Goal: Task Accomplishment & Management: Manage account settings

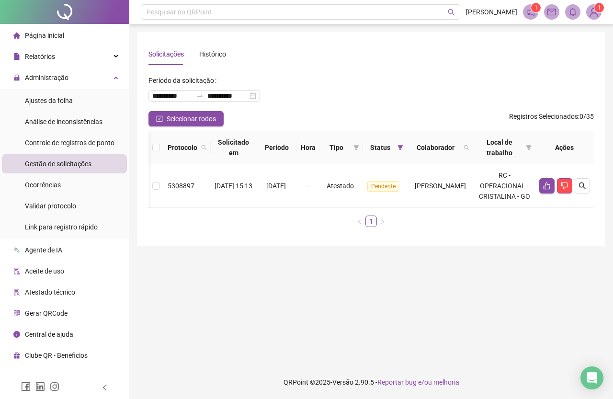
scroll to position [0, 26]
click at [565, 190] on icon "dislike" at bounding box center [564, 186] width 8 height 8
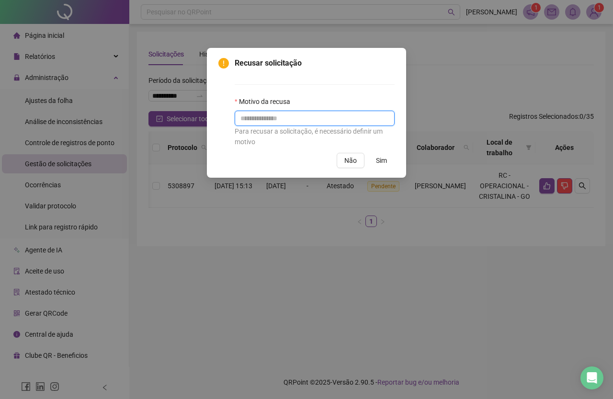
click at [271, 124] on input "text" at bounding box center [315, 118] width 160 height 15
type input "**********"
click at [386, 155] on button "Sim" at bounding box center [381, 160] width 26 height 15
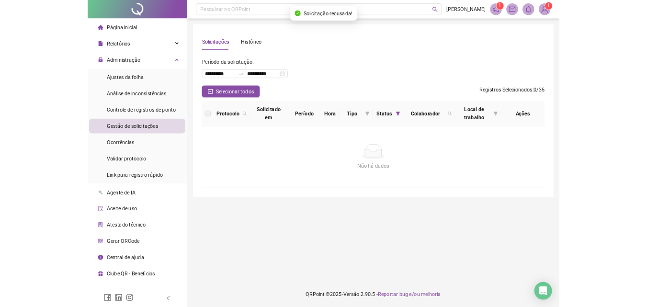
scroll to position [0, 0]
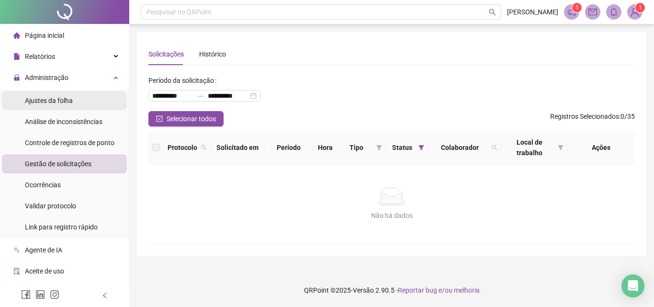
click at [87, 102] on li "Ajustes da folha" at bounding box center [64, 100] width 125 height 19
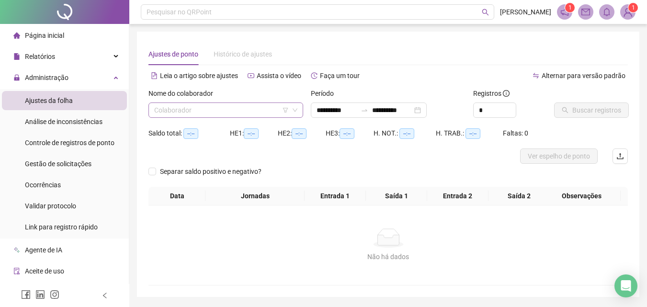
click at [226, 110] on input "search" at bounding box center [221, 110] width 134 height 14
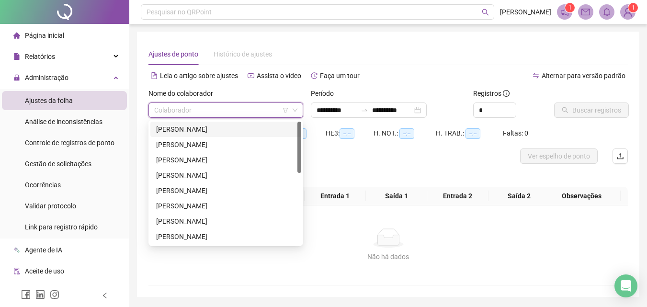
click at [217, 122] on div "[PERSON_NAME]" at bounding box center [225, 129] width 151 height 15
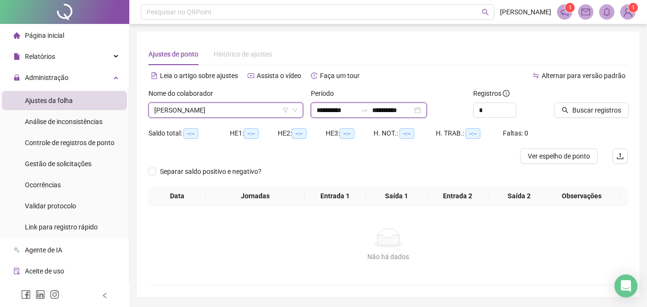
click at [353, 114] on input "**********" at bounding box center [336, 110] width 40 height 11
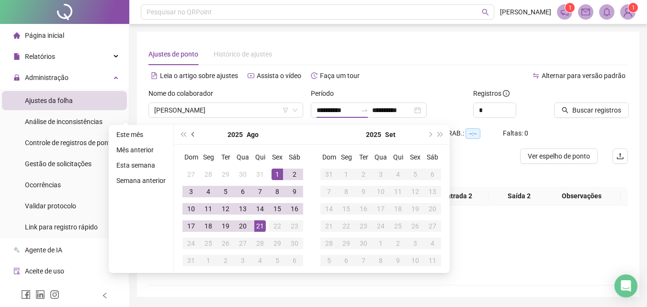
click at [189, 134] on button "prev-year" at bounding box center [193, 134] width 11 height 19
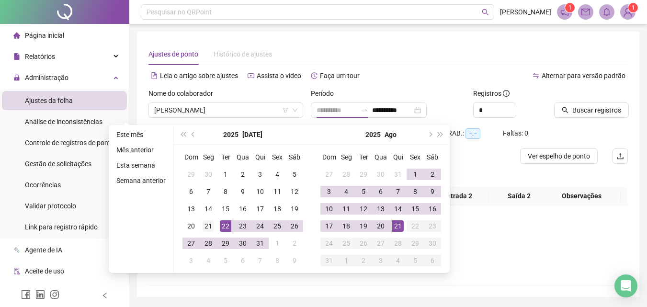
type input "**********"
click at [206, 225] on div "21" at bounding box center [207, 225] width 11 height 11
type input "**********"
click at [383, 223] on div "20" at bounding box center [380, 225] width 11 height 11
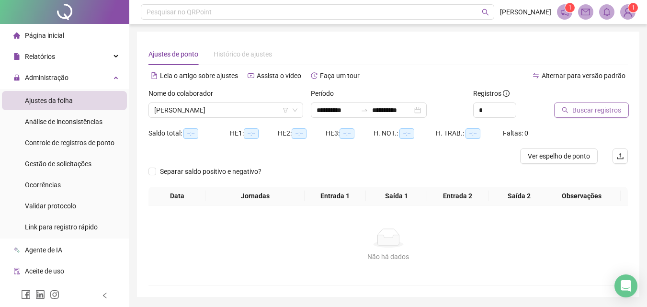
click at [582, 103] on button "Buscar registros" at bounding box center [591, 109] width 75 height 15
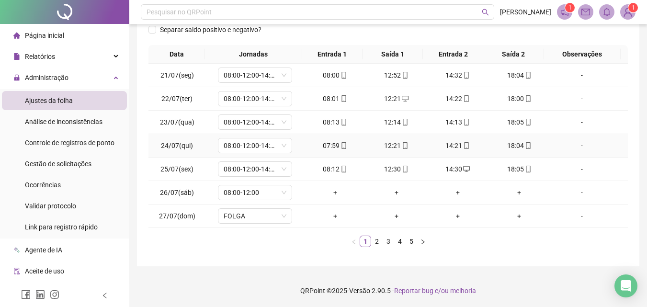
scroll to position [173, 0]
click at [379, 241] on link "2" at bounding box center [376, 240] width 11 height 11
click at [385, 241] on link "3" at bounding box center [388, 240] width 11 height 11
click at [399, 243] on link "4" at bounding box center [399, 240] width 11 height 11
click at [281, 193] on icon "down" at bounding box center [284, 192] width 6 height 6
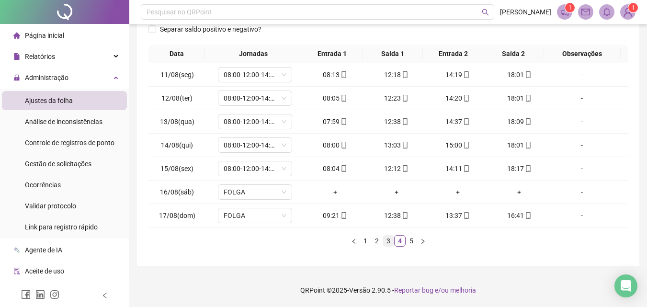
click at [386, 242] on link "3" at bounding box center [388, 240] width 11 height 11
click at [413, 239] on link "5" at bounding box center [411, 240] width 11 height 11
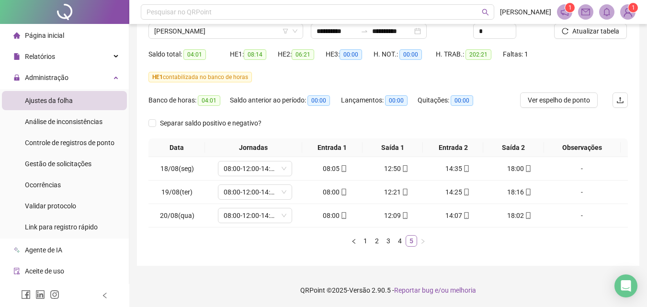
scroll to position [79, 0]
click at [399, 241] on link "4" at bounding box center [399, 240] width 11 height 11
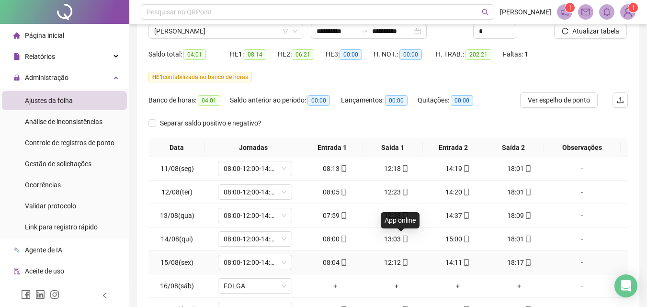
scroll to position [173, 0]
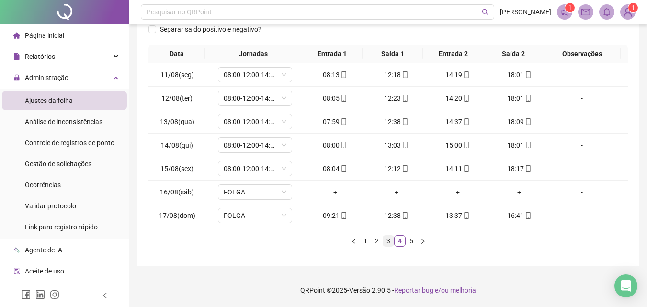
click at [388, 243] on link "3" at bounding box center [388, 240] width 11 height 11
click at [374, 238] on link "2" at bounding box center [376, 240] width 11 height 11
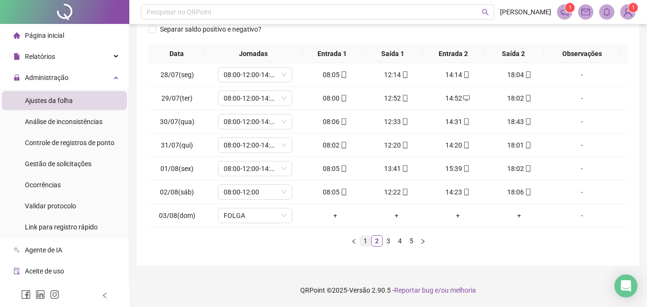
click at [363, 241] on link "1" at bounding box center [365, 240] width 11 height 11
click at [377, 242] on link "2" at bounding box center [376, 240] width 11 height 11
click at [385, 240] on link "3" at bounding box center [388, 240] width 11 height 11
click at [396, 241] on link "4" at bounding box center [399, 240] width 11 height 11
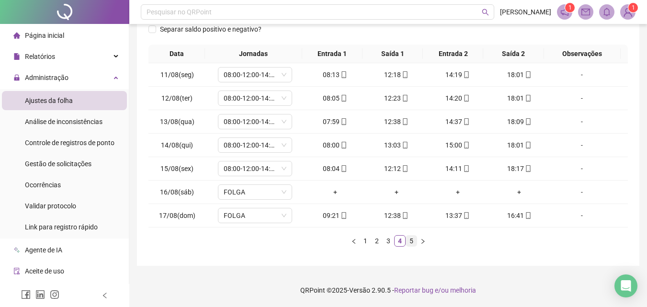
click at [412, 241] on link "5" at bounding box center [411, 240] width 11 height 11
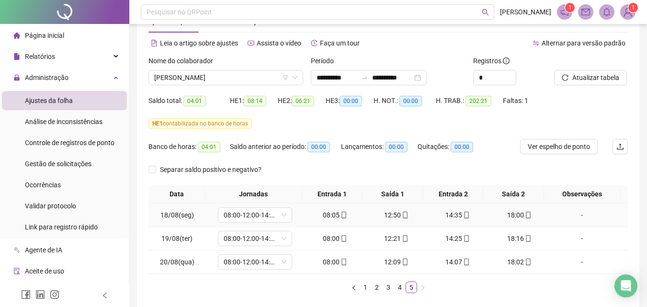
scroll to position [0, 0]
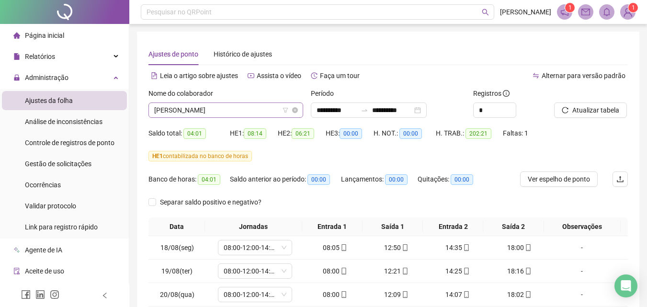
click at [214, 112] on span "[PERSON_NAME]" at bounding box center [225, 110] width 143 height 14
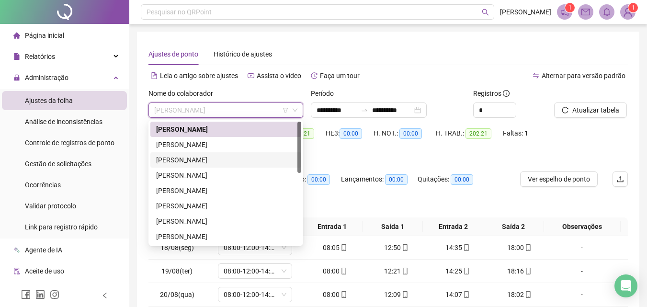
click at [197, 141] on div "[PERSON_NAME]" at bounding box center [225, 144] width 139 height 11
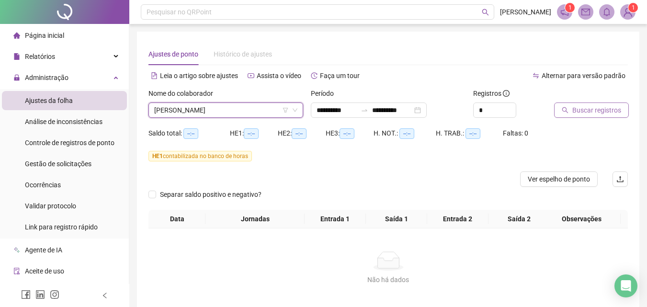
click at [586, 111] on span "Buscar registros" at bounding box center [596, 110] width 49 height 11
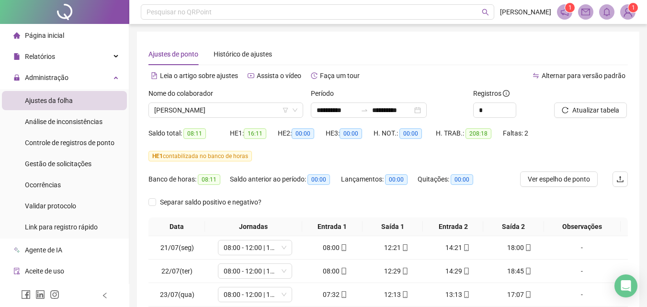
scroll to position [144, 0]
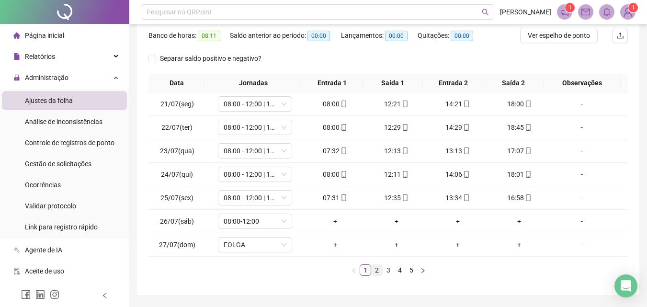
click at [376, 266] on link "2" at bounding box center [376, 270] width 11 height 11
click at [389, 269] on link "3" at bounding box center [388, 270] width 11 height 11
click at [397, 268] on link "4" at bounding box center [399, 270] width 11 height 11
click at [409, 267] on link "5" at bounding box center [411, 270] width 11 height 11
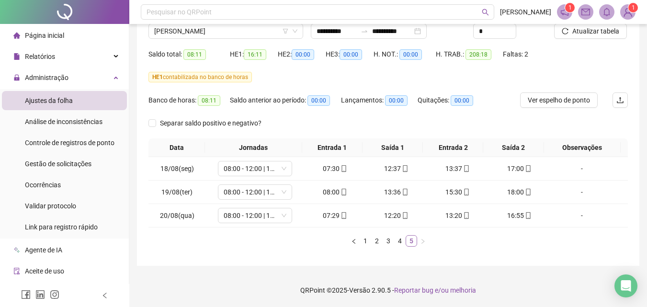
scroll to position [79, 0]
click at [396, 240] on link "4" at bounding box center [399, 240] width 11 height 11
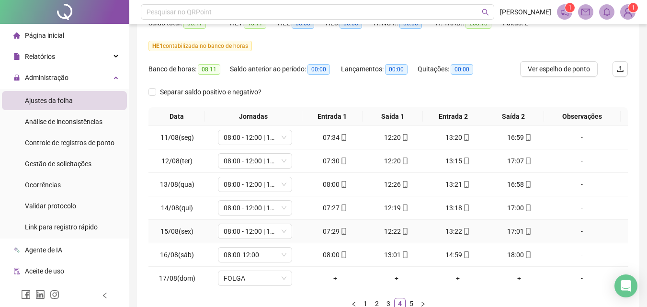
scroll to position [127, 0]
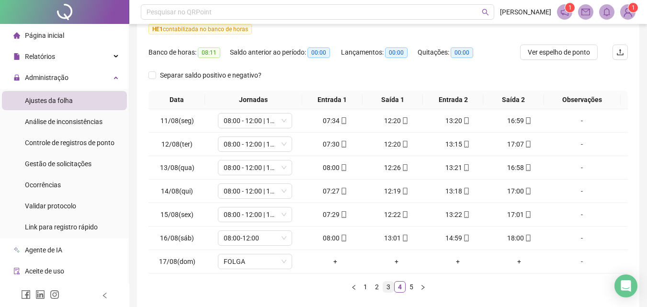
click at [390, 284] on link "3" at bounding box center [388, 286] width 11 height 11
click at [377, 285] on link "2" at bounding box center [376, 286] width 11 height 11
click at [365, 285] on link "1" at bounding box center [365, 286] width 11 height 11
click at [488, 292] on div "Data Jornadas Entrada 1 Saída 1 Entrada 2 Saída 2 Observações 21/07(seg) 08:00 …" at bounding box center [387, 195] width 479 height 210
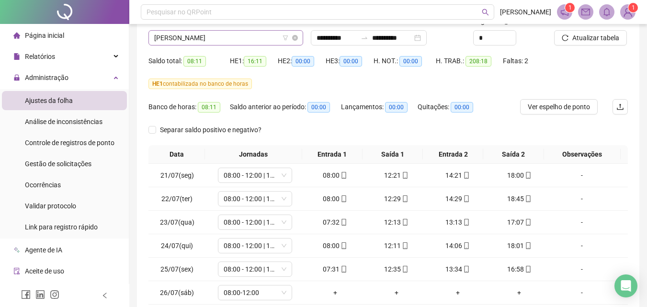
scroll to position [31, 0]
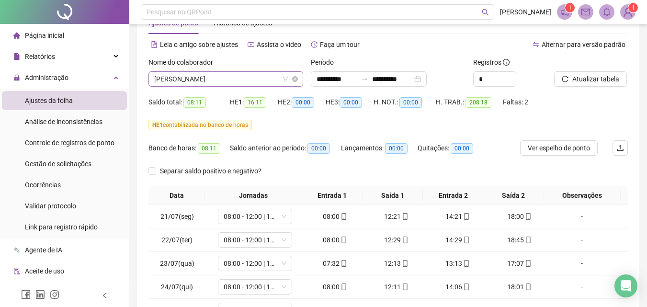
click at [233, 79] on span "[PERSON_NAME]" at bounding box center [225, 79] width 143 height 14
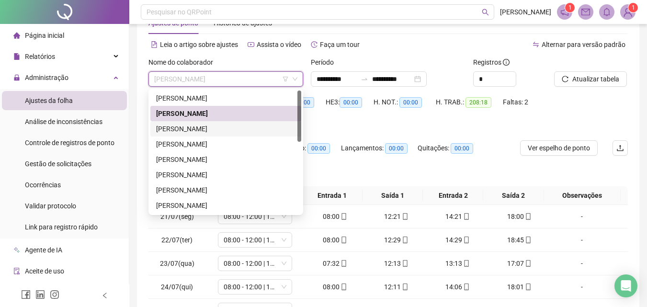
click at [216, 125] on div "[PERSON_NAME]" at bounding box center [225, 128] width 139 height 11
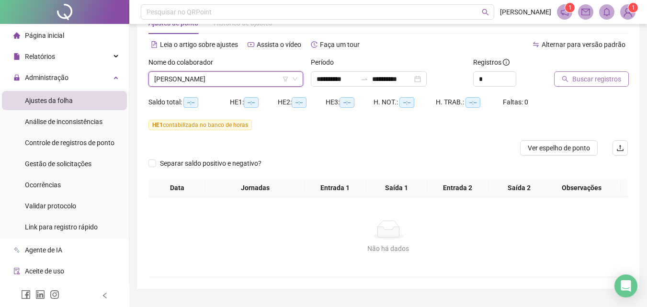
click at [579, 79] on span "Buscar registros" at bounding box center [596, 79] width 49 height 11
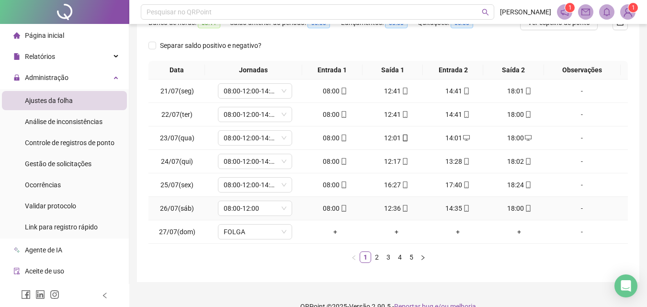
scroll to position [173, 0]
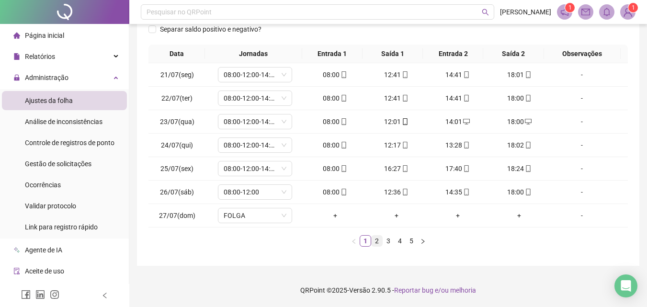
click at [379, 240] on link "2" at bounding box center [376, 240] width 11 height 11
click at [388, 242] on link "3" at bounding box center [388, 240] width 11 height 11
click at [398, 241] on link "4" at bounding box center [399, 240] width 11 height 11
click at [409, 242] on link "5" at bounding box center [411, 240] width 11 height 11
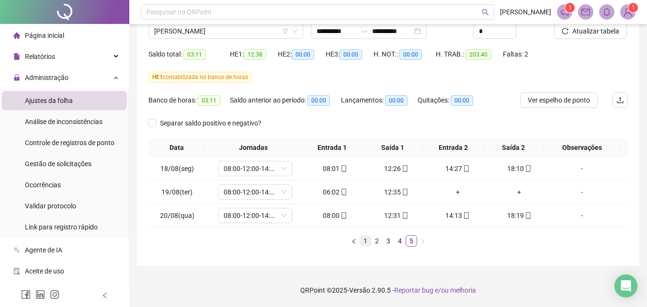
click at [363, 239] on link "1" at bounding box center [365, 240] width 11 height 11
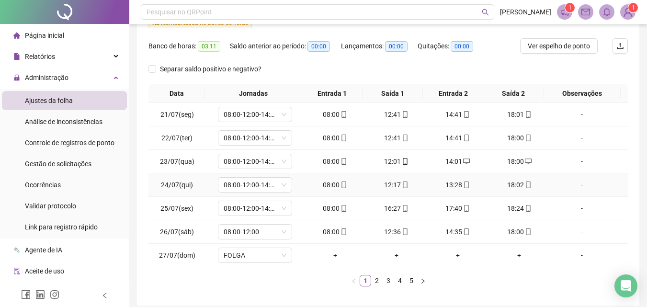
scroll to position [173, 0]
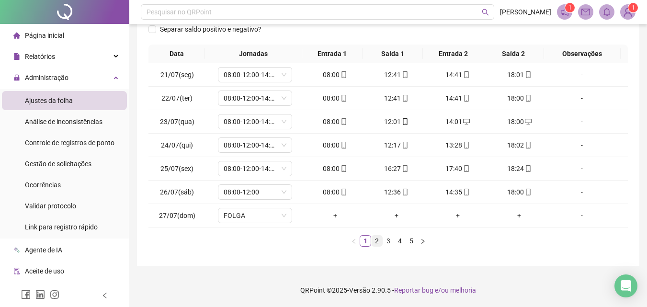
click at [376, 242] on link "2" at bounding box center [376, 240] width 11 height 11
click at [369, 241] on link "1" at bounding box center [365, 240] width 11 height 11
click at [377, 243] on link "2" at bounding box center [376, 240] width 11 height 11
click at [385, 241] on link "3" at bounding box center [388, 240] width 11 height 11
click at [398, 242] on link "4" at bounding box center [399, 240] width 11 height 11
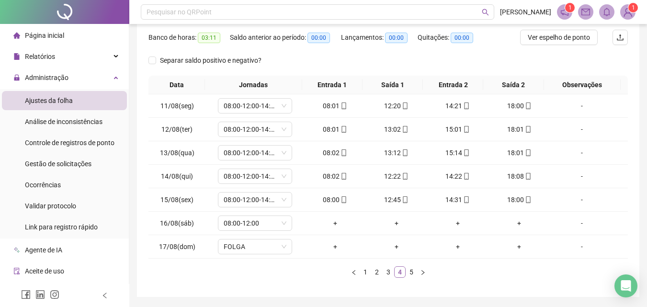
scroll to position [125, 0]
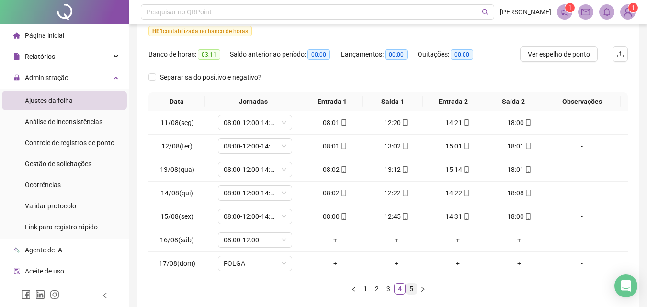
click at [408, 288] on link "5" at bounding box center [411, 288] width 11 height 11
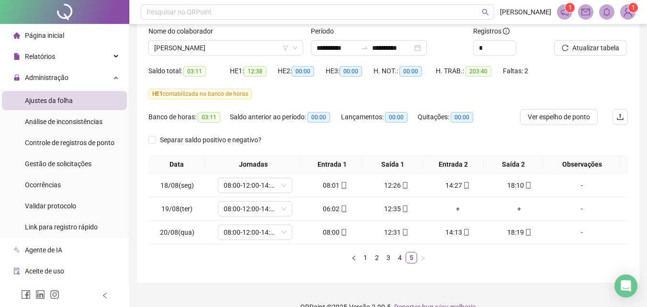
scroll to position [79, 0]
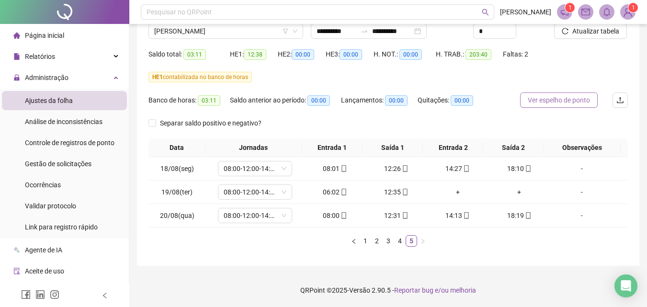
click at [564, 97] on span "Ver espelho de ponto" at bounding box center [558, 100] width 62 height 11
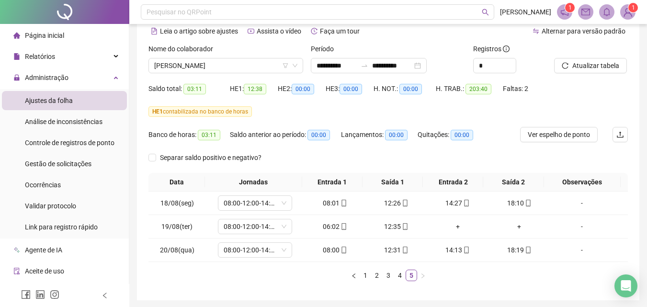
scroll to position [31, 0]
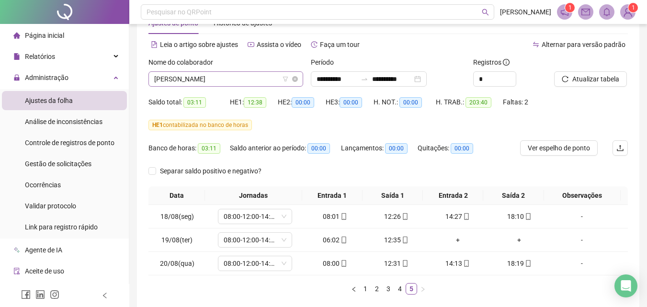
click at [255, 80] on span "[PERSON_NAME]" at bounding box center [225, 79] width 143 height 14
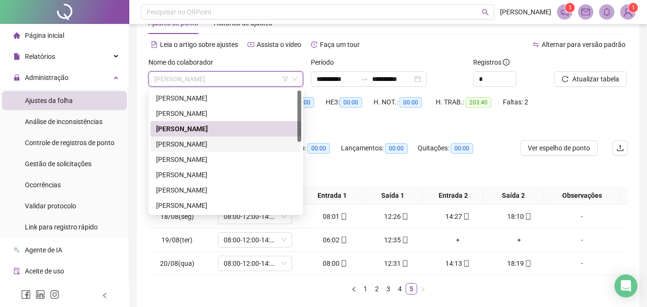
click at [224, 144] on div "[PERSON_NAME]" at bounding box center [225, 144] width 139 height 11
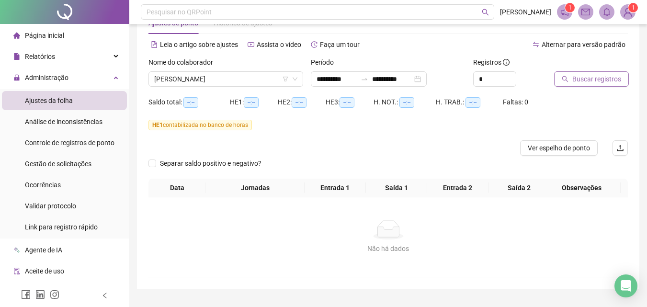
click at [568, 77] on icon "search" at bounding box center [564, 79] width 7 height 7
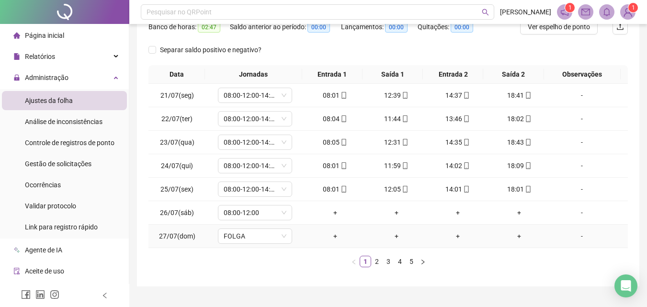
scroll to position [173, 0]
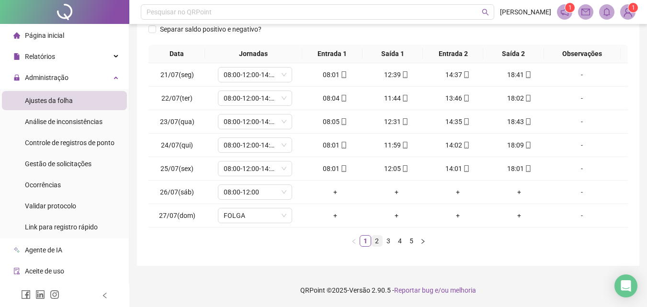
click at [381, 239] on link "2" at bounding box center [376, 240] width 11 height 11
click at [388, 237] on link "3" at bounding box center [388, 240] width 11 height 11
click at [398, 238] on link "4" at bounding box center [399, 240] width 11 height 11
click at [412, 239] on link "5" at bounding box center [411, 240] width 11 height 11
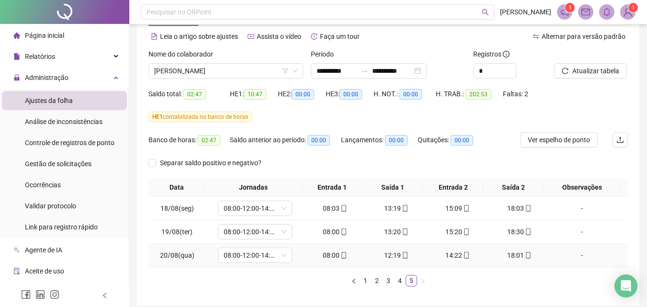
scroll to position [0, 0]
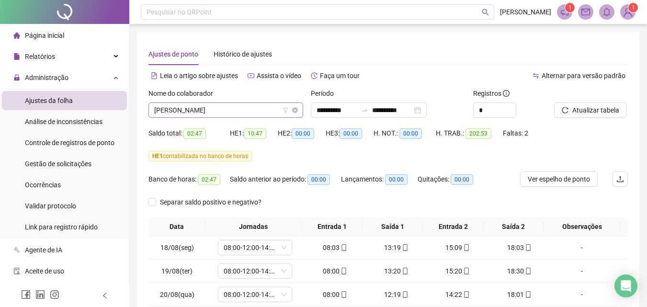
click at [237, 108] on span "[PERSON_NAME]" at bounding box center [225, 110] width 143 height 14
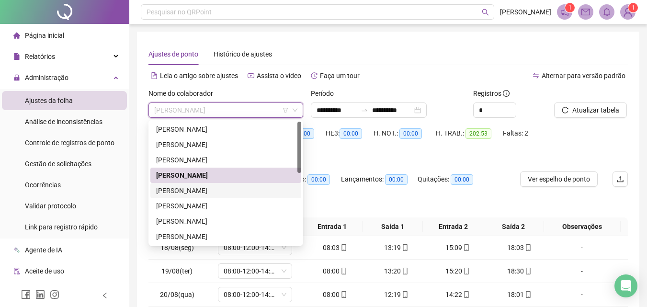
click at [230, 186] on div "[PERSON_NAME]" at bounding box center [225, 190] width 139 height 11
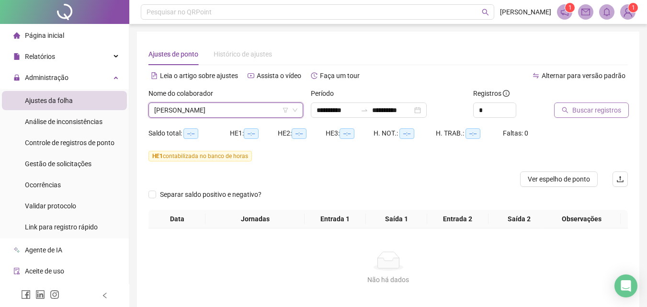
click at [601, 107] on span "Buscar registros" at bounding box center [596, 110] width 49 height 11
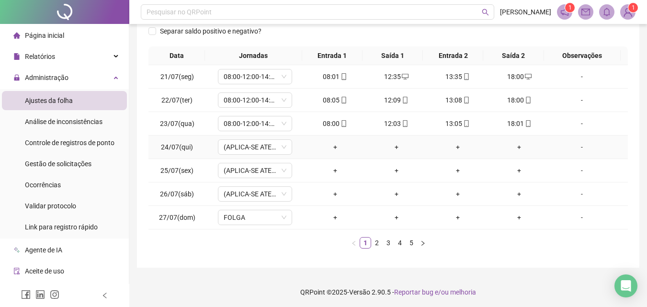
scroll to position [173, 0]
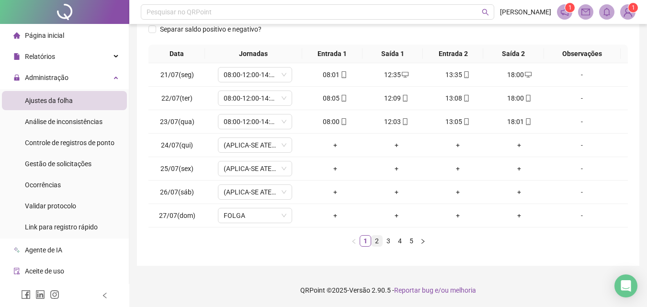
click at [379, 239] on link "2" at bounding box center [376, 240] width 11 height 11
click at [389, 238] on link "3" at bounding box center [388, 240] width 11 height 11
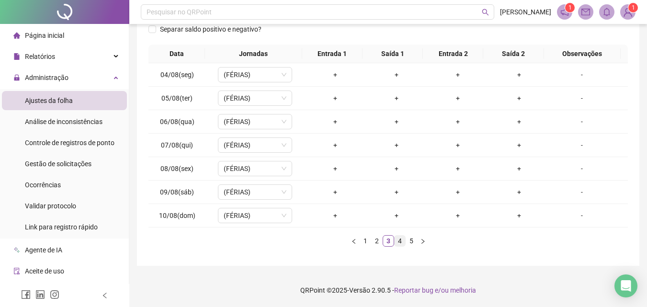
click at [400, 242] on link "4" at bounding box center [399, 240] width 11 height 11
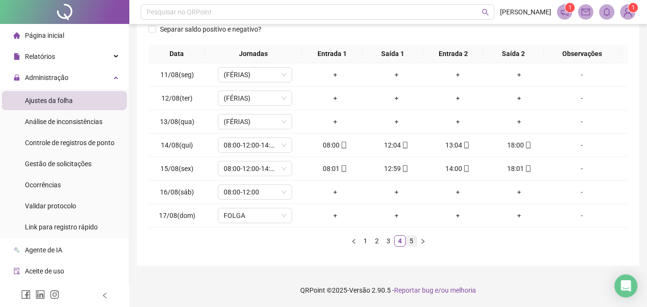
click at [411, 243] on link "5" at bounding box center [411, 240] width 11 height 11
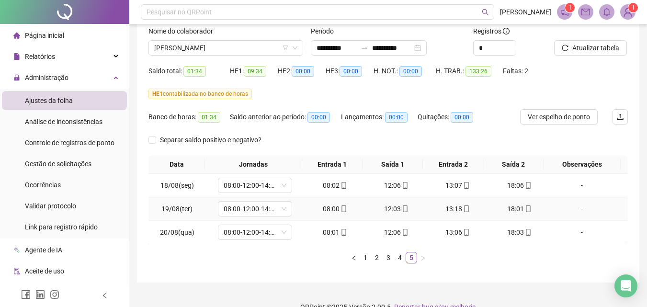
scroll to position [79, 0]
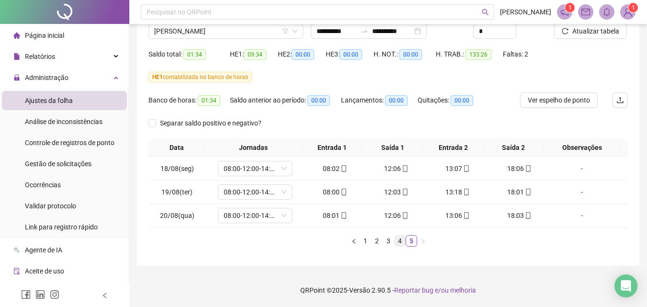
click at [399, 239] on link "4" at bounding box center [399, 240] width 11 height 11
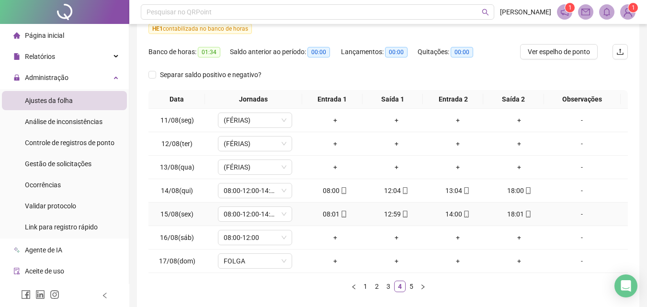
scroll to position [173, 0]
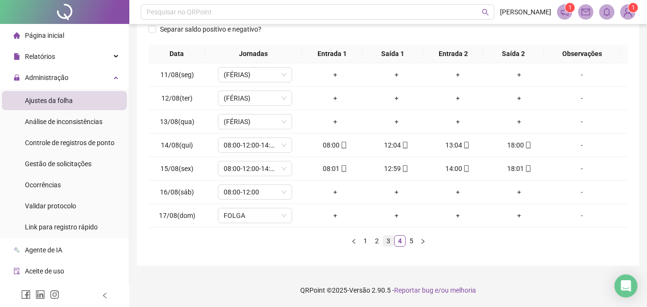
click at [391, 239] on link "3" at bounding box center [388, 240] width 11 height 11
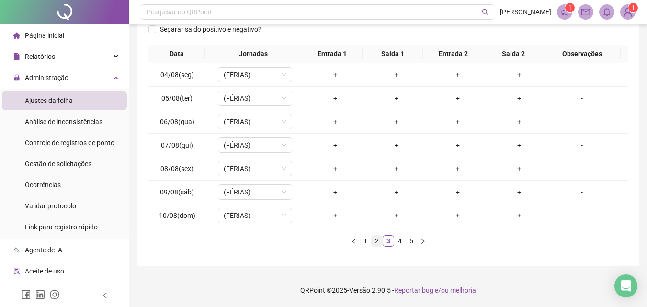
click at [375, 243] on link "2" at bounding box center [376, 240] width 11 height 11
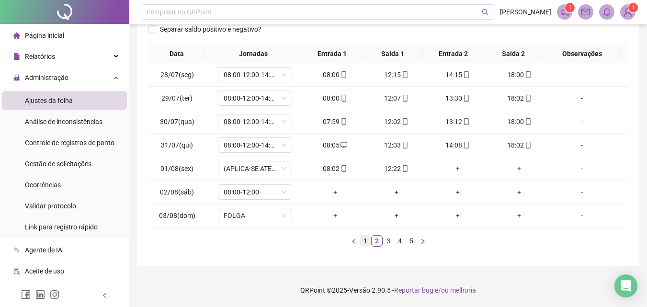
click at [364, 242] on link "1" at bounding box center [365, 240] width 11 height 11
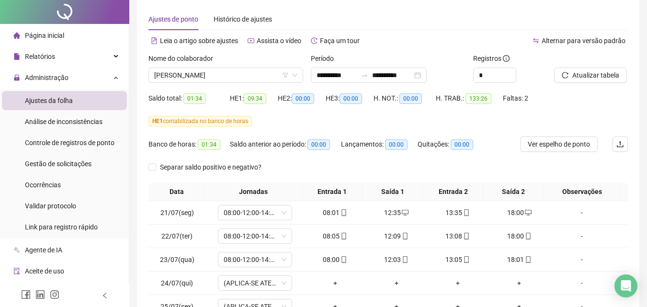
scroll to position [0, 0]
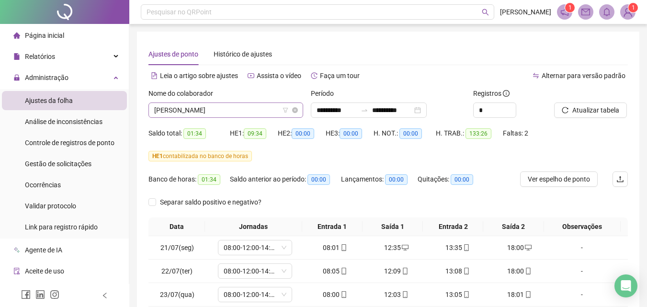
click at [260, 112] on span "[PERSON_NAME]" at bounding box center [225, 110] width 143 height 14
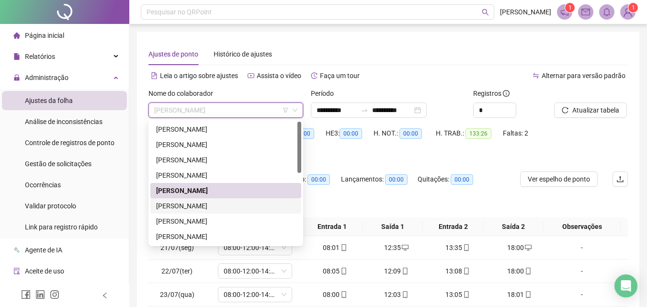
click at [233, 201] on div "[PERSON_NAME]" at bounding box center [225, 206] width 139 height 11
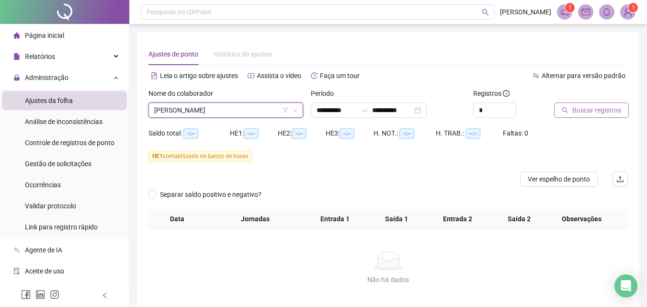
click at [593, 112] on span "Buscar registros" at bounding box center [596, 110] width 49 height 11
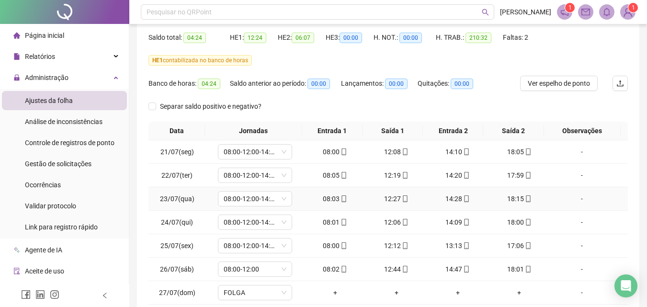
scroll to position [144, 0]
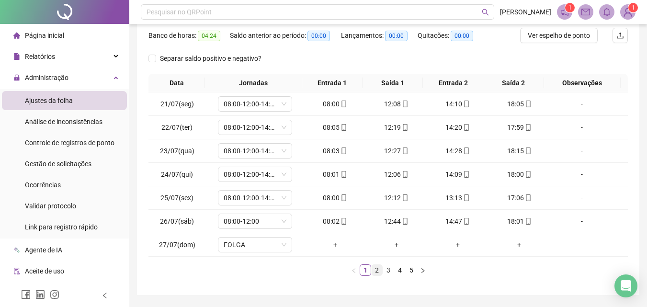
click at [379, 269] on link "2" at bounding box center [376, 270] width 11 height 11
click at [368, 269] on link "1" at bounding box center [365, 270] width 11 height 11
click at [380, 270] on link "2" at bounding box center [376, 270] width 11 height 11
click at [385, 269] on link "3" at bounding box center [388, 270] width 11 height 11
click at [399, 270] on link "4" at bounding box center [399, 270] width 11 height 11
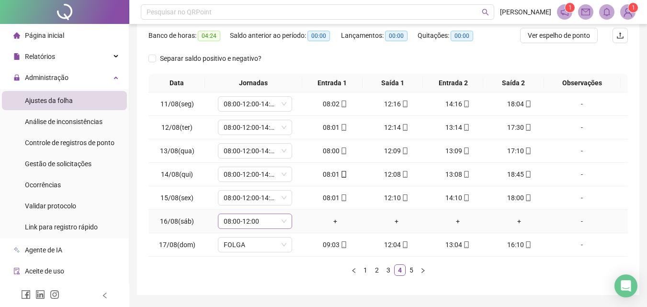
click at [284, 220] on icon "down" at bounding box center [283, 221] width 5 height 3
click at [281, 221] on icon "down" at bounding box center [284, 221] width 6 height 6
click at [391, 269] on link "3" at bounding box center [388, 270] width 11 height 11
click at [399, 269] on link "4" at bounding box center [399, 270] width 11 height 11
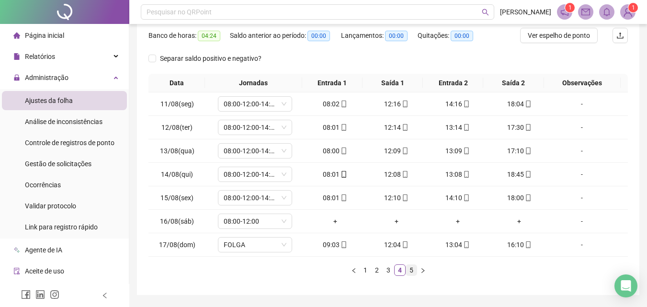
click at [410, 269] on link "5" at bounding box center [411, 270] width 11 height 11
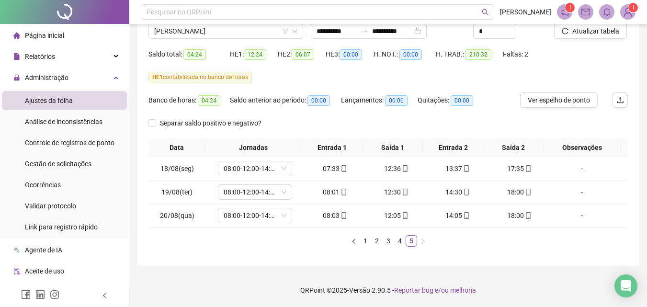
scroll to position [79, 0]
click at [400, 237] on link "4" at bounding box center [399, 240] width 11 height 11
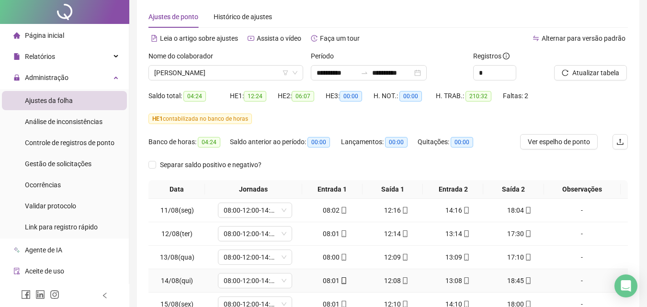
scroll to position [0, 0]
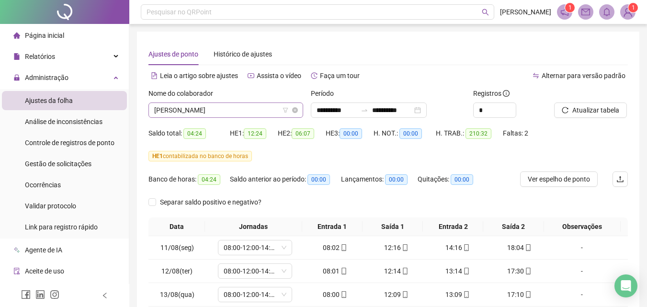
click at [214, 106] on span "[PERSON_NAME]" at bounding box center [225, 110] width 143 height 14
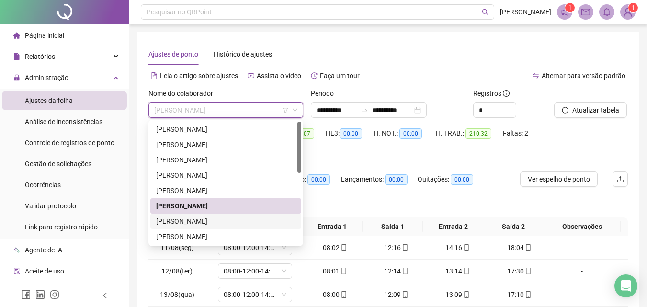
click at [217, 219] on div "[PERSON_NAME]" at bounding box center [225, 221] width 139 height 11
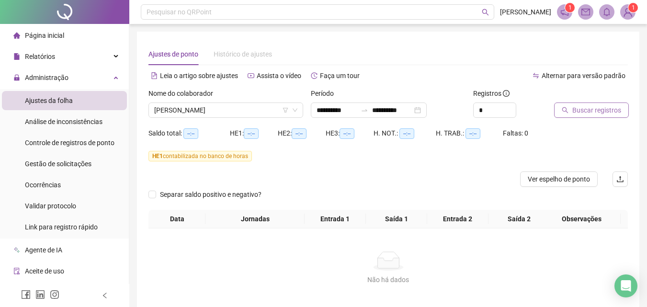
click at [575, 108] on span "Buscar registros" at bounding box center [596, 110] width 49 height 11
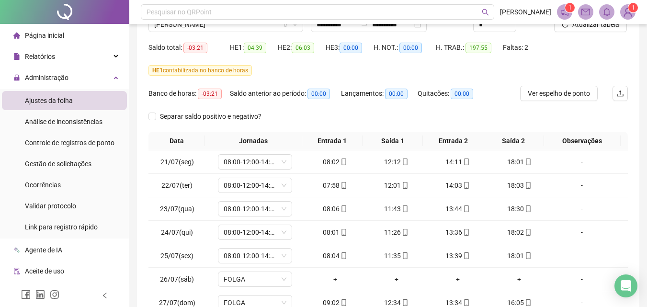
scroll to position [144, 0]
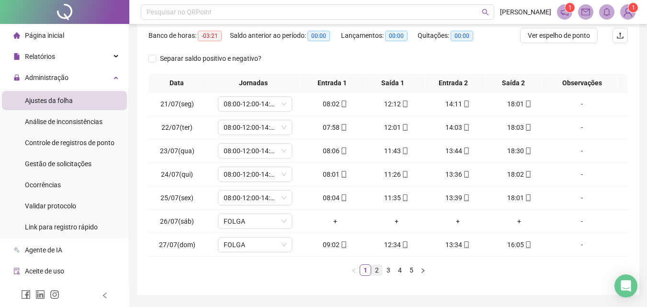
click at [374, 268] on link "2" at bounding box center [376, 270] width 11 height 11
click at [385, 268] on link "3" at bounding box center [388, 270] width 11 height 11
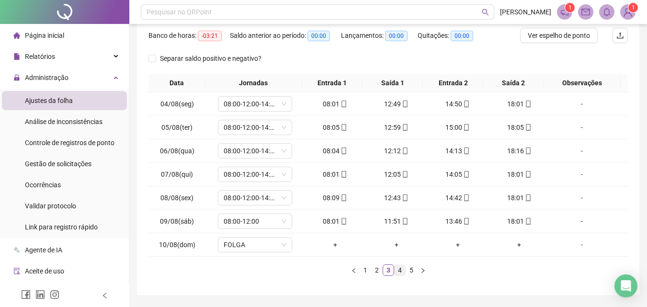
click at [398, 269] on link "4" at bounding box center [399, 270] width 11 height 11
click at [408, 269] on link "5" at bounding box center [411, 270] width 11 height 11
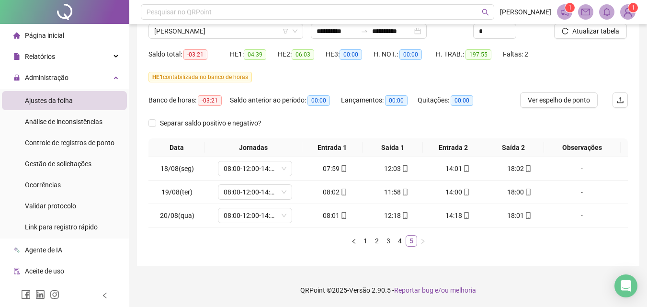
scroll to position [79, 0]
click at [400, 235] on li "4" at bounding box center [399, 240] width 11 height 11
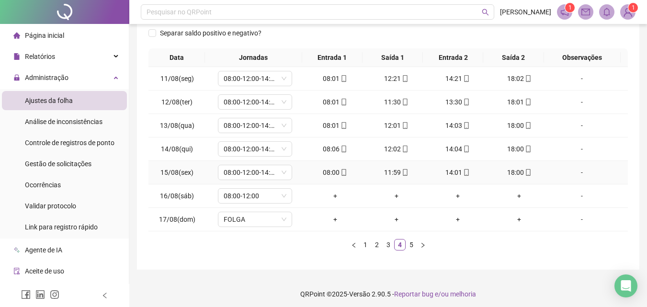
scroll to position [173, 0]
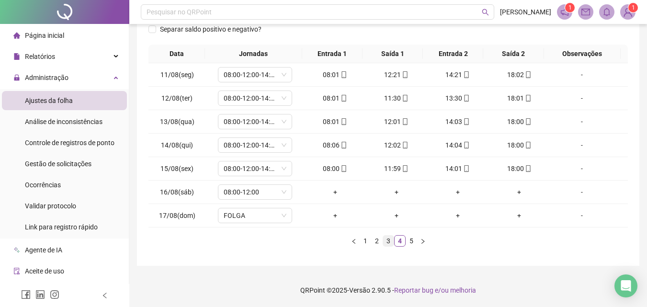
click at [388, 240] on link "3" at bounding box center [388, 240] width 11 height 11
click at [377, 242] on link "2" at bounding box center [376, 240] width 11 height 11
click at [282, 192] on icon "down" at bounding box center [284, 192] width 6 height 6
click at [282, 187] on span "08:00-12:00" at bounding box center [254, 192] width 63 height 14
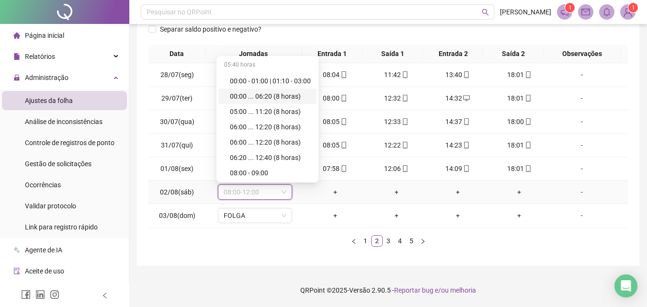
scroll to position [3170, 0]
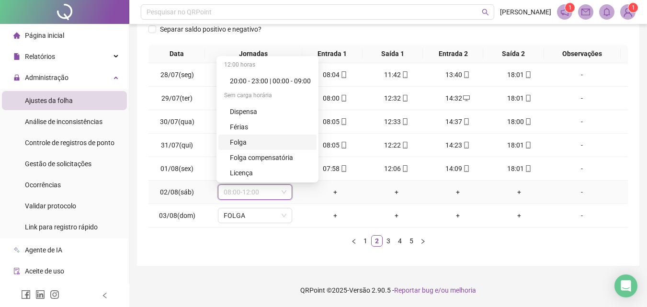
click at [265, 139] on div "Folga" at bounding box center [270, 142] width 81 height 11
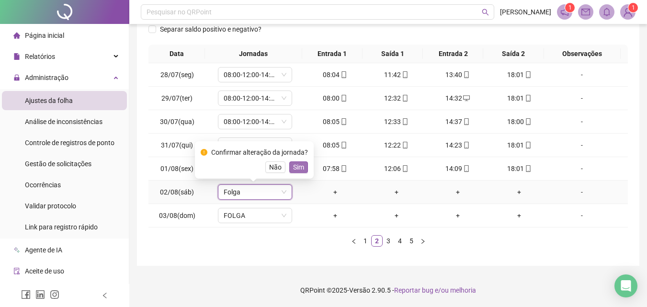
click at [299, 166] on span "Sim" at bounding box center [298, 167] width 11 height 11
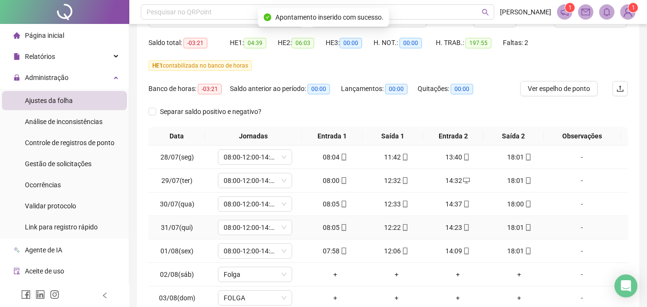
scroll to position [0, 0]
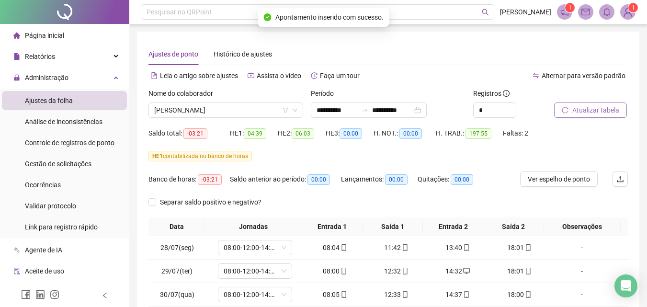
click at [598, 104] on button "Atualizar tabela" at bounding box center [590, 109] width 73 height 15
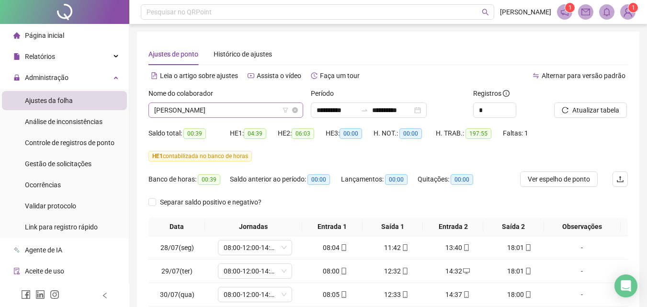
click at [219, 106] on span "[PERSON_NAME]" at bounding box center [225, 110] width 143 height 14
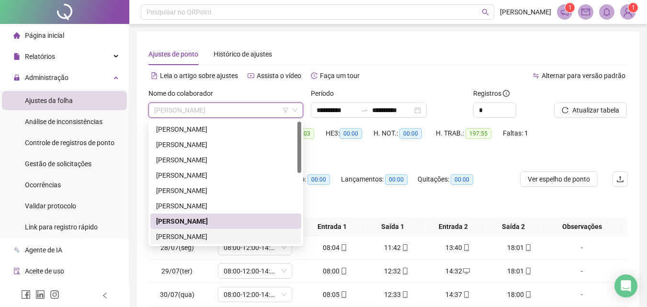
click at [229, 234] on div "[PERSON_NAME]" at bounding box center [225, 236] width 139 height 11
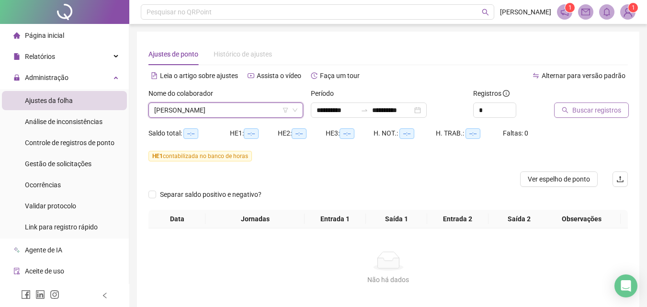
click at [592, 112] on span "Buscar registros" at bounding box center [596, 110] width 49 height 11
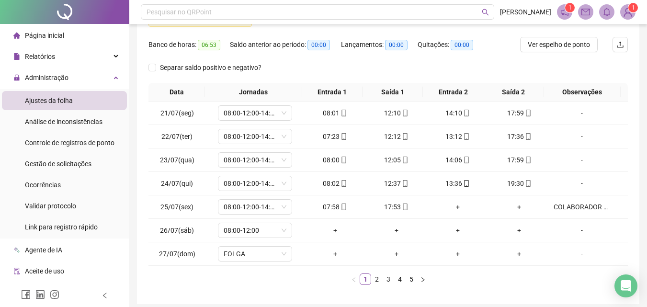
scroll to position [144, 0]
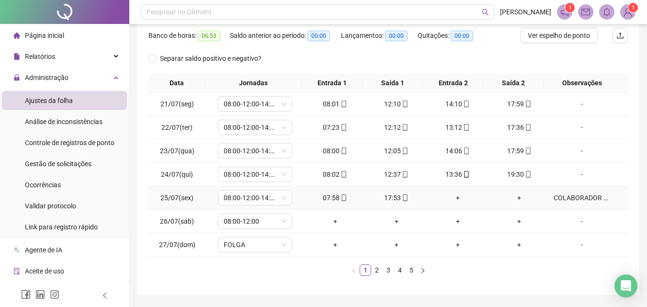
click at [592, 194] on div "COLABORADOR NÃO TIROU HORARIO DE ALMOÇO/ ESTAVA EM PALMITAL RESOLVENDO UM CLIEN…" at bounding box center [581, 197] width 56 height 11
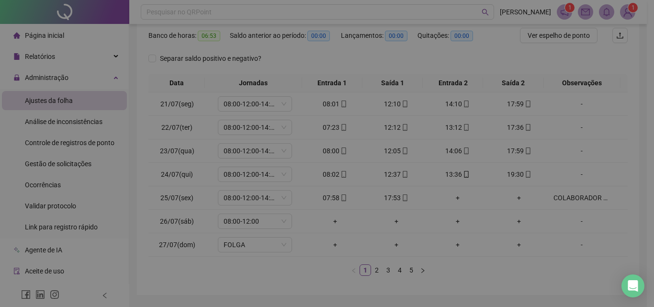
type textarea "**********"
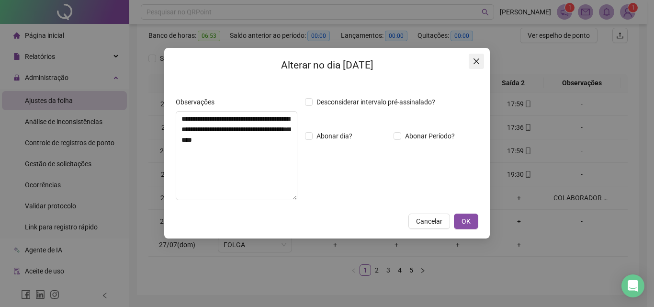
click at [474, 56] on button "Close" at bounding box center [476, 61] width 15 height 15
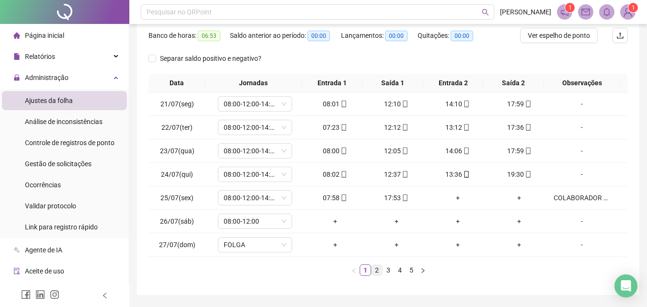
click at [377, 268] on link "2" at bounding box center [376, 270] width 11 height 11
click at [387, 269] on link "3" at bounding box center [388, 270] width 11 height 11
click at [402, 268] on link "4" at bounding box center [399, 270] width 11 height 11
click at [411, 273] on link "5" at bounding box center [411, 270] width 11 height 11
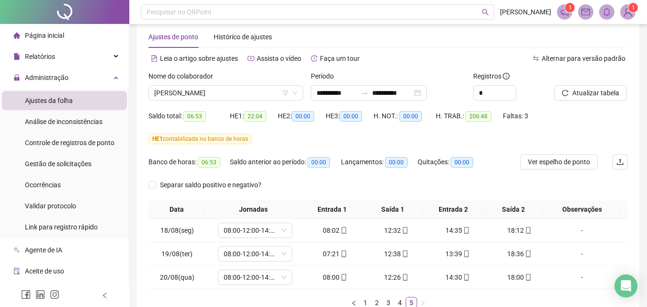
scroll to position [0, 0]
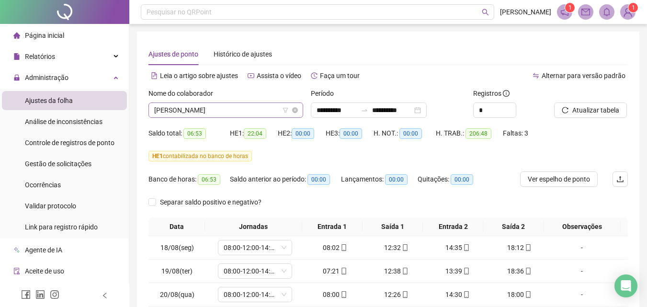
click at [260, 117] on div "[PERSON_NAME]" at bounding box center [225, 109] width 155 height 15
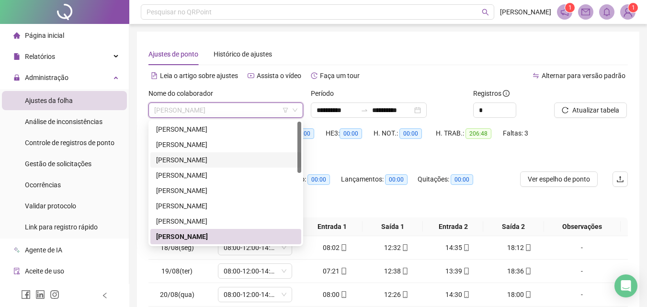
click at [229, 159] on div "[PERSON_NAME]" at bounding box center [225, 160] width 139 height 11
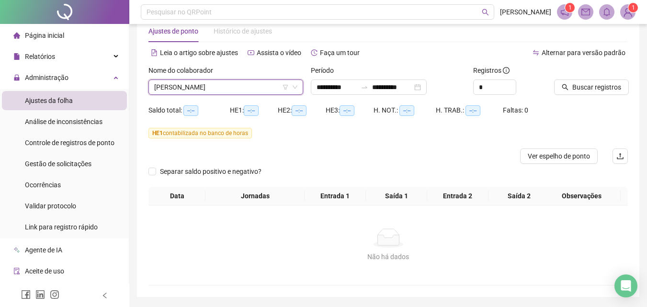
scroll to position [54, 0]
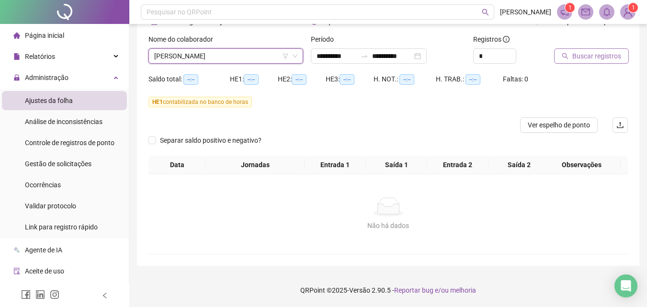
click at [590, 55] on span "Buscar registros" at bounding box center [596, 56] width 49 height 11
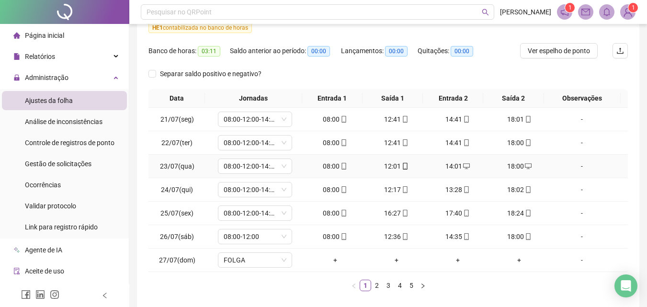
scroll to position [150, 0]
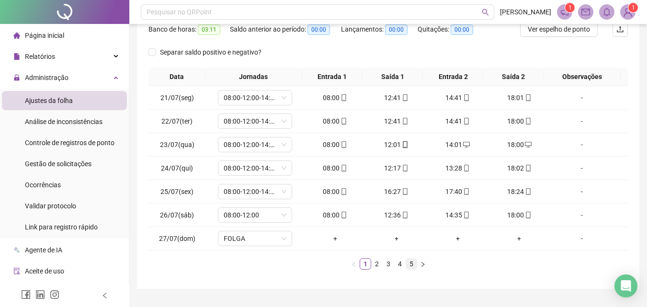
click at [409, 267] on link "5" at bounding box center [411, 263] width 11 height 11
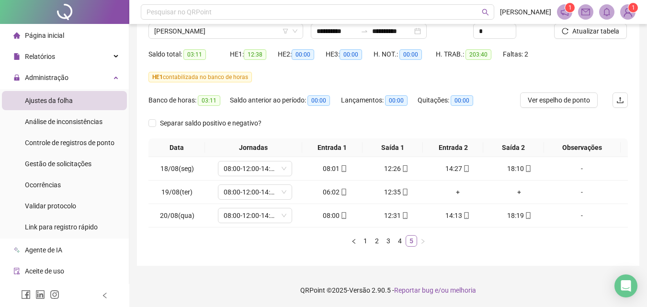
scroll to position [79, 0]
click at [576, 193] on div "-" at bounding box center [581, 192] width 56 height 11
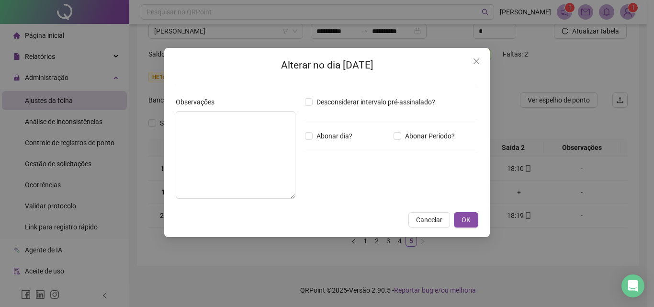
click at [169, 131] on div "Alterar no dia [DATE] Observações Desconsiderar intervalo pré-assinalado? Abona…" at bounding box center [326, 142] width 325 height 189
click at [184, 124] on textarea at bounding box center [236, 155] width 120 height 88
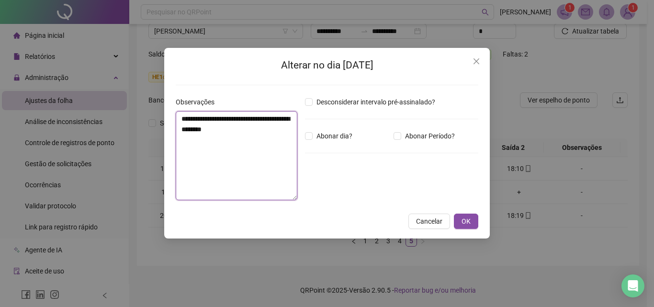
click at [228, 137] on textarea "**********" at bounding box center [237, 155] width 122 height 89
type textarea "**********"
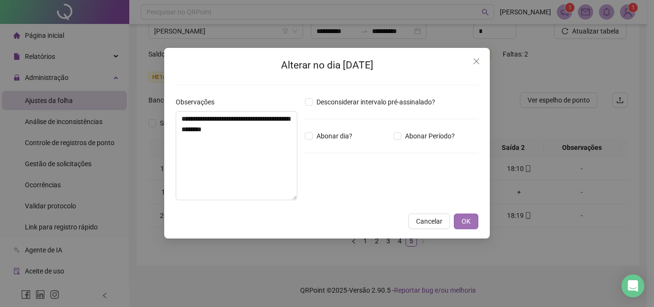
click at [465, 219] on span "OK" at bounding box center [465, 221] width 9 height 11
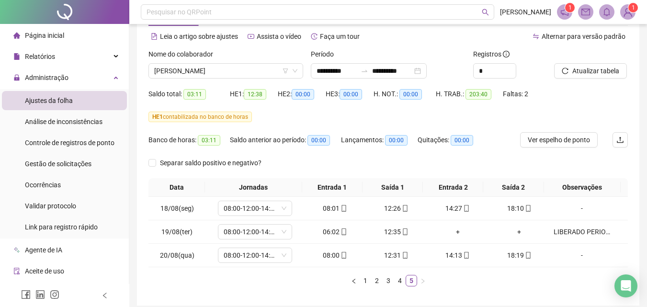
scroll to position [0, 0]
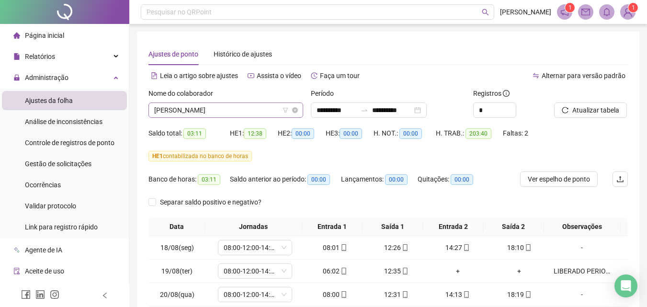
click at [255, 112] on span "[PERSON_NAME]" at bounding box center [225, 110] width 143 height 14
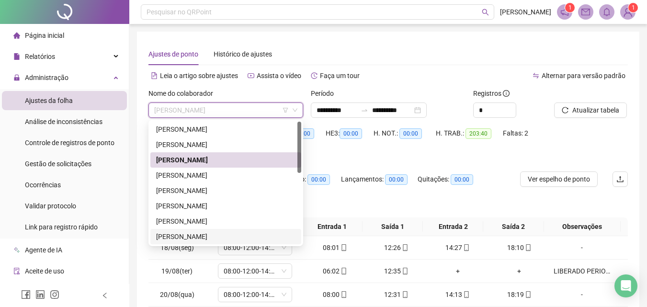
click at [215, 231] on div "[PERSON_NAME]" at bounding box center [225, 236] width 139 height 11
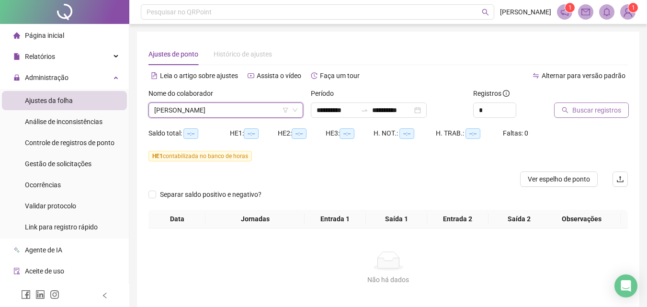
click at [586, 111] on span "Buscar registros" at bounding box center [596, 110] width 49 height 11
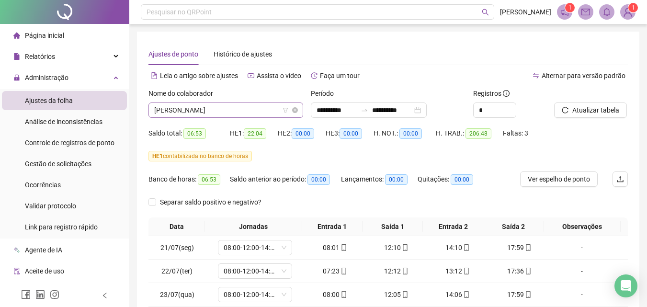
click at [217, 107] on span "[PERSON_NAME]" at bounding box center [225, 110] width 143 height 14
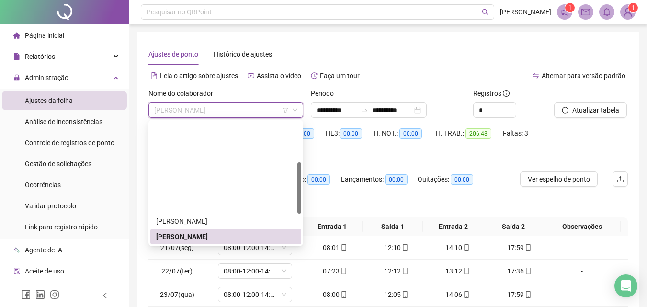
scroll to position [96, 0]
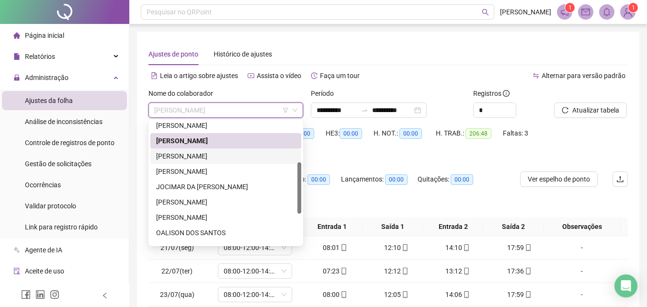
click at [211, 156] on div "[PERSON_NAME]" at bounding box center [225, 156] width 139 height 11
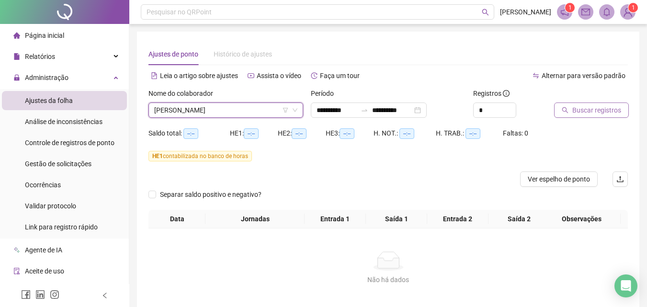
click at [573, 107] on span "Buscar registros" at bounding box center [596, 110] width 49 height 11
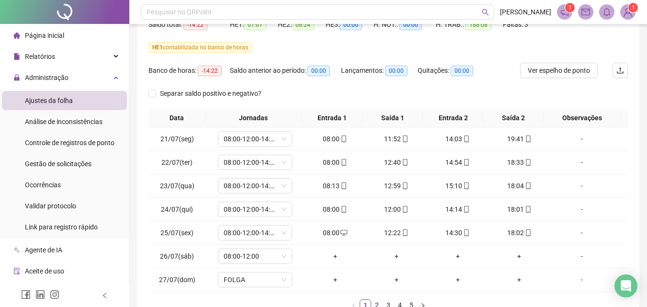
scroll to position [173, 0]
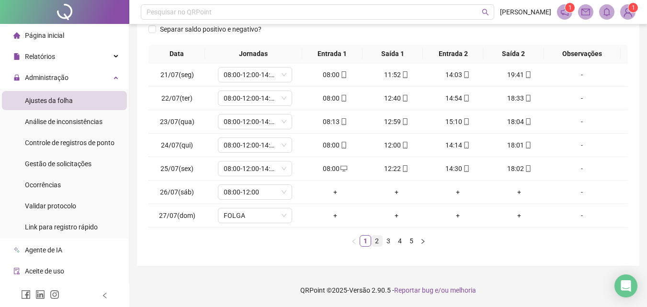
click at [374, 237] on link "2" at bounding box center [376, 240] width 11 height 11
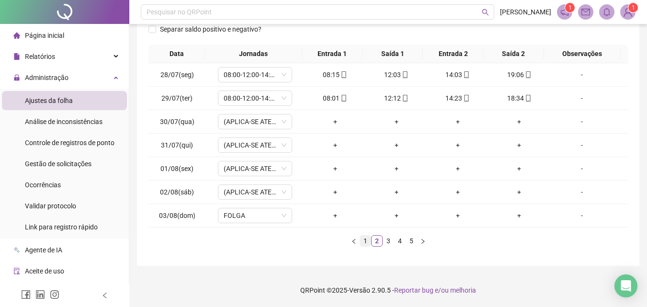
click at [365, 241] on link "1" at bounding box center [365, 240] width 11 height 11
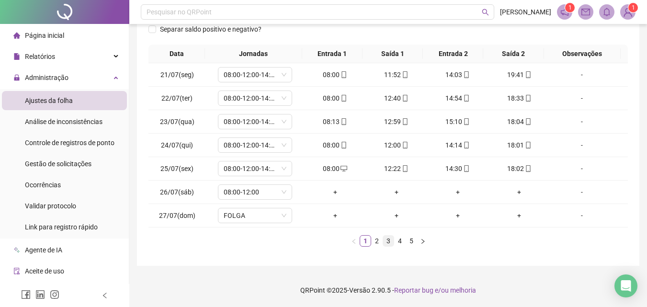
click at [388, 240] on link "3" at bounding box center [388, 240] width 11 height 11
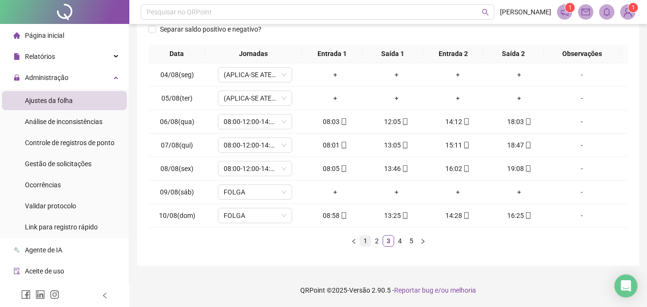
click at [363, 240] on link "1" at bounding box center [365, 240] width 11 height 11
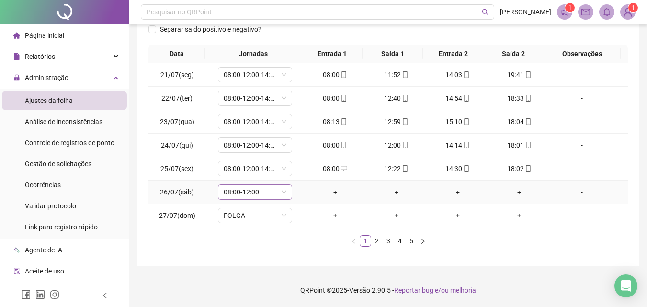
click at [277, 191] on span "08:00-12:00" at bounding box center [254, 192] width 63 height 14
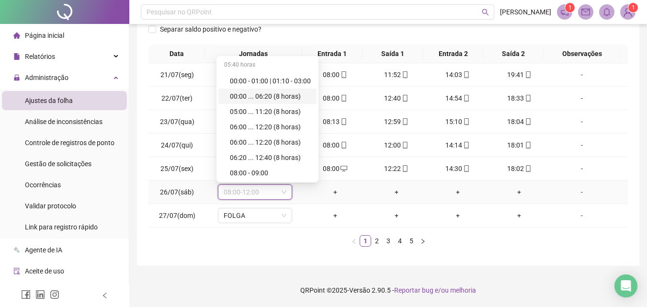
scroll to position [3170, 0]
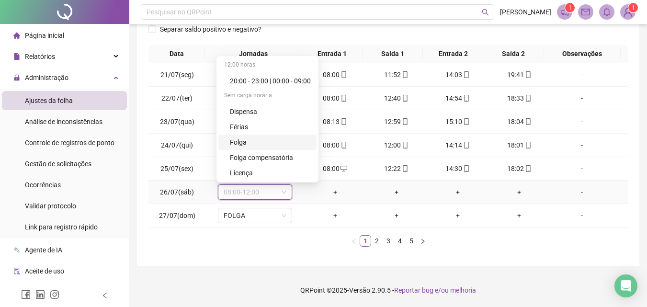
click at [262, 140] on div "Folga" at bounding box center [270, 142] width 81 height 11
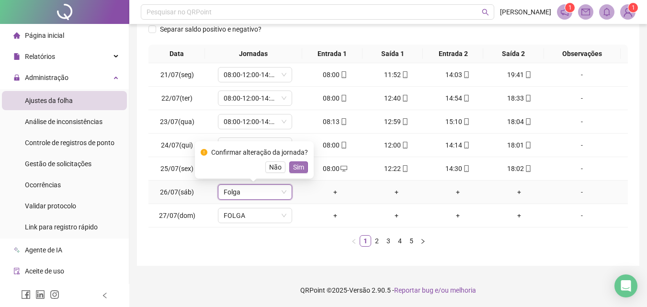
click at [293, 162] on span "Sim" at bounding box center [298, 167] width 11 height 11
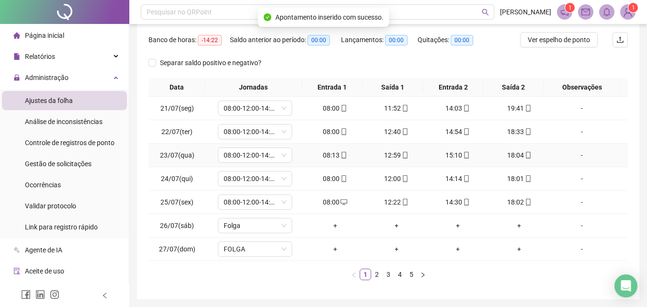
scroll to position [173, 0]
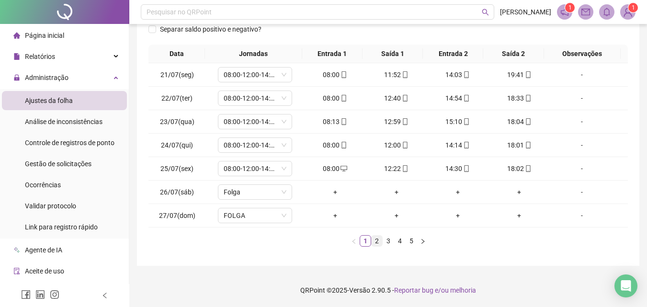
click at [375, 243] on link "2" at bounding box center [376, 240] width 11 height 11
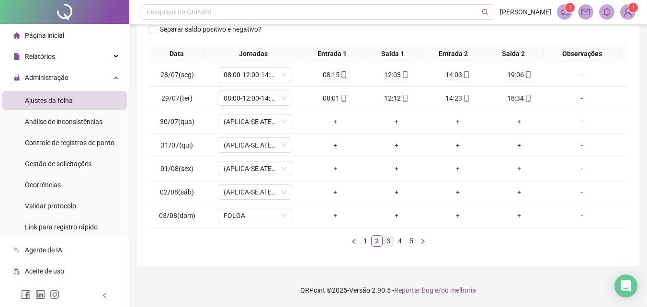
click at [386, 241] on link "3" at bounding box center [388, 240] width 11 height 11
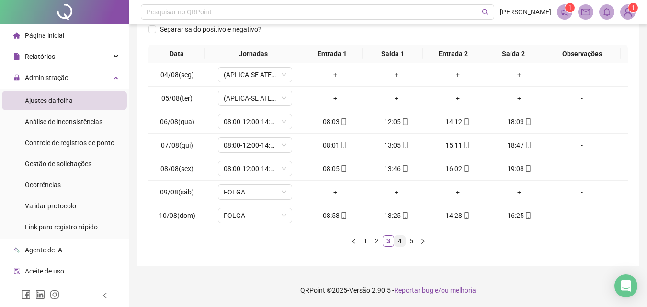
click at [402, 240] on link "4" at bounding box center [399, 240] width 11 height 11
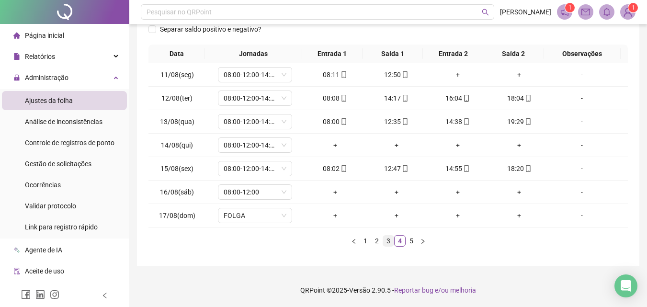
click at [389, 240] on link "3" at bounding box center [388, 240] width 11 height 11
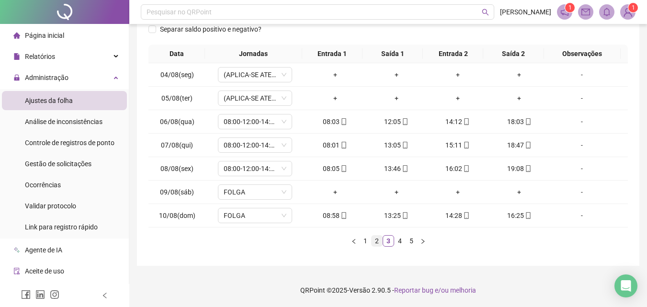
click at [379, 240] on link "2" at bounding box center [376, 240] width 11 height 11
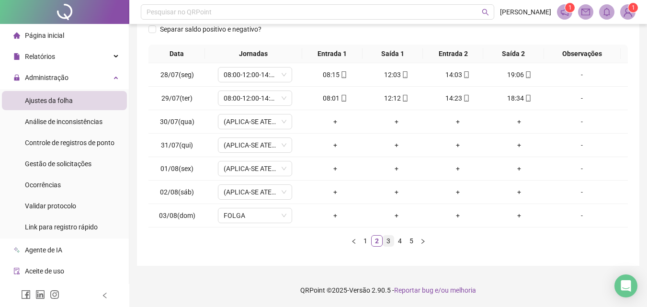
click at [384, 239] on link "3" at bounding box center [388, 240] width 11 height 11
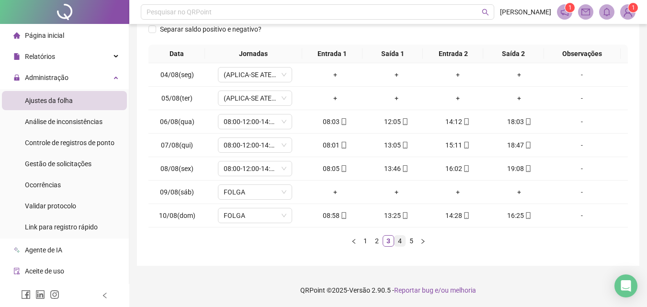
click at [400, 238] on link "4" at bounding box center [399, 240] width 11 height 11
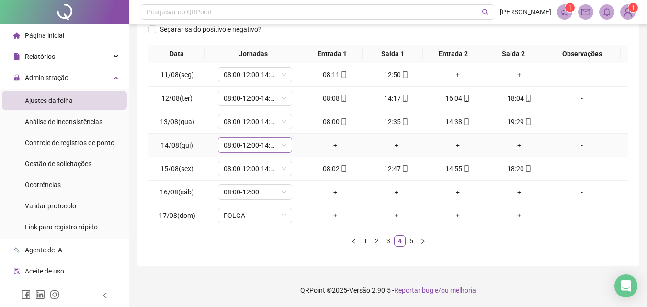
click at [281, 145] on icon "down" at bounding box center [283, 145] width 5 height 3
click at [285, 142] on div "08:00-12:00-14:00-18:00" at bounding box center [255, 144] width 74 height 15
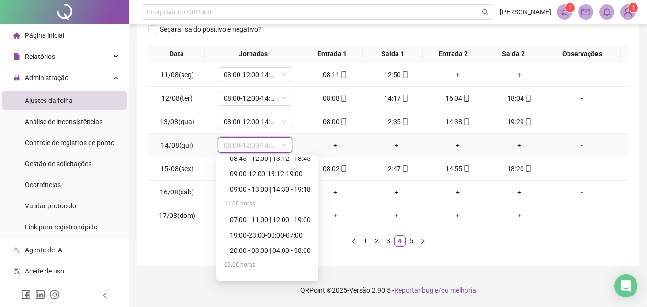
scroll to position [3170, 0]
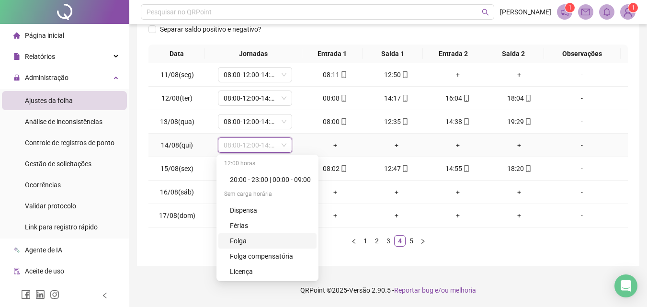
click at [247, 238] on div "Folga" at bounding box center [270, 240] width 81 height 11
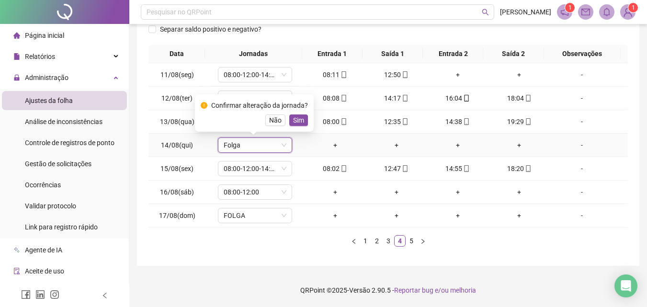
click at [298, 115] on span "Sim" at bounding box center [298, 120] width 11 height 11
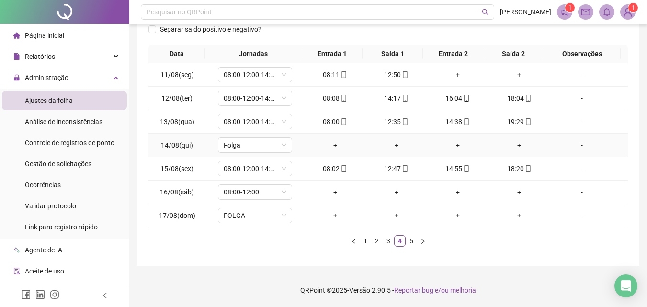
click at [571, 144] on div "-" at bounding box center [581, 145] width 56 height 11
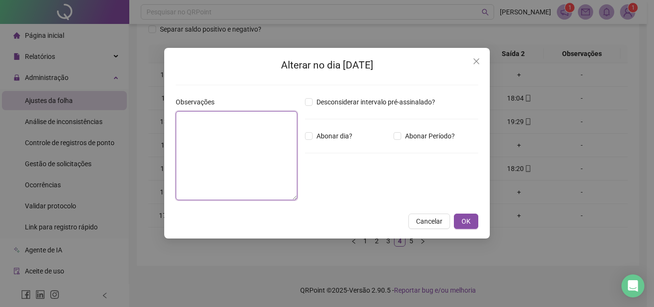
drag, startPoint x: 258, startPoint y: 132, endPoint x: 251, endPoint y: 136, distance: 7.7
click at [257, 132] on textarea at bounding box center [237, 155] width 122 height 89
type textarea "**********"
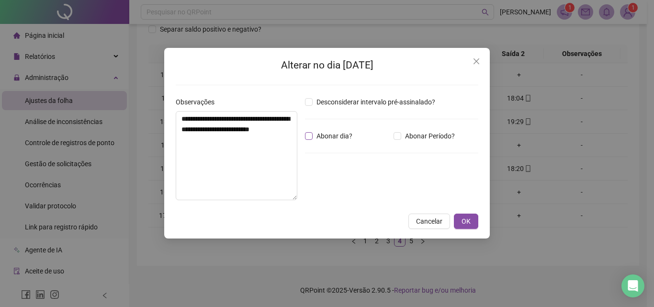
click at [306, 131] on label "Abonar dia?" at bounding box center [330, 136] width 51 height 11
click at [468, 224] on span "OK" at bounding box center [465, 221] width 9 height 11
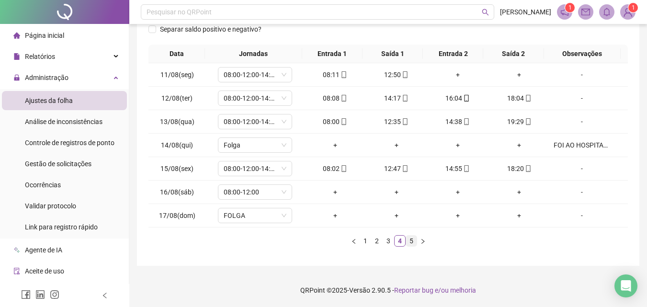
click at [412, 243] on link "5" at bounding box center [411, 240] width 11 height 11
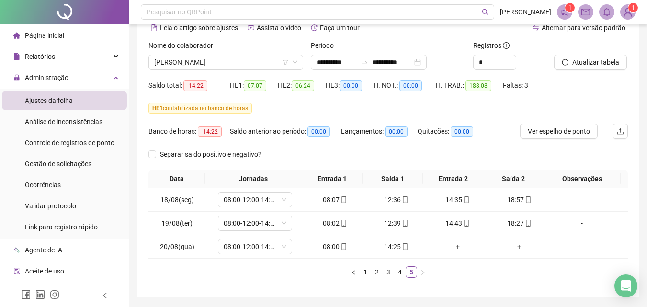
scroll to position [31, 0]
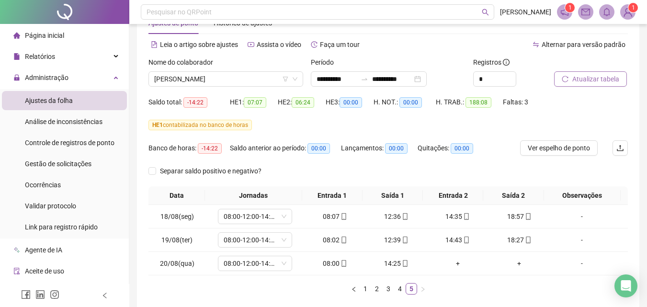
click at [589, 73] on button "Atualizar tabela" at bounding box center [590, 78] width 73 height 15
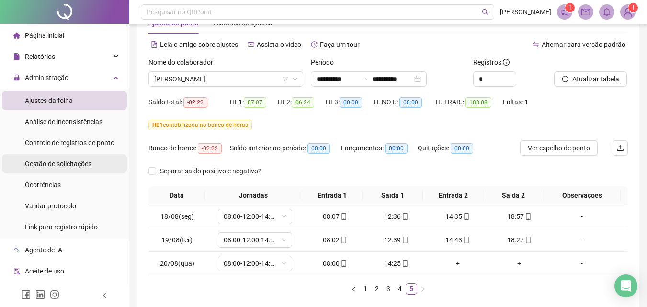
click at [63, 158] on div "Gestão de solicitações" at bounding box center [58, 163] width 67 height 19
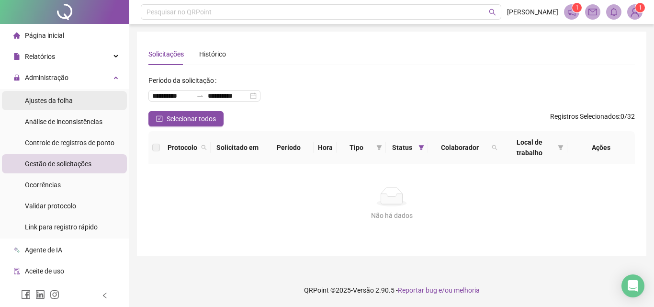
click at [89, 97] on li "Ajustes da folha" at bounding box center [64, 100] width 125 height 19
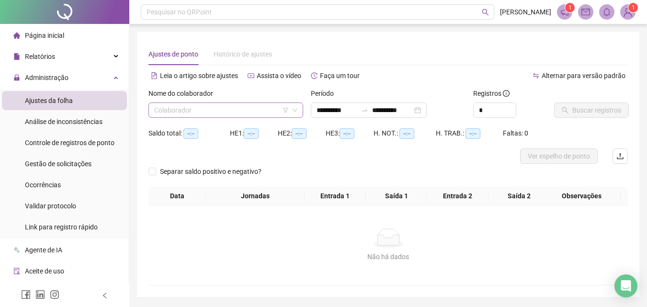
click at [160, 106] on input "search" at bounding box center [221, 110] width 134 height 14
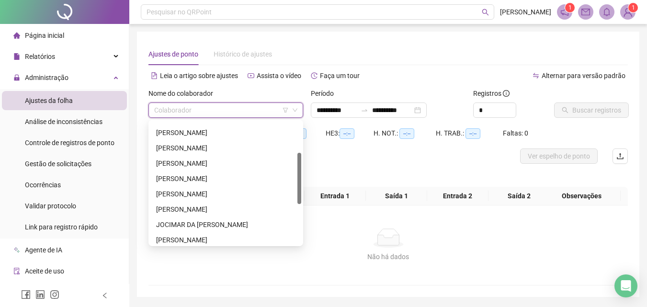
scroll to position [85, 0]
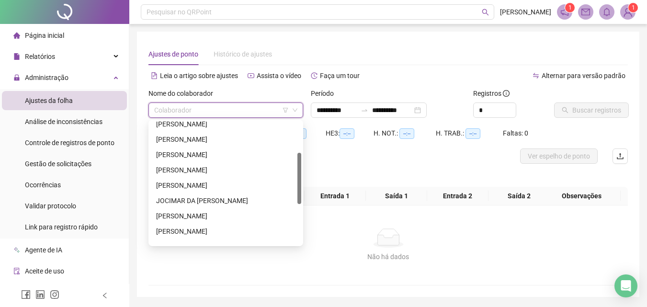
drag, startPoint x: 300, startPoint y: 142, endPoint x: 291, endPoint y: 181, distance: 39.7
click at [301, 176] on div at bounding box center [299, 178] width 4 height 51
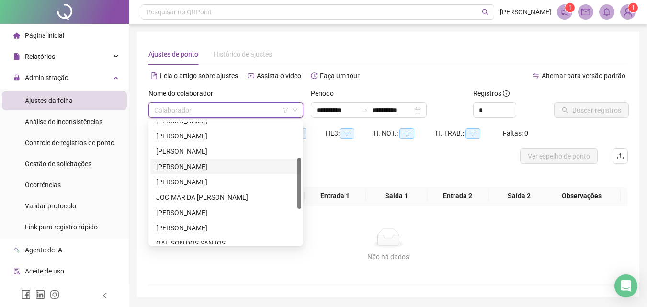
click at [232, 167] on div "[PERSON_NAME]" at bounding box center [225, 166] width 139 height 11
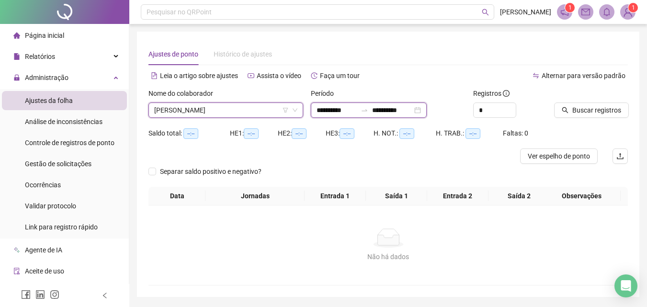
click at [337, 108] on input "**********" at bounding box center [336, 110] width 40 height 11
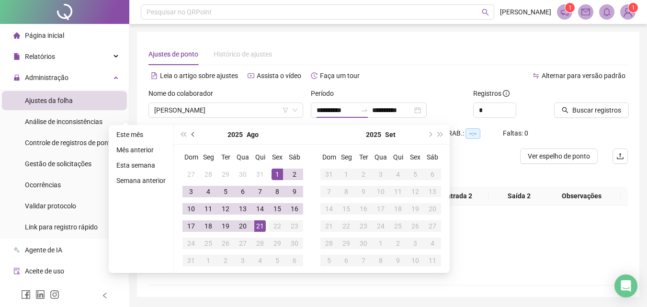
click at [193, 132] on span "prev-year" at bounding box center [193, 134] width 5 height 5
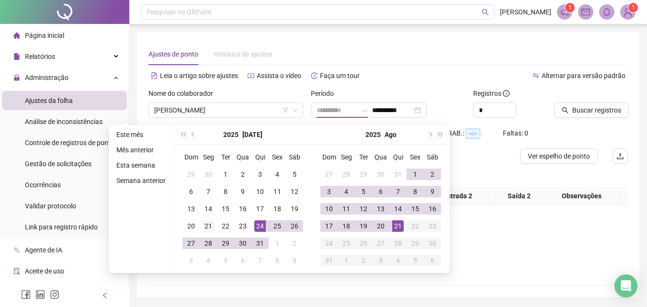
type input "**********"
click at [210, 227] on div "21" at bounding box center [207, 225] width 11 height 11
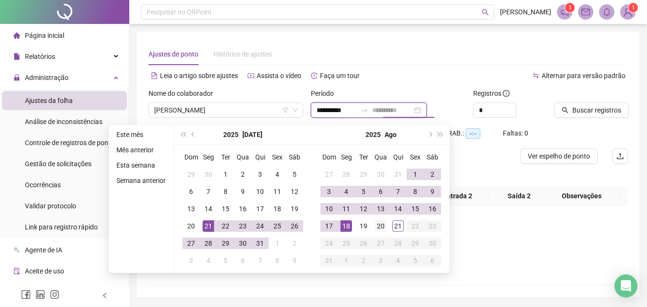
type input "**********"
click at [380, 225] on div "20" at bounding box center [380, 225] width 11 height 11
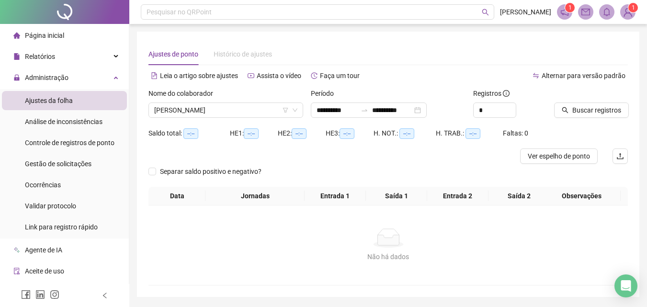
click at [594, 99] on div at bounding box center [579, 95] width 50 height 14
click at [588, 108] on span "Buscar registros" at bounding box center [596, 110] width 49 height 11
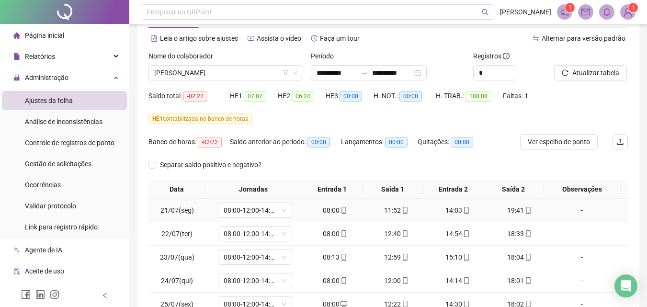
scroll to position [29, 0]
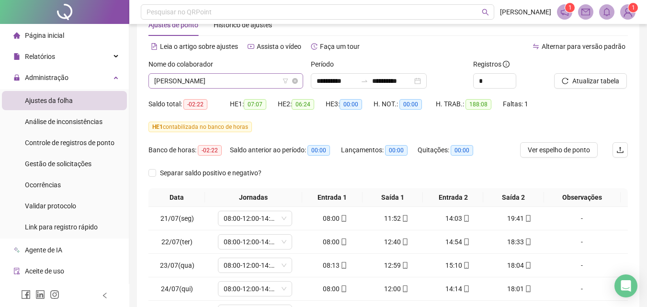
click at [225, 82] on span "[PERSON_NAME]" at bounding box center [225, 81] width 143 height 14
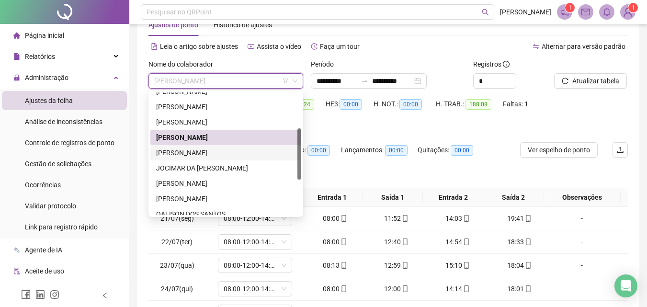
click at [214, 154] on div "[PERSON_NAME]" at bounding box center [225, 152] width 139 height 11
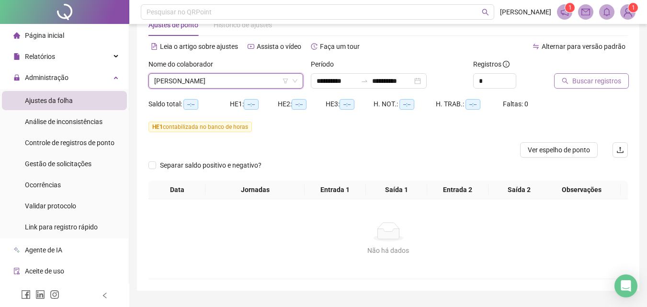
click at [603, 78] on span "Buscar registros" at bounding box center [596, 81] width 49 height 11
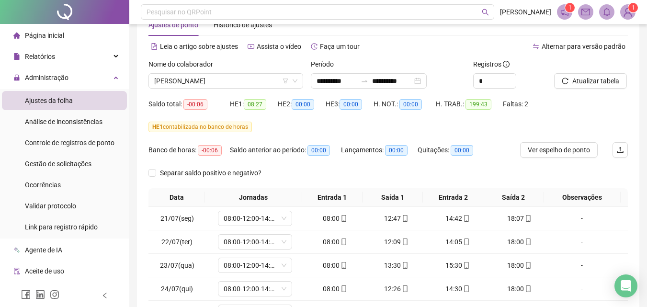
scroll to position [173, 0]
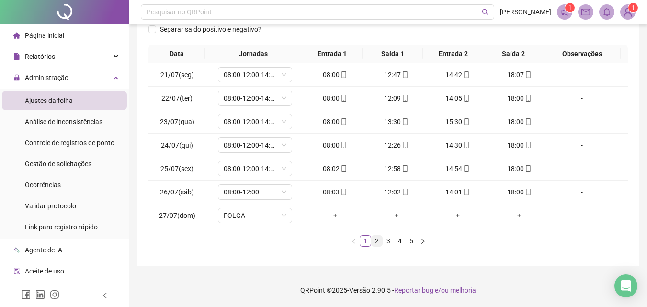
click at [376, 240] on link "2" at bounding box center [376, 240] width 11 height 11
click at [386, 239] on link "3" at bounding box center [388, 240] width 11 height 11
click at [401, 240] on link "4" at bounding box center [399, 240] width 11 height 11
click at [408, 241] on link "5" at bounding box center [411, 240] width 11 height 11
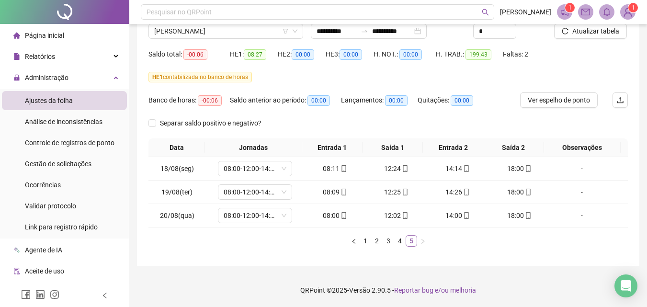
scroll to position [79, 0]
click at [368, 239] on link "1" at bounding box center [365, 240] width 11 height 11
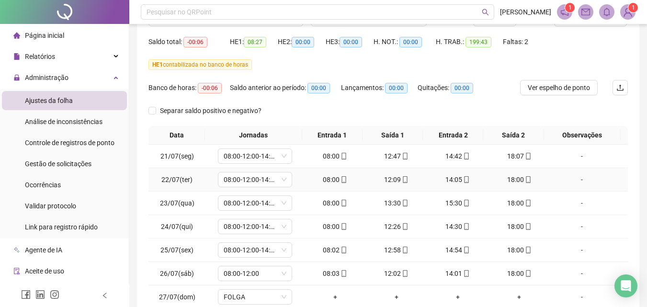
scroll to position [29, 0]
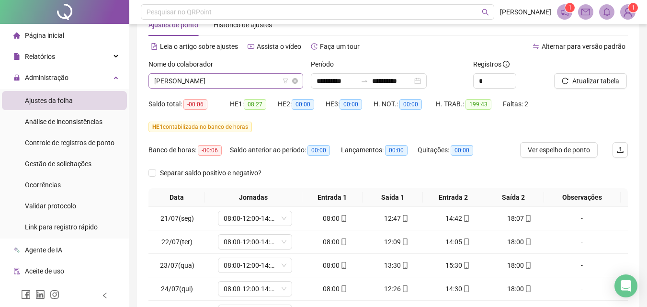
click at [219, 81] on span "[PERSON_NAME]" at bounding box center [225, 81] width 143 height 14
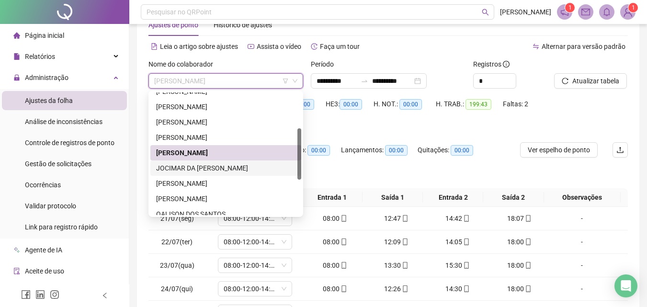
click at [205, 166] on div "JOCIMAR DA [PERSON_NAME]" at bounding box center [225, 168] width 139 height 11
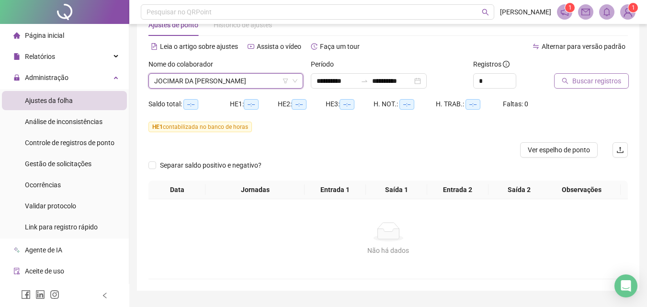
click at [612, 83] on span "Buscar registros" at bounding box center [596, 81] width 49 height 11
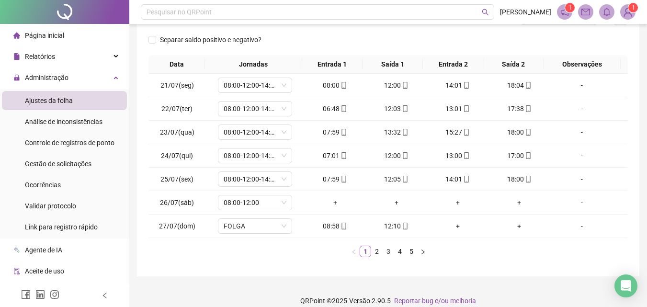
scroll to position [173, 0]
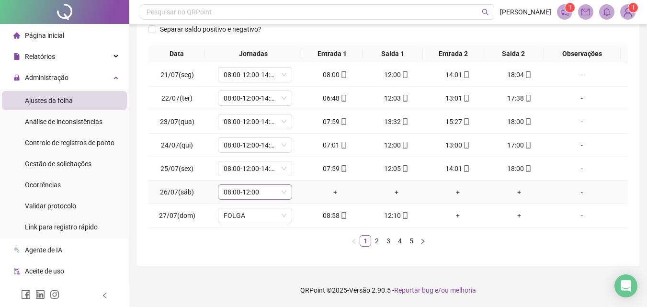
click at [271, 194] on span "08:00-12:00" at bounding box center [254, 192] width 63 height 14
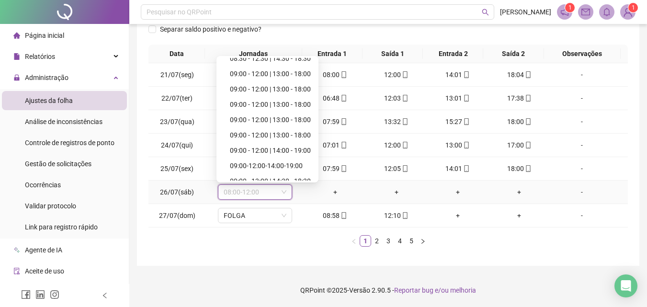
scroll to position [3170, 0]
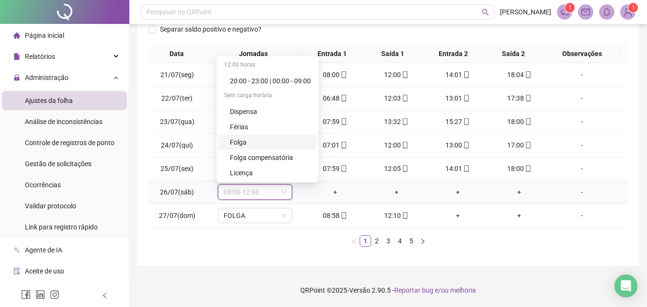
click at [252, 138] on div "Folga" at bounding box center [270, 142] width 81 height 11
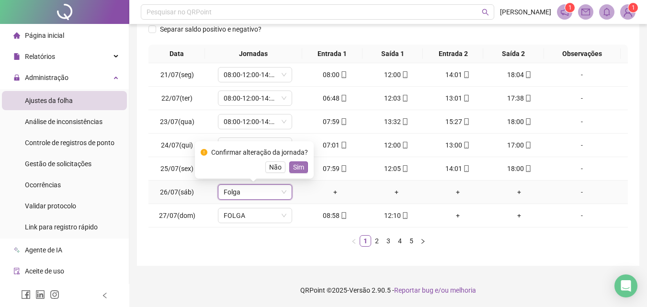
click at [298, 163] on span "Sim" at bounding box center [298, 167] width 11 height 11
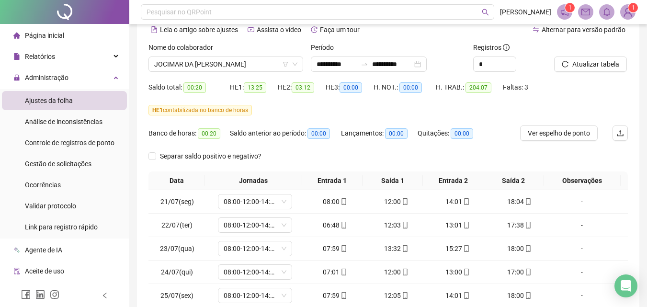
scroll to position [29, 0]
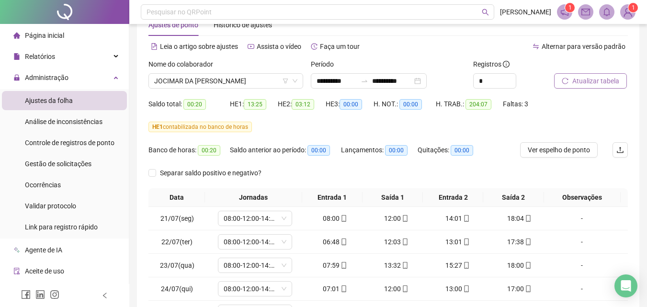
click at [588, 79] on span "Atualizar tabela" at bounding box center [595, 81] width 47 height 11
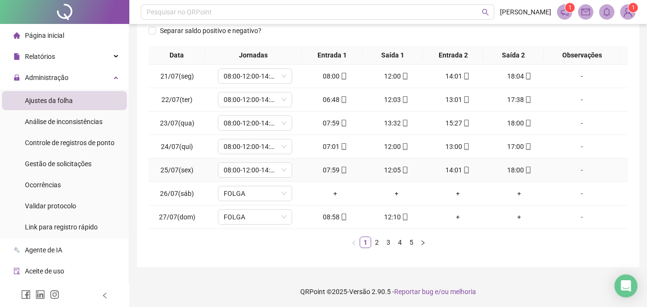
scroll to position [173, 0]
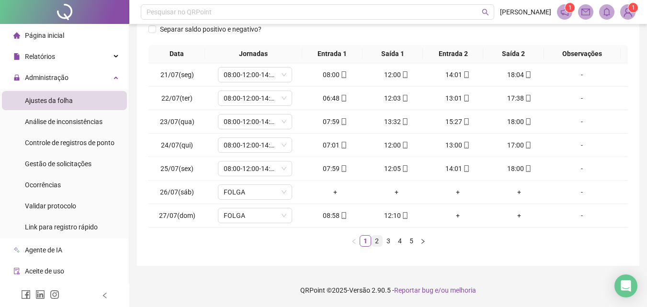
click at [371, 240] on li "2" at bounding box center [376, 240] width 11 height 11
click at [265, 196] on span "08:00-12:00" at bounding box center [254, 192] width 63 height 14
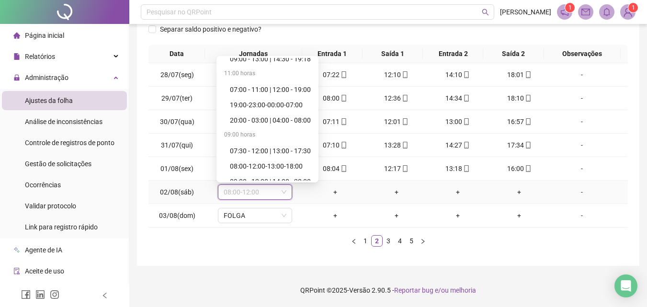
scroll to position [3170, 0]
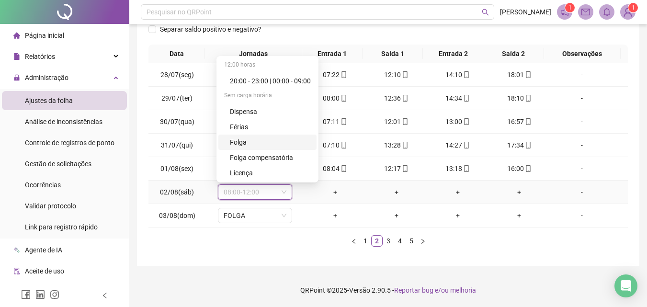
click at [252, 141] on div "Folga" at bounding box center [270, 142] width 81 height 11
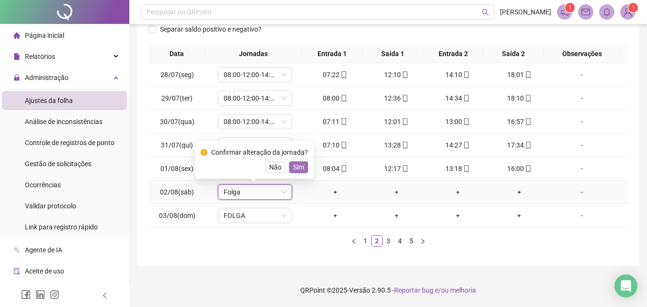
click at [301, 166] on span "Sim" at bounding box center [298, 167] width 11 height 11
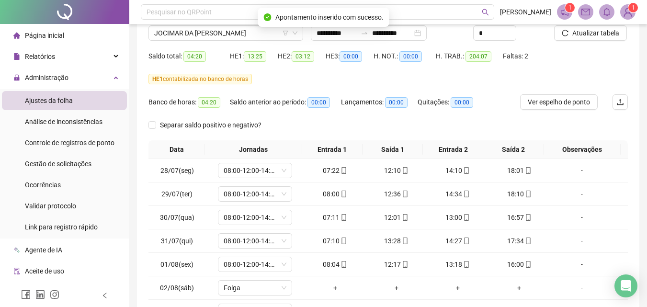
scroll to position [29, 0]
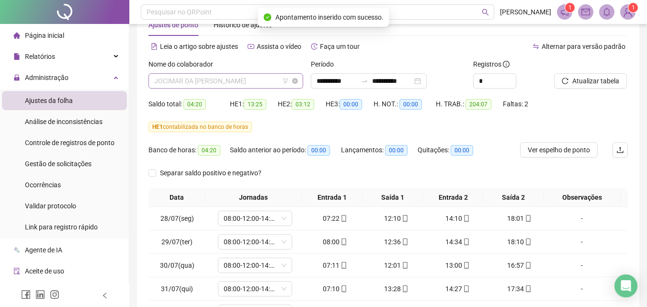
click at [236, 85] on span "JOCIMAR DA [PERSON_NAME]" at bounding box center [225, 81] width 143 height 14
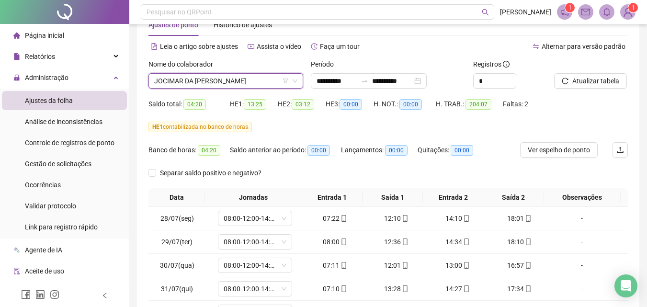
click at [400, 123] on div "HE 1 contabilizada no banco de horas" at bounding box center [387, 127] width 479 height 11
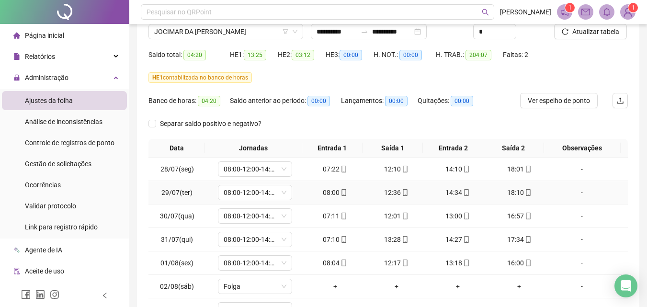
scroll to position [125, 0]
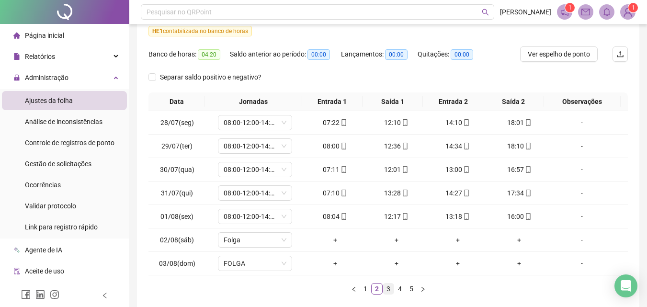
click at [388, 291] on link "3" at bounding box center [388, 288] width 11 height 11
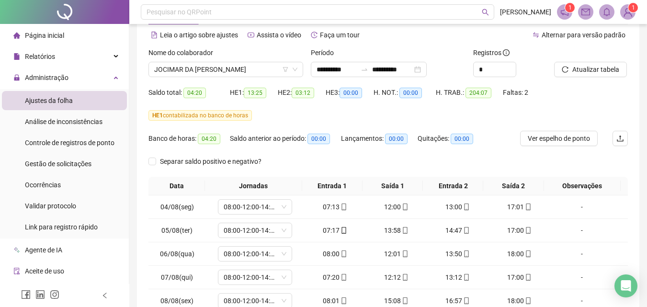
scroll to position [0, 0]
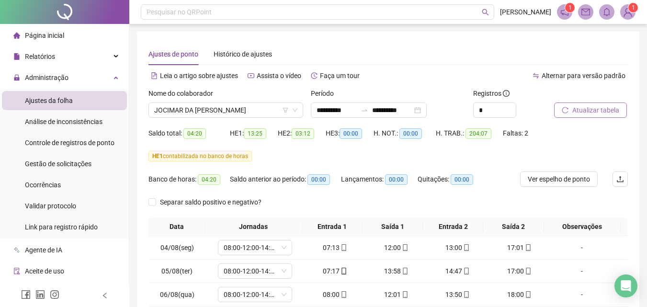
click at [564, 108] on icon "reload" at bounding box center [564, 110] width 7 height 7
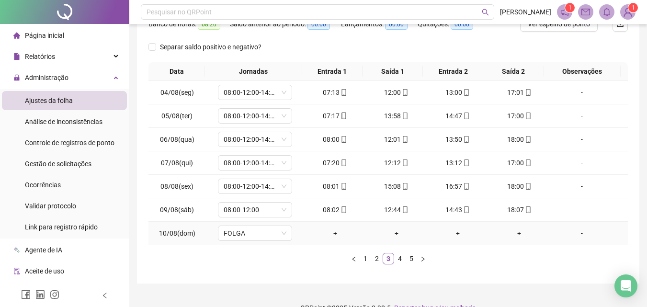
scroll to position [125, 0]
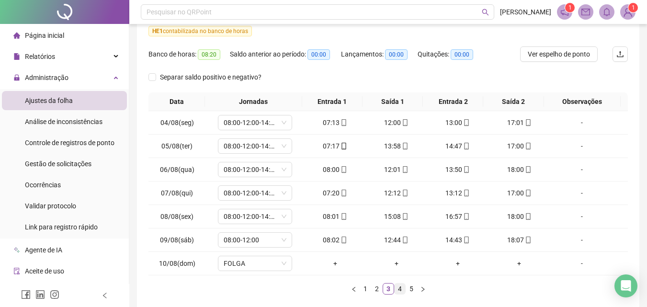
click at [399, 286] on link "4" at bounding box center [399, 288] width 11 height 11
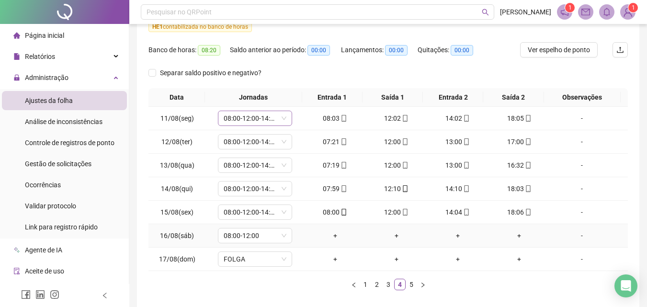
scroll to position [77, 0]
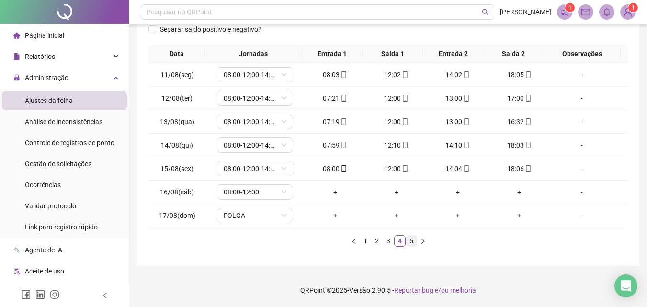
click at [412, 241] on link "5" at bounding box center [411, 240] width 11 height 11
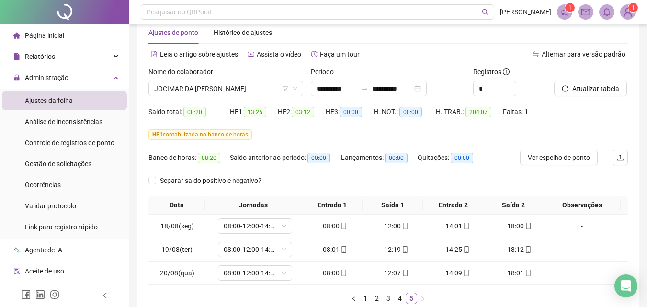
scroll to position [0, 0]
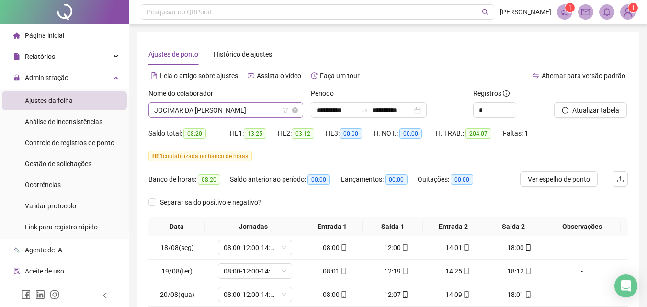
click at [242, 112] on span "JOCIMAR DA [PERSON_NAME]" at bounding box center [225, 110] width 143 height 14
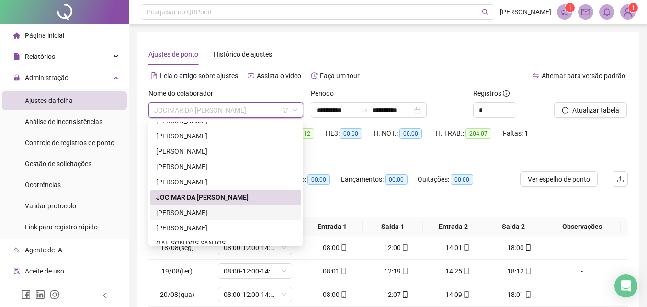
click at [404, 192] on div "Lançamentos: 00:00" at bounding box center [379, 182] width 77 height 23
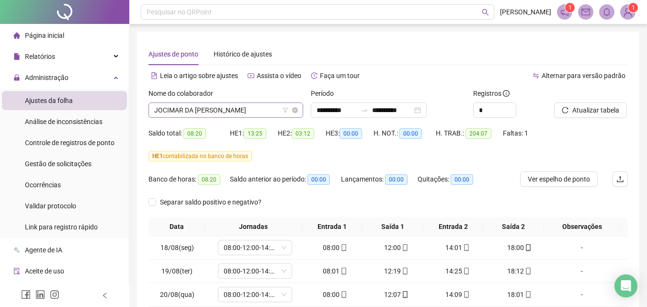
click at [219, 115] on span "JOCIMAR DA [PERSON_NAME]" at bounding box center [225, 110] width 143 height 14
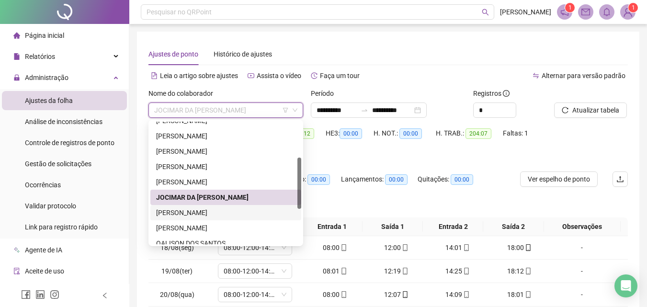
click at [210, 212] on div "[PERSON_NAME]" at bounding box center [225, 212] width 139 height 11
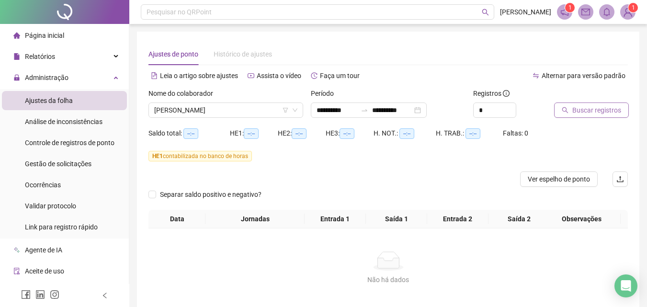
click at [599, 106] on span "Buscar registros" at bounding box center [596, 110] width 49 height 11
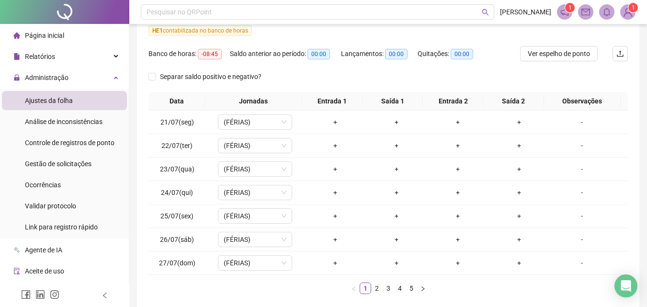
scroll to position [144, 0]
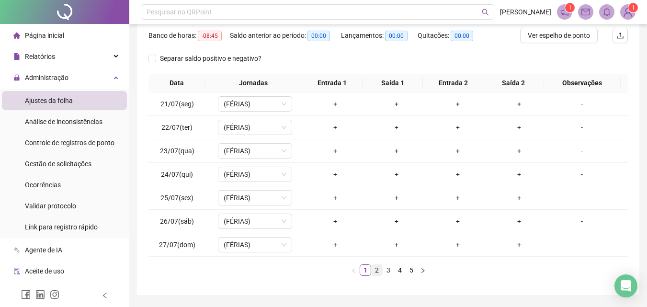
click at [378, 268] on link "2" at bounding box center [376, 270] width 11 height 11
click at [278, 202] on span "08:00 - 12:00 | 13:00 - 17:00" at bounding box center [254, 197] width 63 height 14
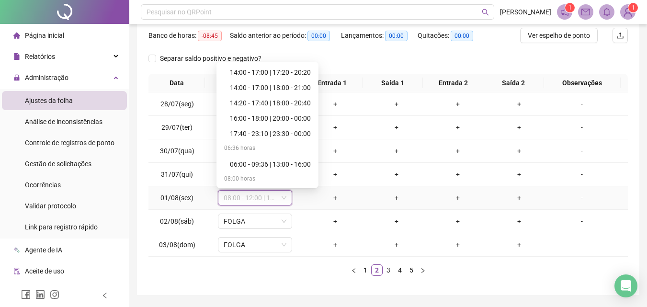
scroll to position [3170, 0]
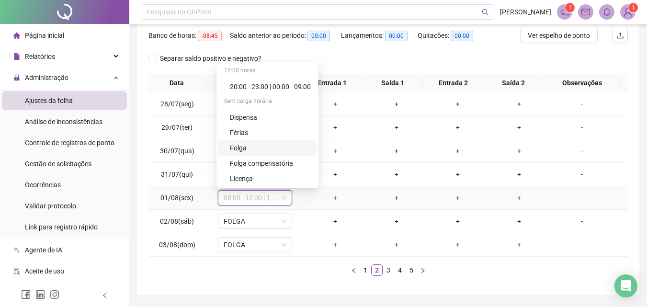
click at [242, 146] on div "Folga" at bounding box center [270, 148] width 81 height 11
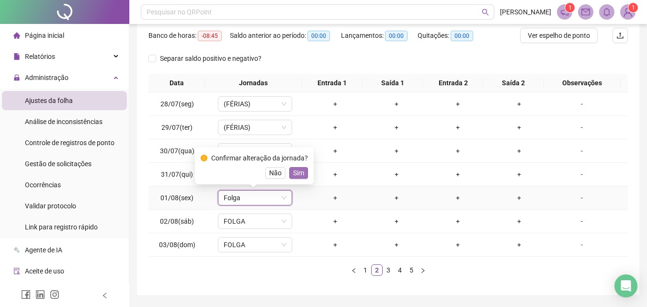
click at [304, 171] on button "Sim" at bounding box center [298, 172] width 19 height 11
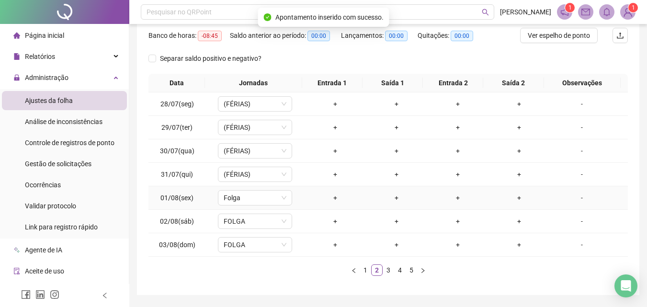
click at [578, 198] on div "-" at bounding box center [581, 197] width 56 height 11
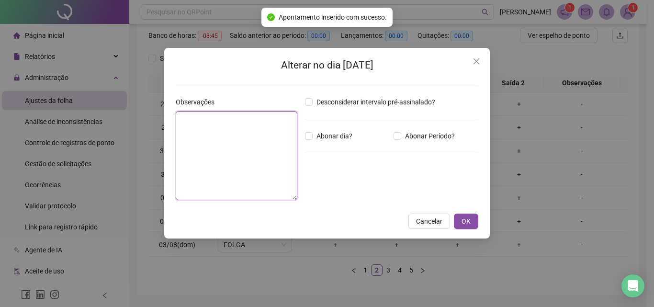
click at [212, 162] on textarea at bounding box center [237, 155] width 122 height 89
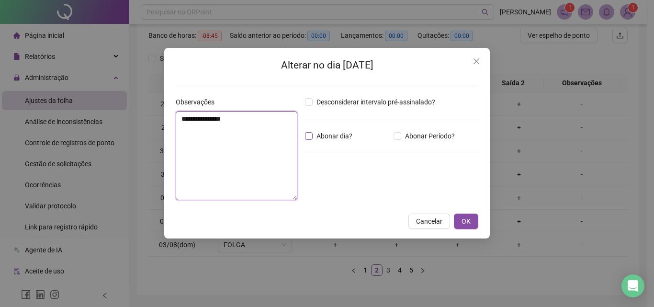
type textarea "**********"
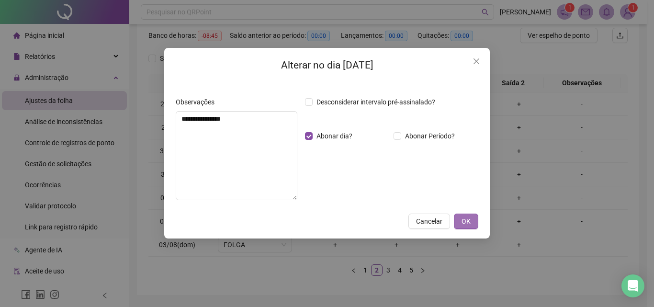
click at [464, 223] on span "OK" at bounding box center [465, 221] width 9 height 11
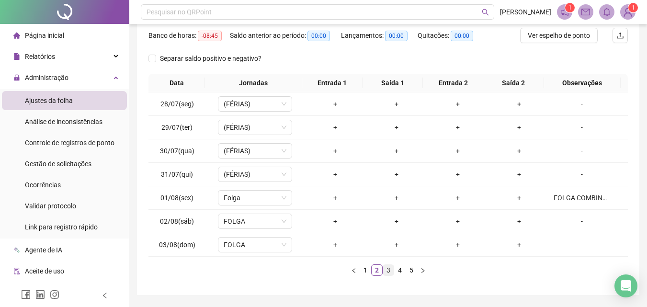
click at [388, 268] on link "3" at bounding box center [388, 270] width 11 height 11
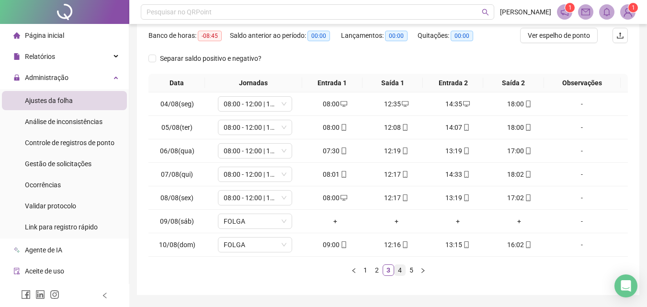
click at [401, 268] on link "4" at bounding box center [399, 270] width 11 height 11
click at [387, 267] on link "3" at bounding box center [388, 270] width 11 height 11
click at [402, 270] on link "4" at bounding box center [399, 270] width 11 height 11
click at [279, 222] on span "08:00-12:00" at bounding box center [254, 221] width 63 height 14
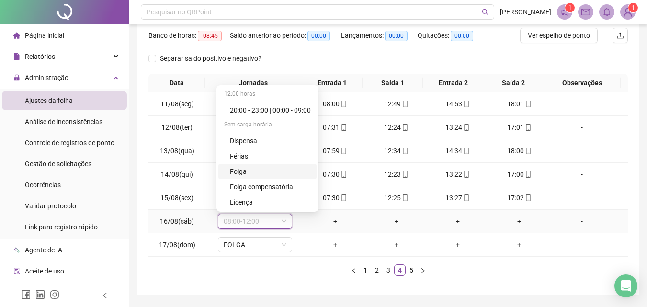
click at [278, 175] on div "Folga" at bounding box center [270, 171] width 81 height 11
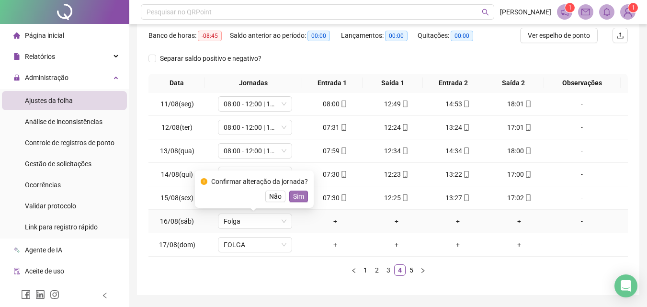
click at [301, 195] on span "Sim" at bounding box center [298, 196] width 11 height 11
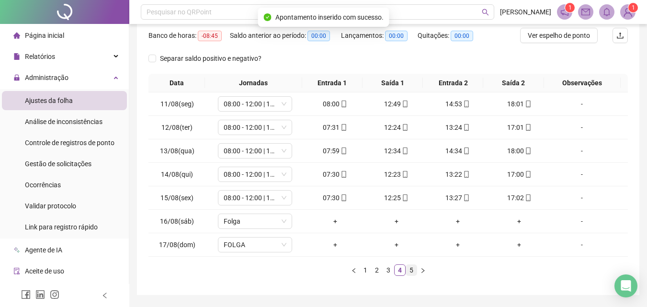
click at [409, 272] on link "5" at bounding box center [411, 270] width 11 height 11
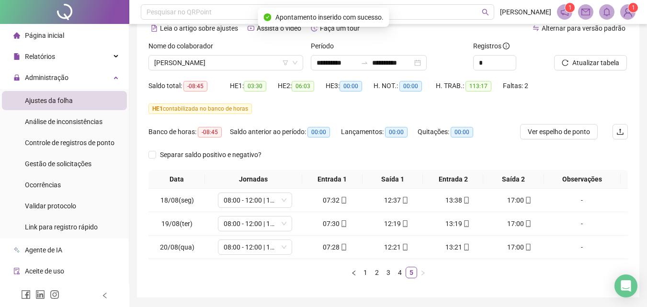
scroll to position [31, 0]
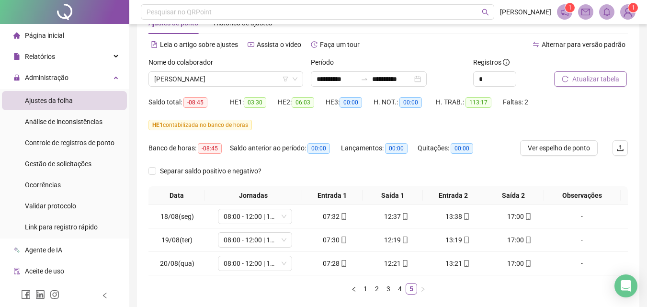
click at [585, 84] on span "Atualizar tabela" at bounding box center [595, 79] width 47 height 11
click at [402, 291] on link "4" at bounding box center [399, 288] width 11 height 11
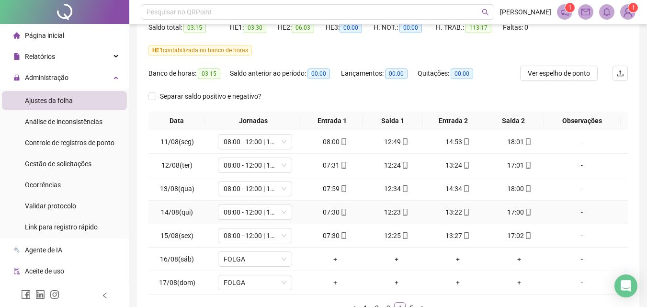
scroll to position [173, 0]
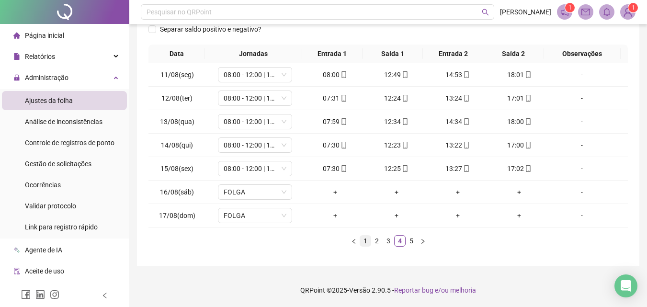
click at [369, 242] on link "1" at bounding box center [365, 240] width 11 height 11
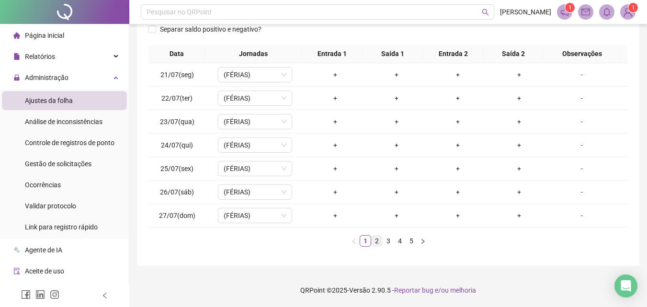
click at [379, 242] on link "2" at bounding box center [376, 240] width 11 height 11
click at [281, 171] on icon "down" at bounding box center [284, 169] width 6 height 6
click at [563, 168] on div "FOLGA COMBINADA" at bounding box center [581, 168] width 56 height 11
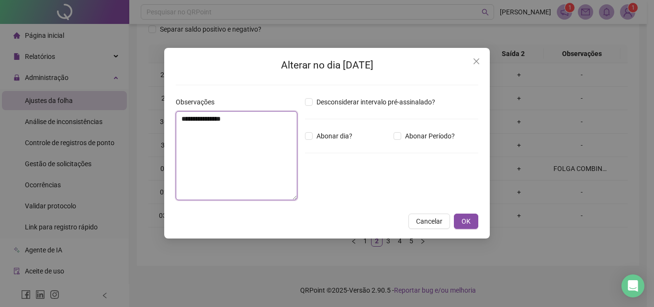
click at [244, 123] on textarea "**********" at bounding box center [237, 155] width 122 height 89
type textarea "**********"
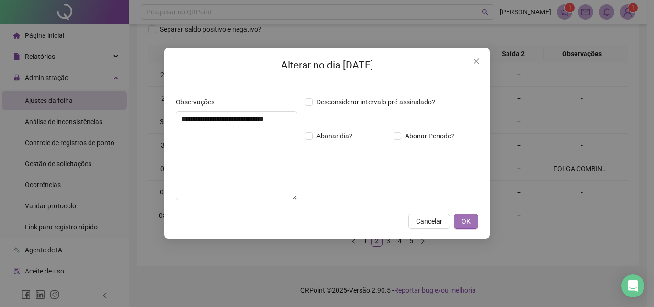
click at [460, 222] on button "OK" at bounding box center [466, 220] width 24 height 15
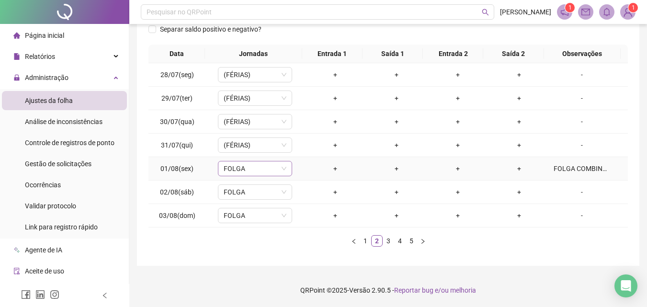
click at [265, 167] on span "FOLGA" at bounding box center [254, 168] width 63 height 14
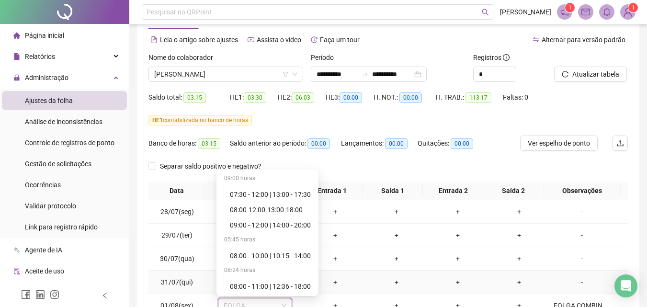
scroll to position [29, 0]
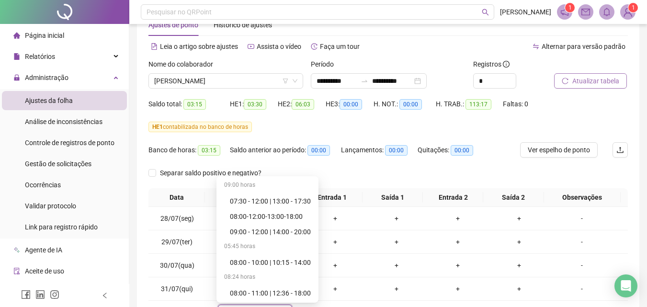
click at [586, 81] on span "Atualizar tabela" at bounding box center [595, 81] width 47 height 11
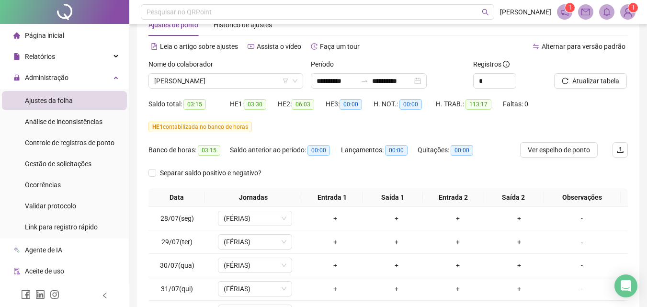
scroll to position [173, 0]
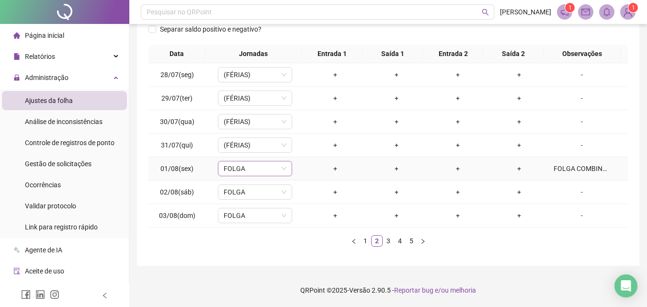
click at [249, 174] on span "FOLGA" at bounding box center [254, 168] width 63 height 14
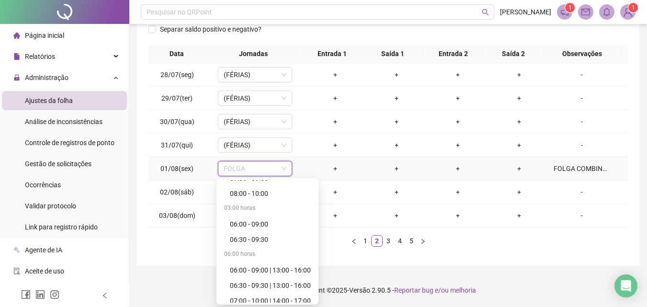
scroll to position [3170, 0]
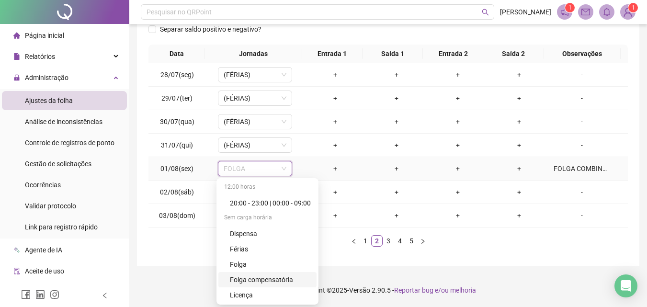
click at [254, 283] on div "Folga compensatória" at bounding box center [270, 279] width 81 height 11
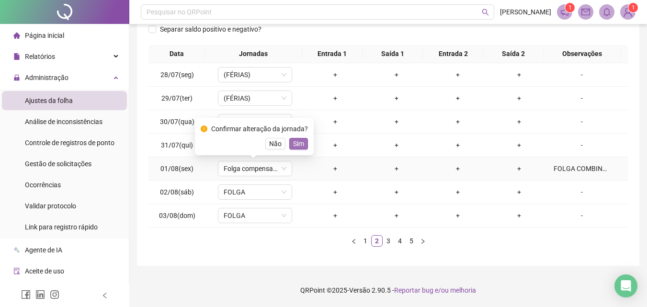
click at [297, 143] on span "Sim" at bounding box center [298, 143] width 11 height 11
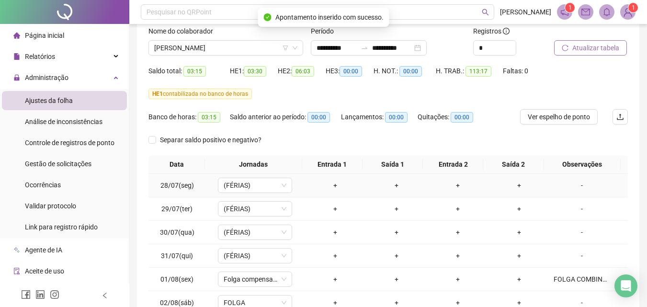
scroll to position [29, 0]
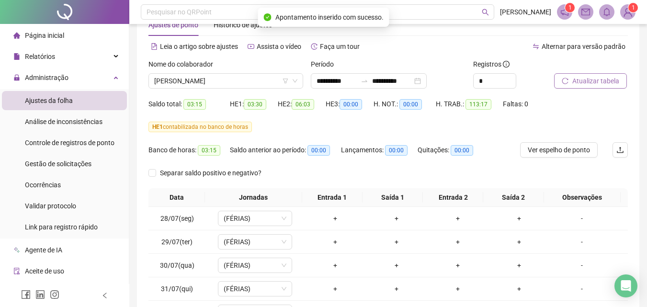
click at [590, 83] on span "Atualizar tabela" at bounding box center [595, 81] width 47 height 11
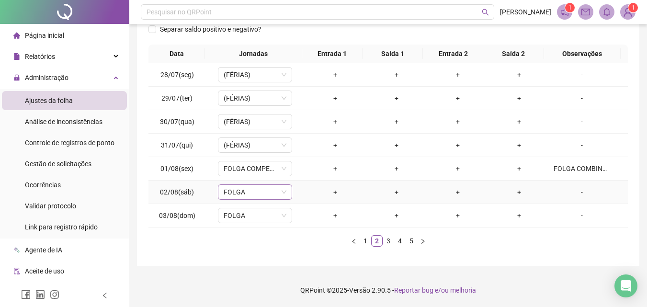
scroll to position [77, 0]
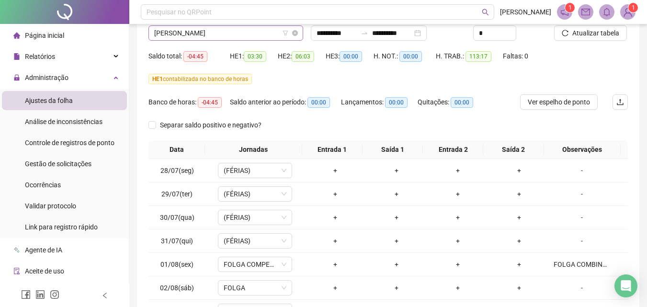
click at [223, 35] on span "[PERSON_NAME]" at bounding box center [225, 33] width 143 height 14
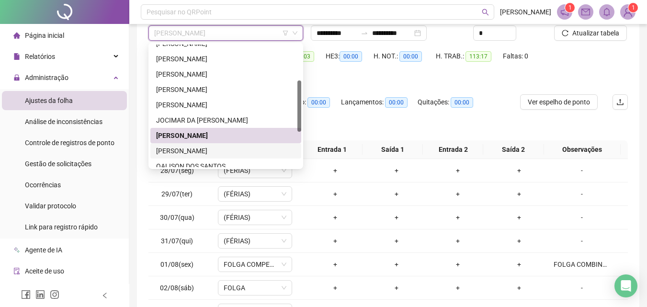
click at [223, 154] on div "[PERSON_NAME]" at bounding box center [225, 150] width 139 height 11
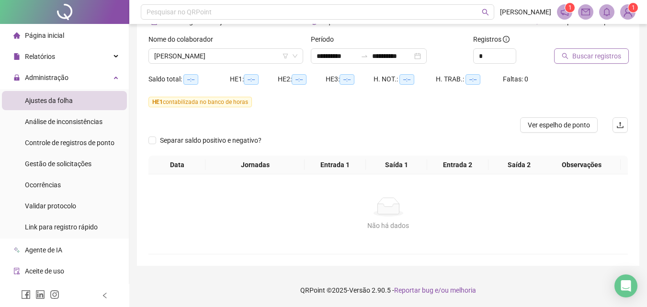
click at [592, 50] on button "Buscar registros" at bounding box center [591, 55] width 75 height 15
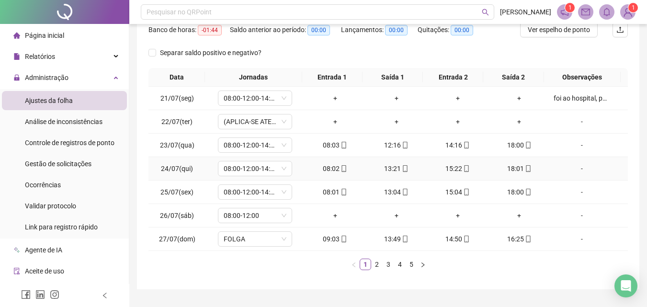
scroll to position [150, 0]
click at [589, 98] on div "foi ao hospital, porem só foi atendido as 00h22 com isso o atestado só foi do d…" at bounding box center [581, 97] width 56 height 11
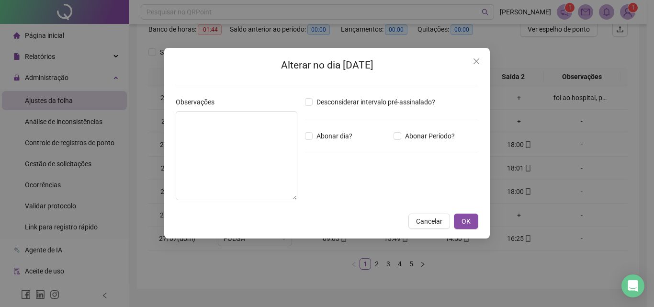
type textarea "**********"
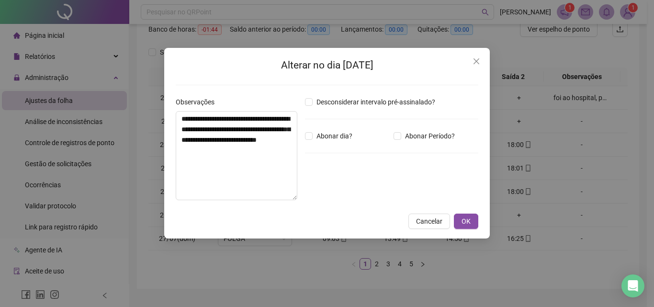
click at [522, 95] on div "**********" at bounding box center [327, 153] width 654 height 307
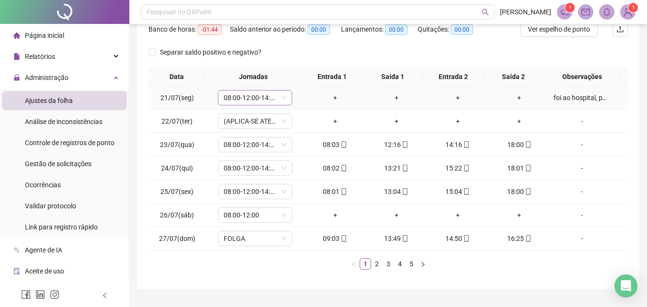
click at [274, 101] on span "08:00-12:00-14:00-18:00" at bounding box center [254, 97] width 63 height 14
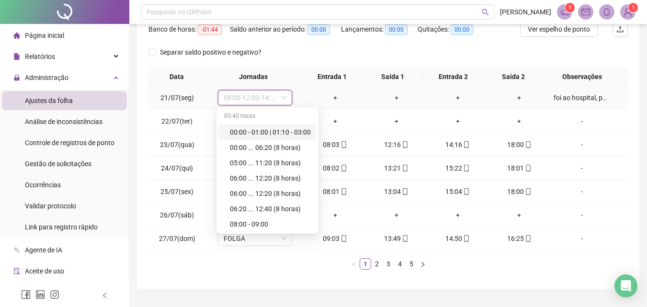
click at [308, 93] on div "+" at bounding box center [335, 97] width 54 height 11
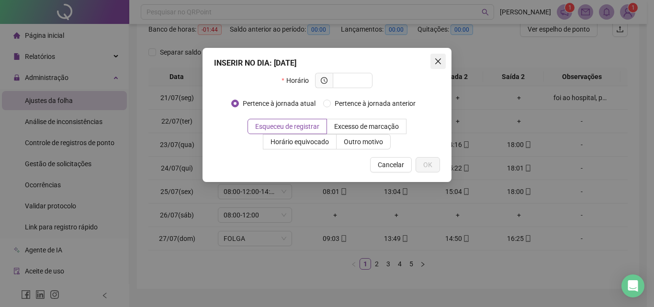
click at [439, 58] on icon "close" at bounding box center [438, 61] width 8 height 8
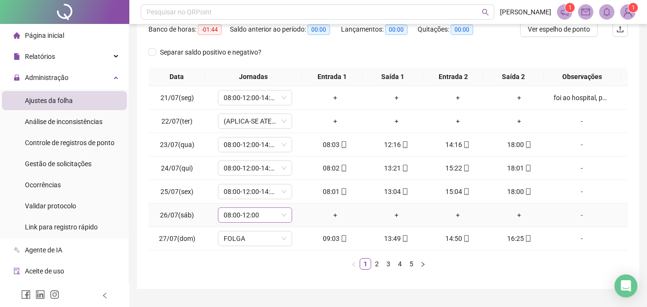
click at [271, 217] on span "08:00-12:00" at bounding box center [254, 215] width 63 height 14
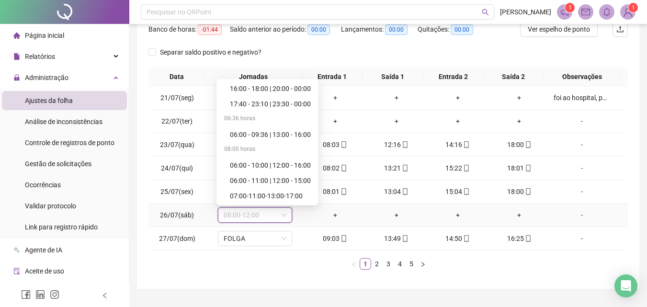
scroll to position [3170, 0]
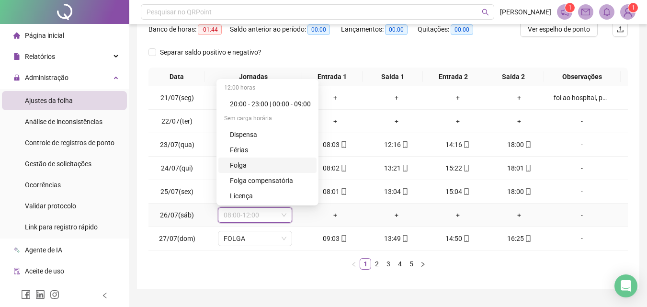
click at [240, 159] on div "Folga" at bounding box center [267, 164] width 98 height 15
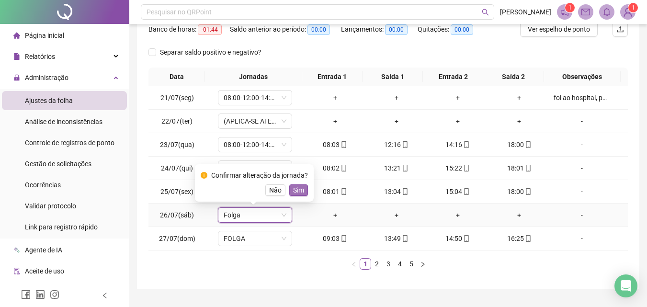
click at [295, 191] on span "Sim" at bounding box center [298, 190] width 11 height 11
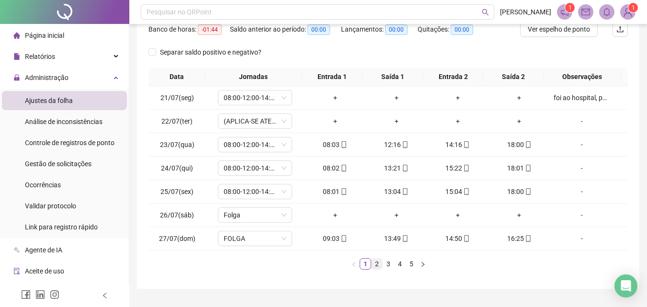
click at [380, 265] on link "2" at bounding box center [376, 263] width 11 height 11
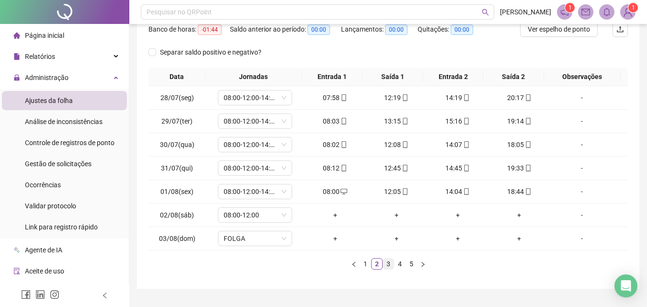
click at [386, 263] on link "3" at bounding box center [388, 263] width 11 height 11
click at [400, 264] on link "4" at bounding box center [399, 263] width 11 height 11
click at [412, 264] on link "5" at bounding box center [411, 263] width 11 height 11
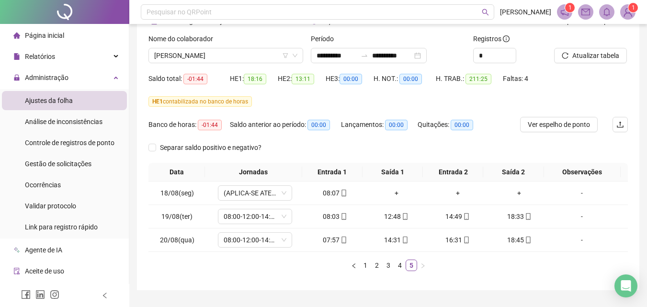
scroll to position [31, 0]
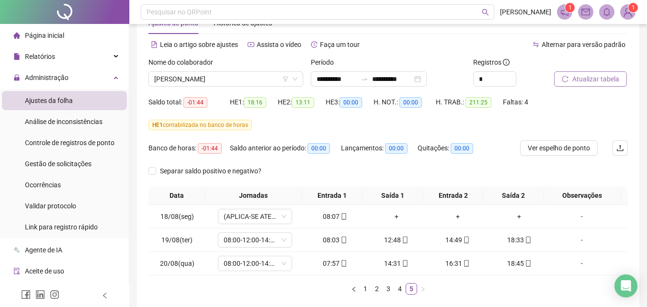
click at [588, 82] on span "Atualizar tabela" at bounding box center [595, 79] width 47 height 11
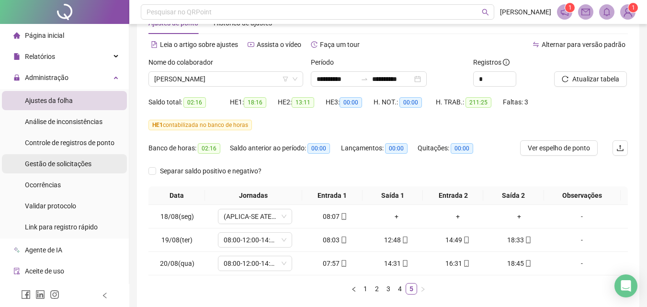
click at [61, 166] on span "Gestão de solicitações" at bounding box center [58, 164] width 67 height 8
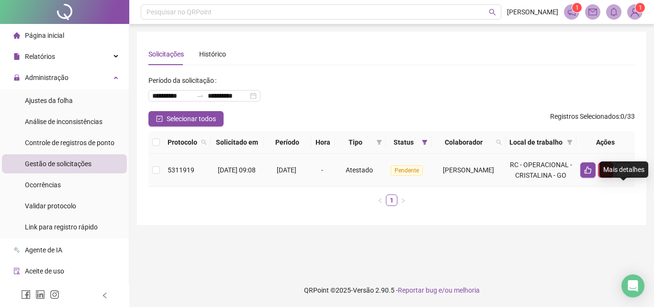
click at [612, 174] on icon "search" at bounding box center [623, 170] width 8 height 8
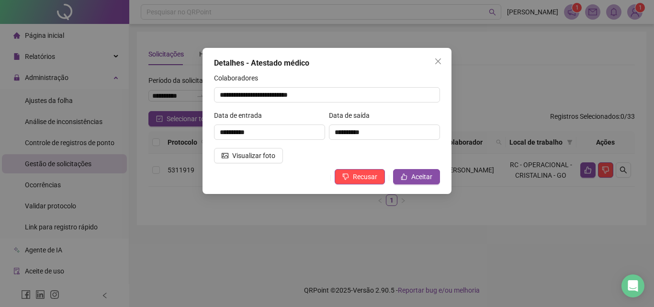
click at [259, 223] on div "**********" at bounding box center [327, 153] width 654 height 307
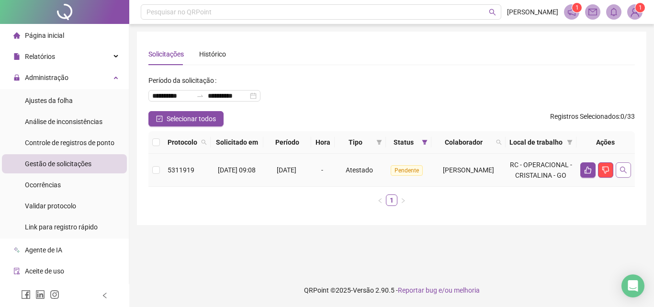
click at [612, 178] on button "button" at bounding box center [622, 169] width 15 height 15
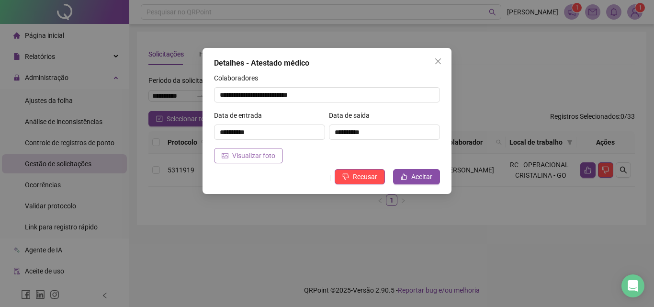
click at [242, 160] on span "Visualizar foto" at bounding box center [253, 155] width 43 height 11
click at [416, 175] on span "Aceitar" at bounding box center [421, 176] width 21 height 11
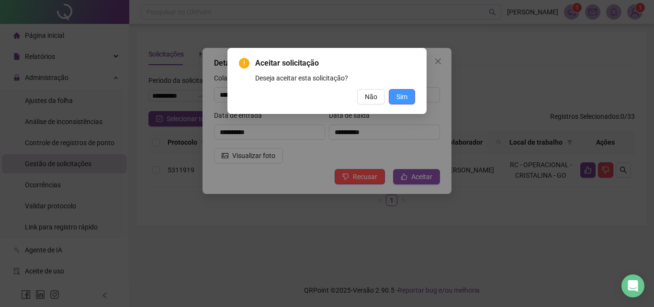
click at [402, 99] on span "Sim" at bounding box center [401, 96] width 11 height 11
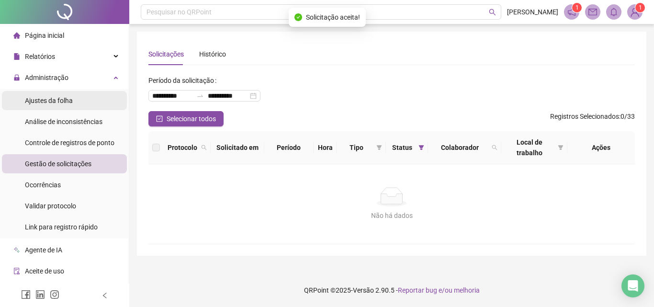
click at [74, 104] on li "Ajustes da folha" at bounding box center [64, 100] width 125 height 19
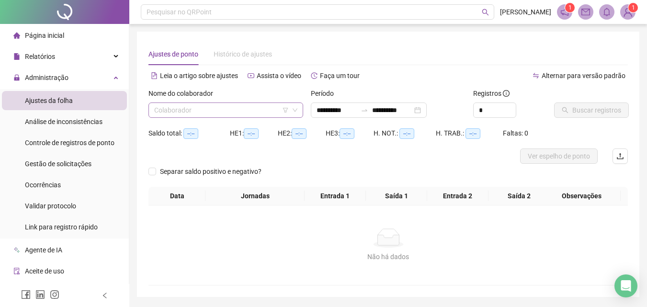
click at [230, 110] on input "search" at bounding box center [221, 110] width 134 height 14
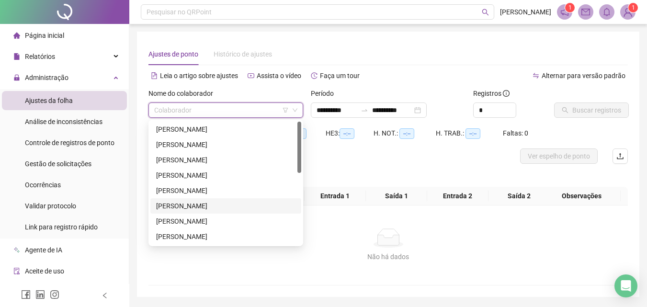
scroll to position [48, 0]
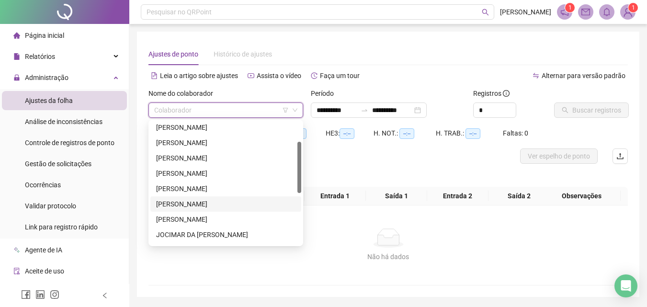
click at [198, 202] on div "[PERSON_NAME]" at bounding box center [225, 204] width 139 height 11
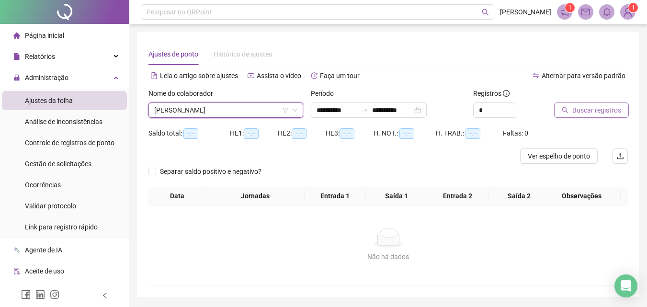
click at [605, 107] on span "Buscar registros" at bounding box center [596, 110] width 49 height 11
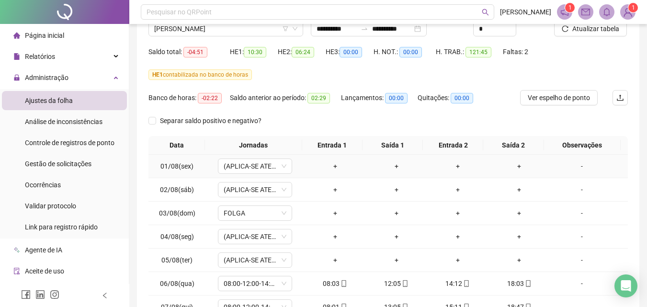
scroll to position [144, 0]
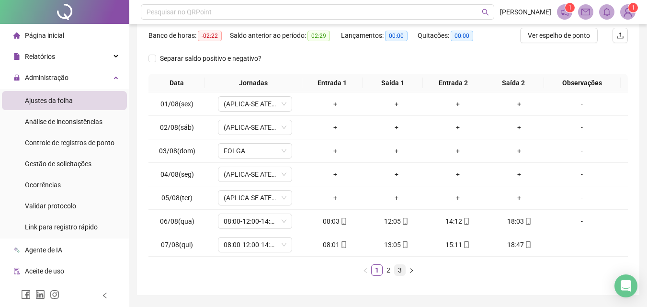
click at [402, 268] on link "3" at bounding box center [399, 270] width 11 height 11
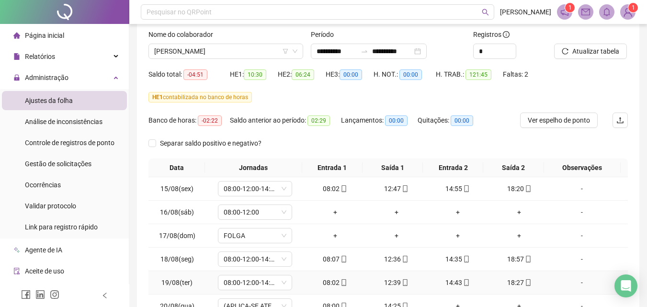
scroll to position [48, 0]
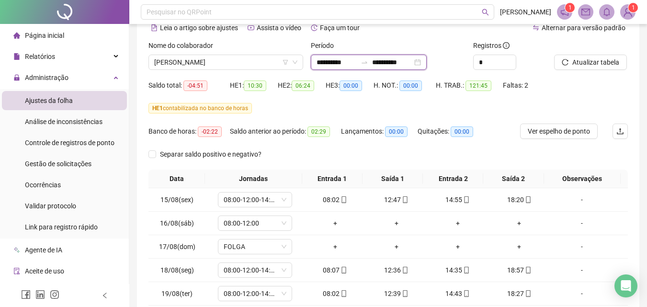
click at [397, 61] on input "**********" at bounding box center [392, 62] width 40 height 11
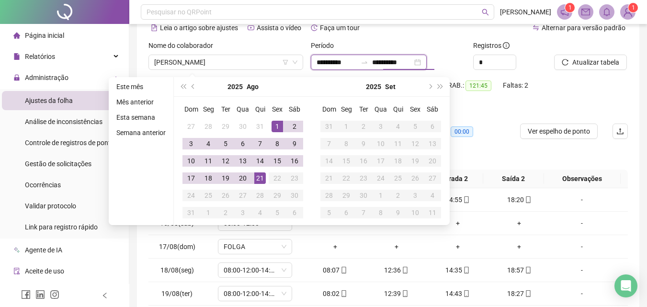
click at [347, 62] on input "**********" at bounding box center [336, 62] width 40 height 11
click at [194, 89] on button "prev-year" at bounding box center [193, 86] width 11 height 19
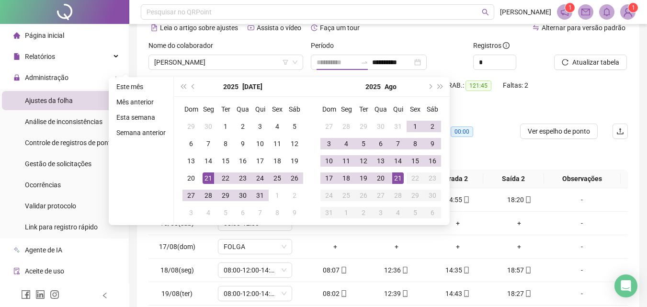
type input "**********"
click at [205, 179] on div "21" at bounding box center [207, 177] width 11 height 11
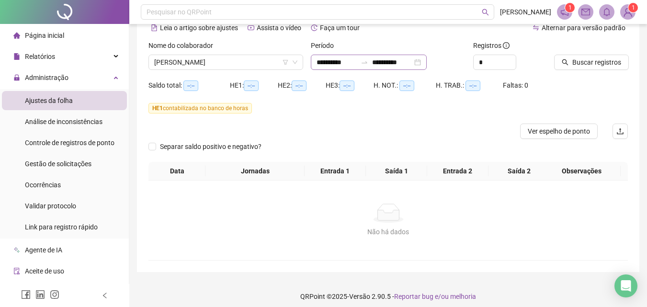
click at [407, 68] on div "**********" at bounding box center [369, 62] width 116 height 15
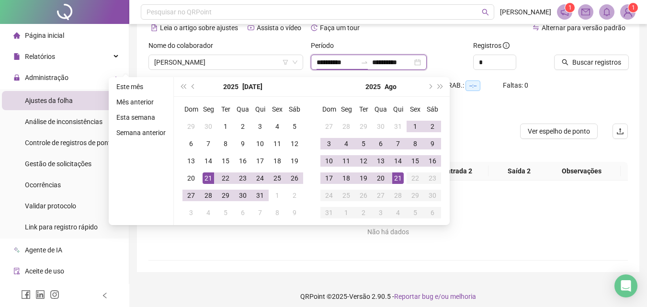
click at [407, 64] on input "**********" at bounding box center [392, 62] width 40 height 11
type input "**********"
click at [380, 179] on div "20" at bounding box center [380, 177] width 11 height 11
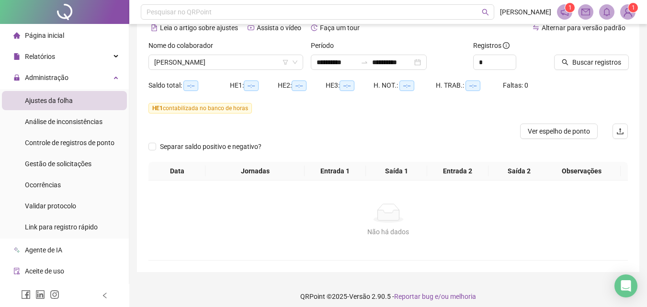
click at [612, 53] on div "Buscar registros" at bounding box center [591, 55] width 74 height 30
click at [612, 61] on span "Buscar registros" at bounding box center [596, 62] width 49 height 11
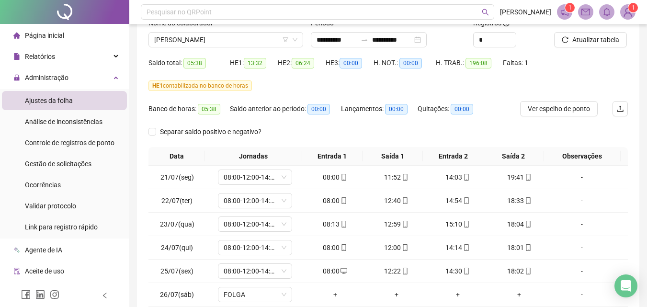
scroll to position [125, 0]
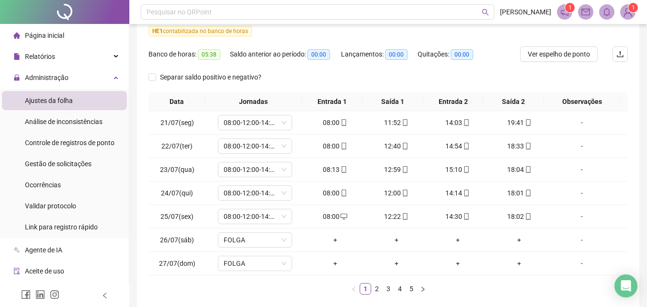
click at [410, 291] on link "5" at bounding box center [411, 288] width 11 height 11
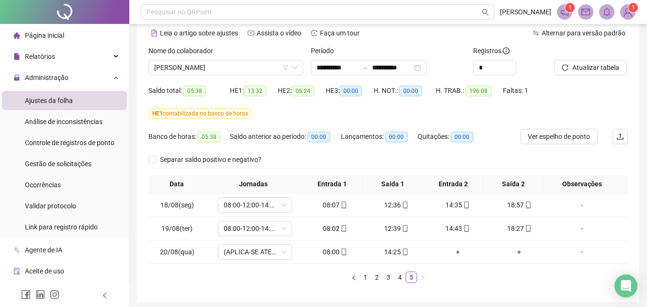
scroll to position [0, 0]
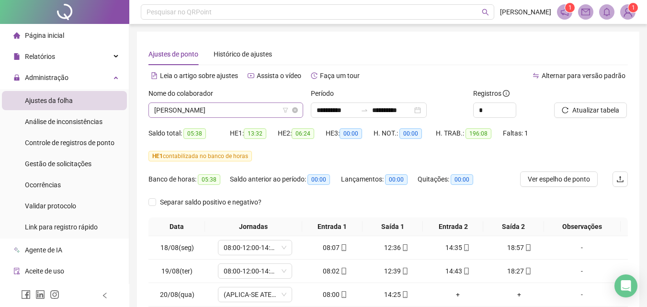
drag, startPoint x: 230, startPoint y: 120, endPoint x: 225, endPoint y: 116, distance: 6.1
click at [230, 120] on div "Nome do colaborador [PERSON_NAME]" at bounding box center [226, 106] width 162 height 37
click at [225, 115] on span "[PERSON_NAME]" at bounding box center [225, 110] width 143 height 14
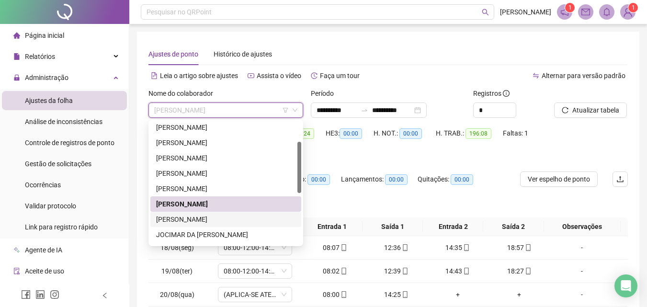
click at [215, 215] on div "[PERSON_NAME]" at bounding box center [225, 219] width 139 height 11
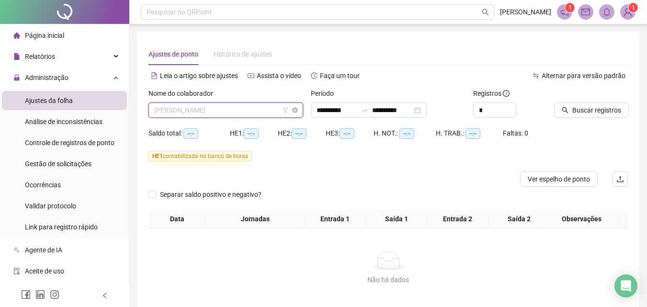
click at [209, 108] on span "[PERSON_NAME]" at bounding box center [225, 110] width 143 height 14
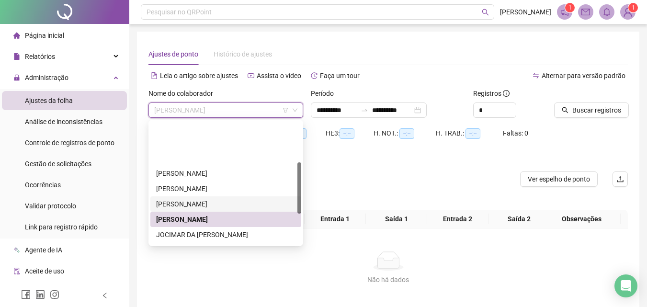
scroll to position [96, 0]
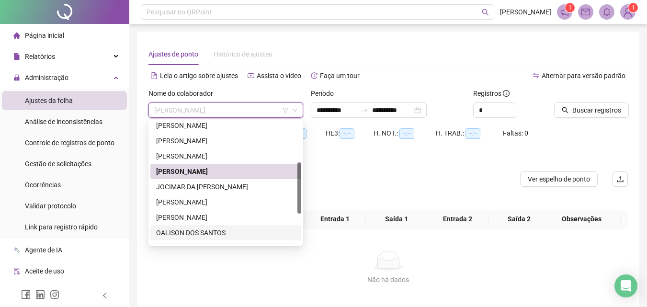
click at [198, 219] on div "[PERSON_NAME]" at bounding box center [225, 217] width 139 height 11
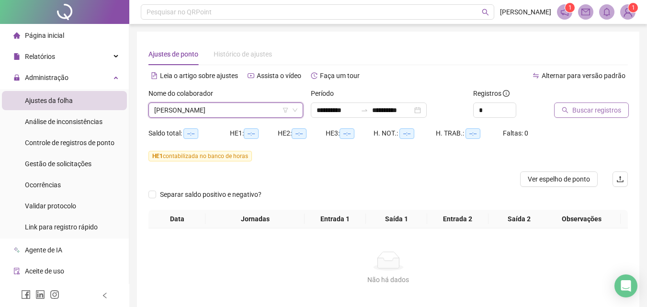
click at [592, 111] on span "Buscar registros" at bounding box center [596, 110] width 49 height 11
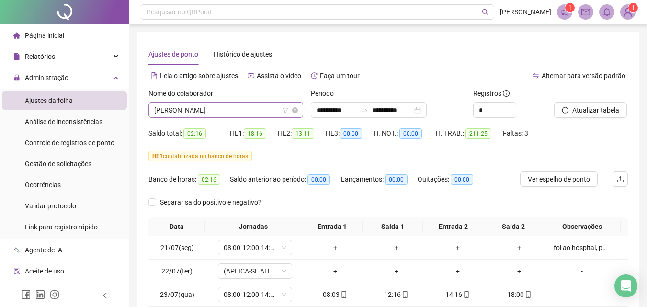
click at [220, 106] on span "[PERSON_NAME]" at bounding box center [225, 110] width 143 height 14
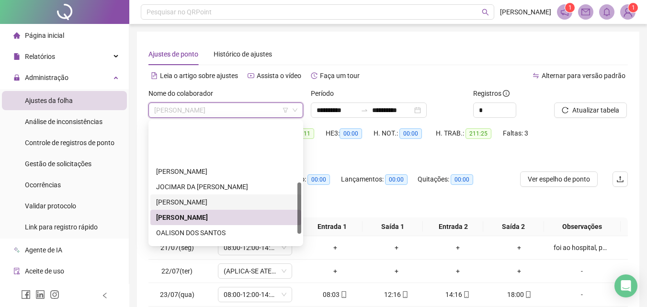
scroll to position [144, 0]
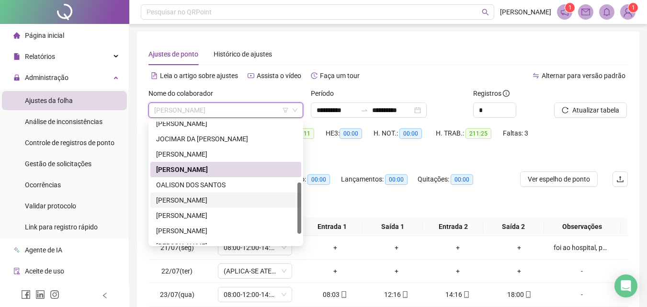
click at [202, 199] on div "[PERSON_NAME]" at bounding box center [225, 200] width 139 height 11
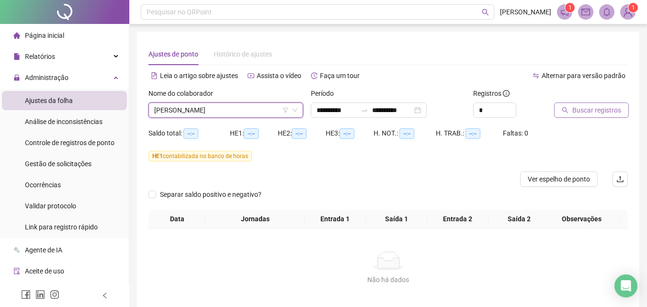
click at [586, 112] on span "Buscar registros" at bounding box center [596, 110] width 49 height 11
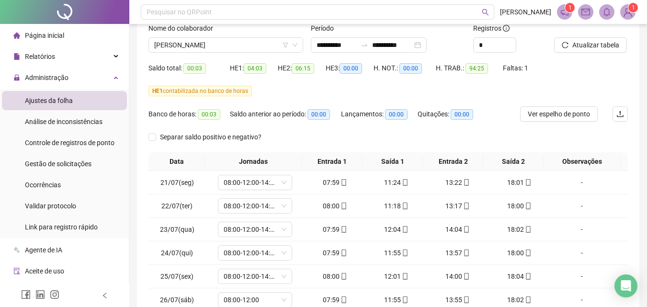
scroll to position [173, 0]
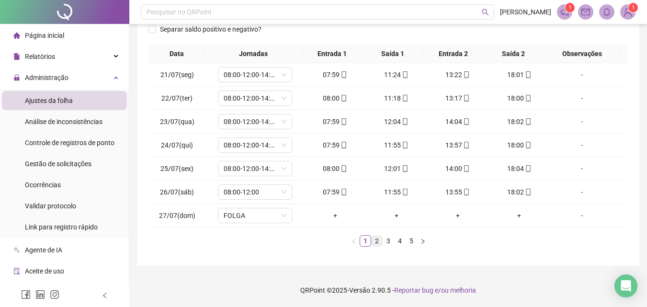
click at [376, 242] on link "2" at bounding box center [376, 240] width 11 height 11
click at [387, 241] on link "3" at bounding box center [388, 240] width 11 height 11
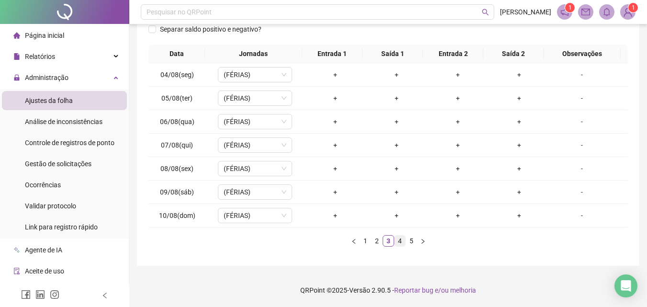
drag, startPoint x: 397, startPoint y: 239, endPoint x: 402, endPoint y: 239, distance: 5.3
click at [397, 239] on link "4" at bounding box center [399, 240] width 11 height 11
click at [404, 239] on link "4" at bounding box center [399, 240] width 11 height 11
click at [412, 239] on link "5" at bounding box center [411, 240] width 11 height 11
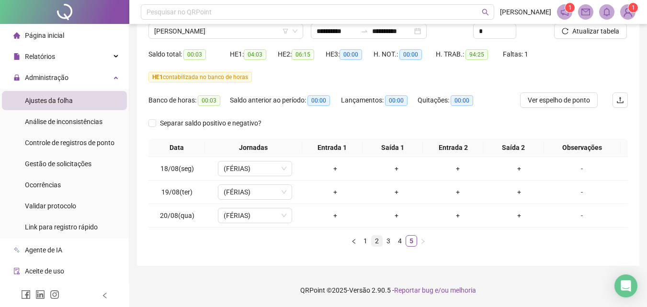
scroll to position [79, 0]
click at [367, 242] on link "1" at bounding box center [365, 240] width 11 height 11
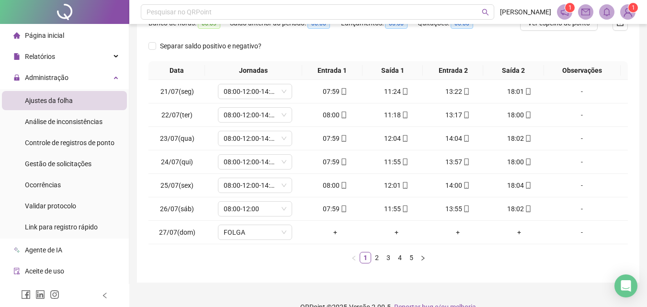
scroll to position [77, 0]
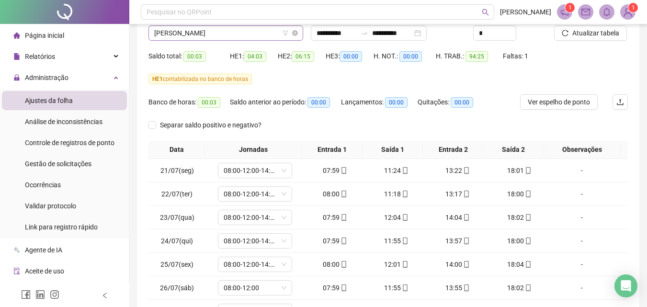
click at [225, 35] on span "[PERSON_NAME]" at bounding box center [225, 33] width 143 height 14
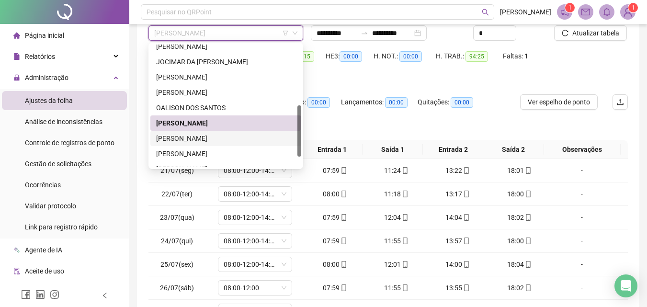
click at [184, 141] on div "[PERSON_NAME]" at bounding box center [225, 138] width 139 height 11
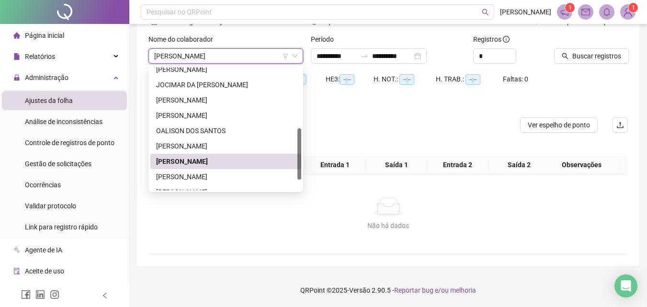
scroll to position [54, 0]
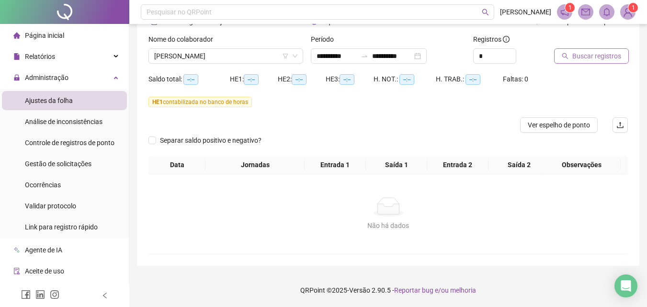
click at [586, 58] on span "Buscar registros" at bounding box center [596, 56] width 49 height 11
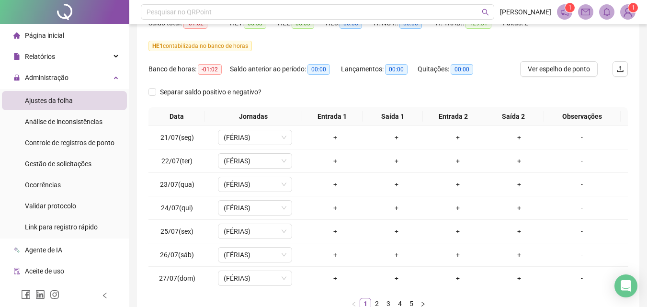
scroll to position [173, 0]
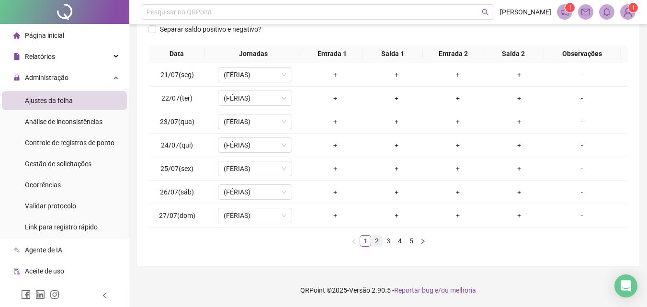
click at [384, 241] on link "3" at bounding box center [388, 240] width 11 height 11
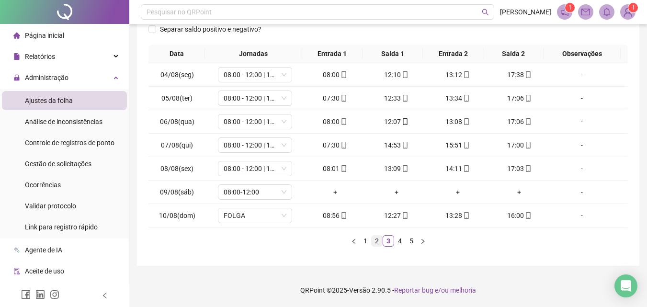
click at [377, 245] on link "2" at bounding box center [376, 240] width 11 height 11
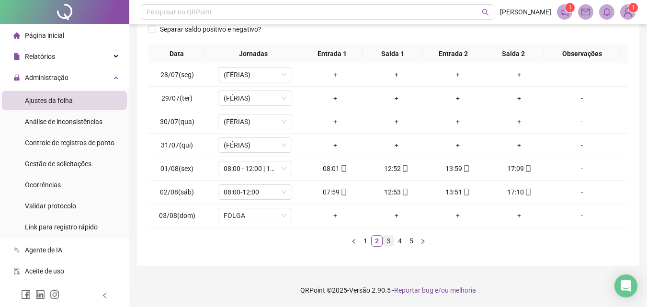
click at [385, 240] on link "3" at bounding box center [388, 240] width 11 height 11
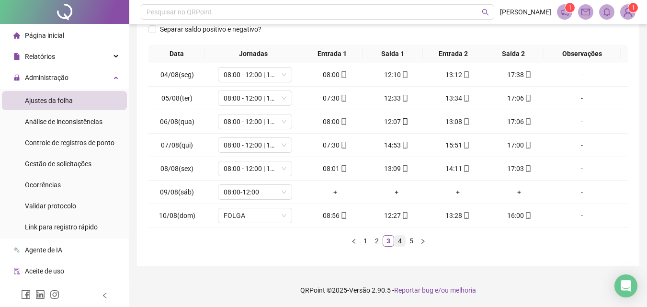
click at [398, 238] on link "4" at bounding box center [399, 240] width 11 height 11
click at [410, 239] on link "5" at bounding box center [411, 240] width 11 height 11
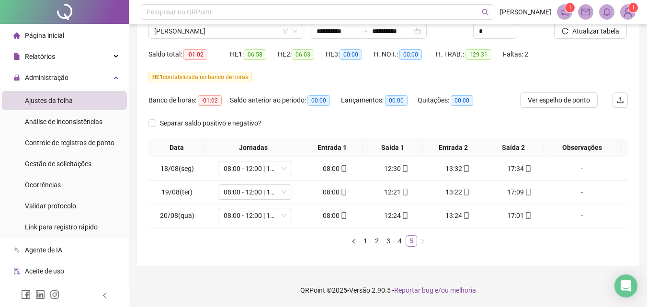
scroll to position [79, 0]
click at [368, 241] on link "1" at bounding box center [365, 240] width 11 height 11
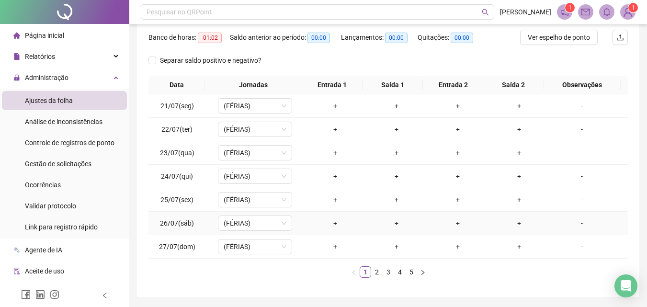
scroll to position [173, 0]
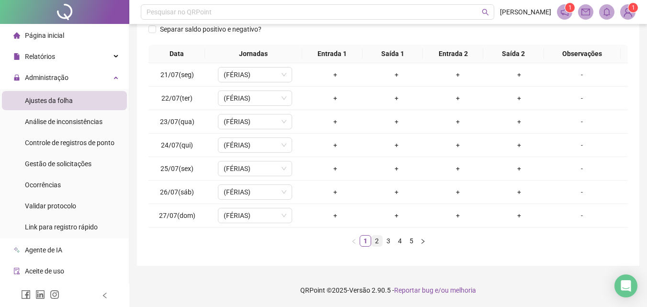
click at [375, 240] on link "2" at bounding box center [376, 240] width 11 height 11
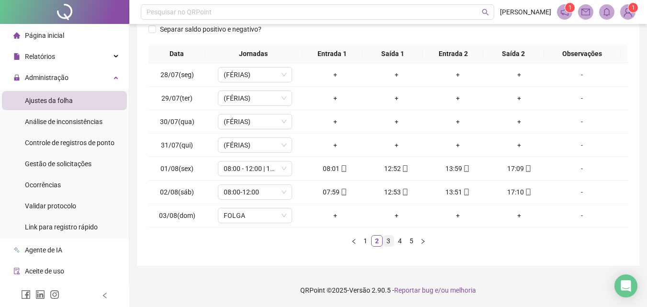
click at [388, 241] on link "3" at bounding box center [388, 240] width 11 height 11
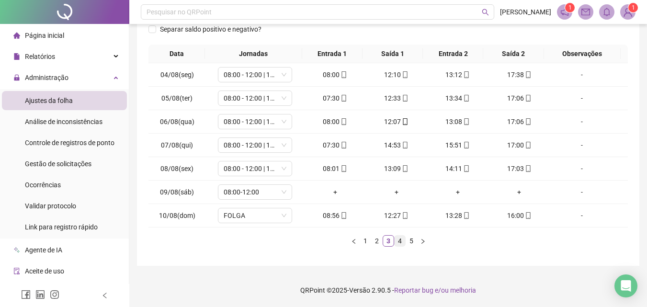
click at [400, 243] on link "4" at bounding box center [399, 240] width 11 height 11
click at [410, 241] on link "5" at bounding box center [411, 240] width 11 height 11
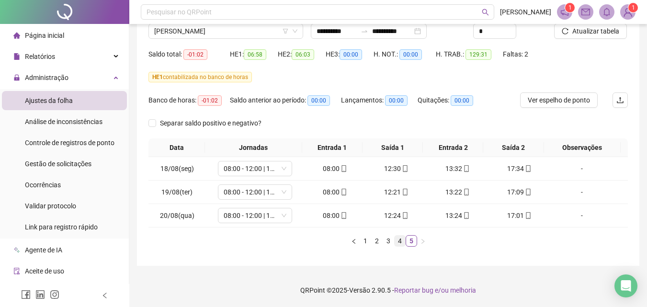
click at [402, 239] on link "4" at bounding box center [399, 240] width 11 height 11
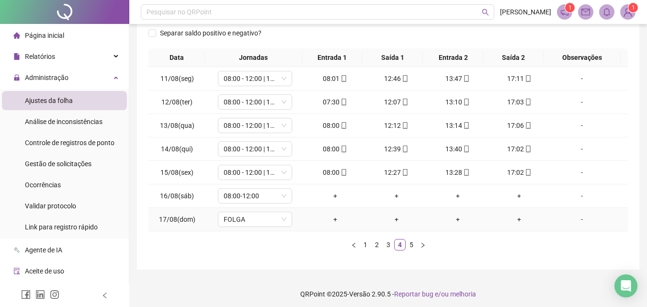
scroll to position [173, 0]
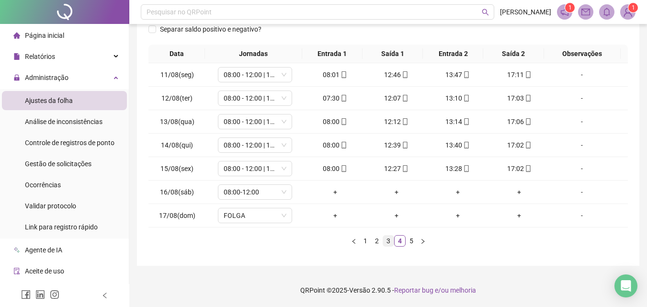
click at [391, 244] on link "3" at bounding box center [388, 240] width 11 height 11
click at [380, 238] on link "2" at bounding box center [376, 240] width 11 height 11
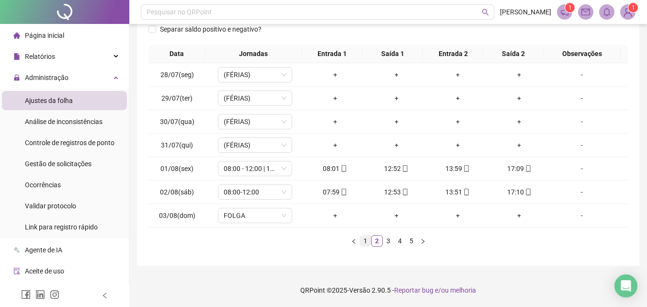
click at [363, 242] on link "1" at bounding box center [365, 240] width 11 height 11
click at [376, 239] on link "2" at bounding box center [376, 240] width 11 height 11
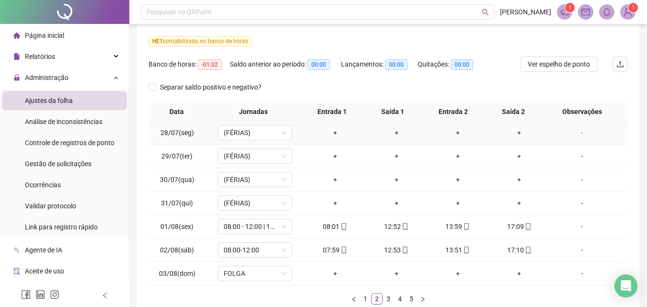
scroll to position [77, 0]
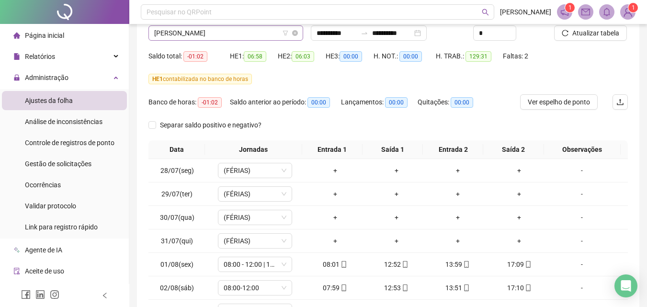
click at [212, 38] on span "[PERSON_NAME]" at bounding box center [225, 33] width 143 height 14
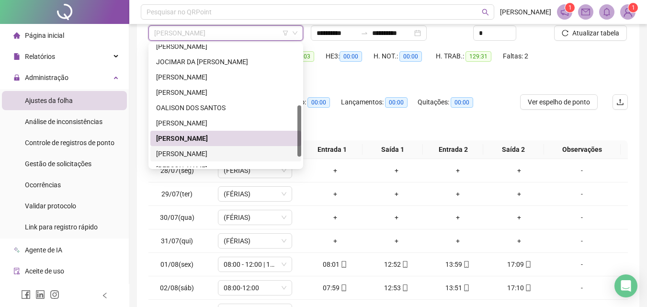
click at [204, 153] on div "[PERSON_NAME]" at bounding box center [225, 153] width 139 height 11
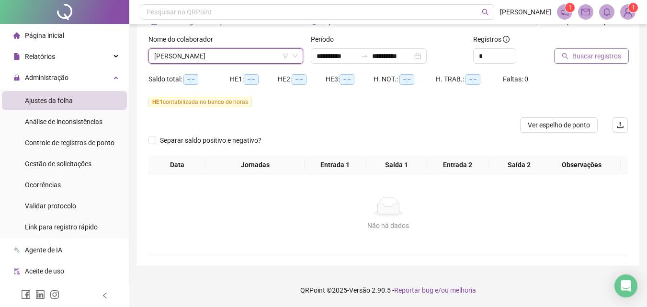
click at [593, 58] on span "Buscar registros" at bounding box center [596, 56] width 49 height 11
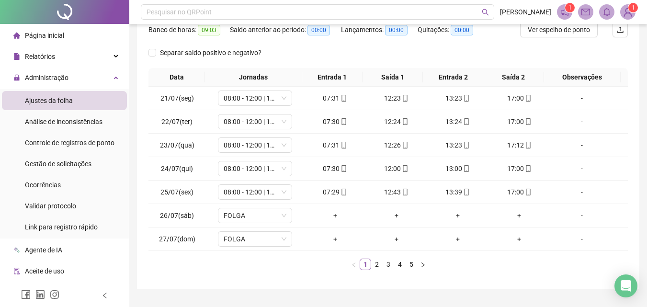
scroll to position [150, 0]
click at [379, 263] on link "2" at bounding box center [376, 263] width 11 height 11
click at [387, 263] on link "3" at bounding box center [388, 263] width 11 height 11
click at [403, 262] on link "4" at bounding box center [399, 263] width 11 height 11
click at [410, 262] on link "5" at bounding box center [411, 263] width 11 height 11
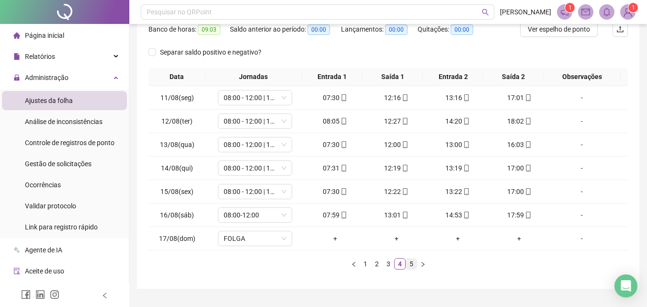
scroll to position [79, 0]
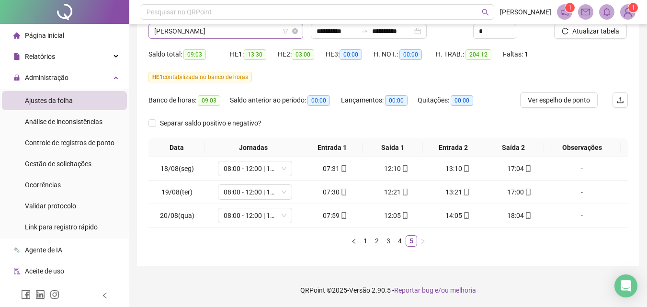
click at [217, 34] on span "[PERSON_NAME]" at bounding box center [225, 31] width 143 height 14
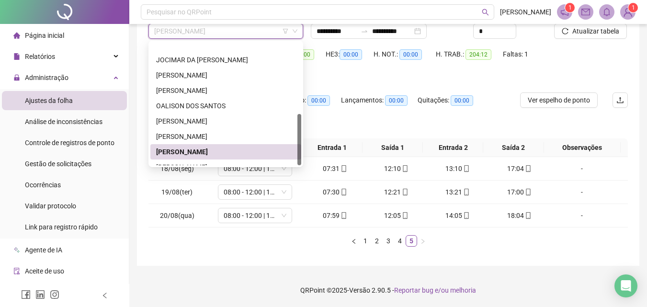
scroll to position [168, 0]
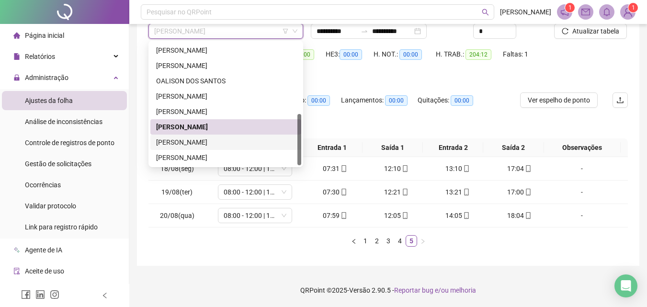
click at [214, 142] on div "[PERSON_NAME]" at bounding box center [225, 142] width 139 height 11
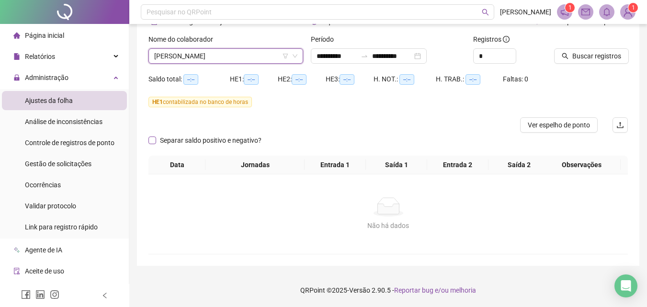
scroll to position [54, 0]
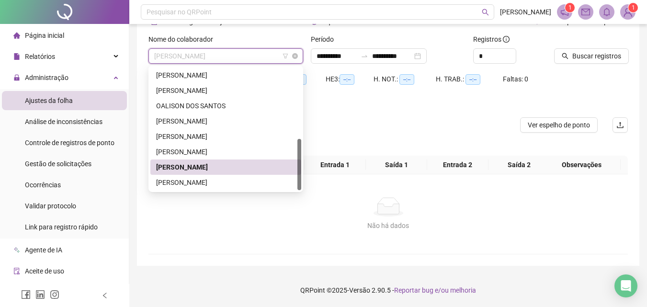
drag, startPoint x: 219, startPoint y: 58, endPoint x: 165, endPoint y: 56, distance: 53.7
click at [165, 56] on span "[PERSON_NAME]" at bounding box center [225, 56] width 143 height 14
click at [160, 54] on span "[PERSON_NAME]" at bounding box center [225, 56] width 143 height 14
drag, startPoint x: 160, startPoint y: 54, endPoint x: 205, endPoint y: 45, distance: 45.3
click at [204, 45] on div "Nome do colaborador [PERSON_NAME]" at bounding box center [225, 49] width 155 height 30
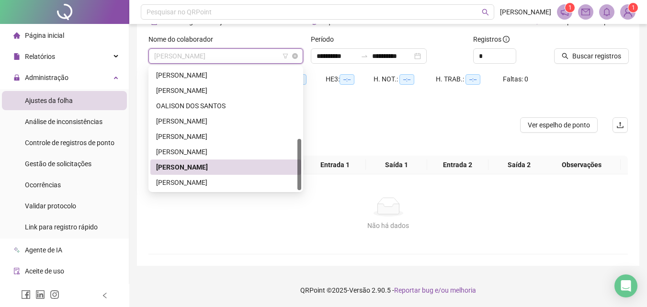
click at [241, 54] on span "[PERSON_NAME]" at bounding box center [225, 56] width 143 height 14
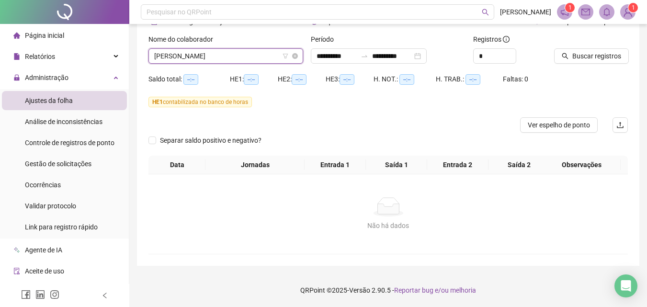
drag, startPoint x: 241, startPoint y: 54, endPoint x: 222, endPoint y: 54, distance: 19.6
click at [222, 54] on span "[PERSON_NAME]" at bounding box center [225, 56] width 143 height 14
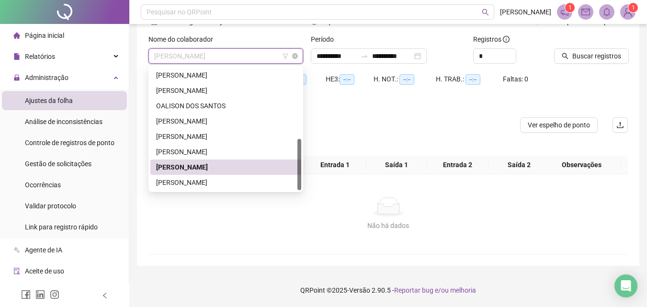
drag, startPoint x: 232, startPoint y: 55, endPoint x: 149, endPoint y: 52, distance: 82.8
click at [149, 52] on div "[PERSON_NAME]" at bounding box center [225, 55] width 155 height 15
click at [157, 53] on span "[PERSON_NAME]" at bounding box center [225, 56] width 143 height 14
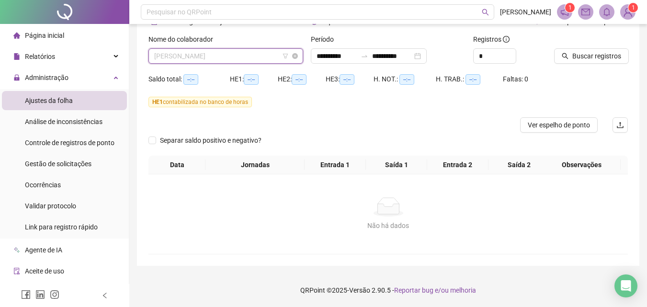
click at [157, 53] on span "[PERSON_NAME]" at bounding box center [225, 56] width 143 height 14
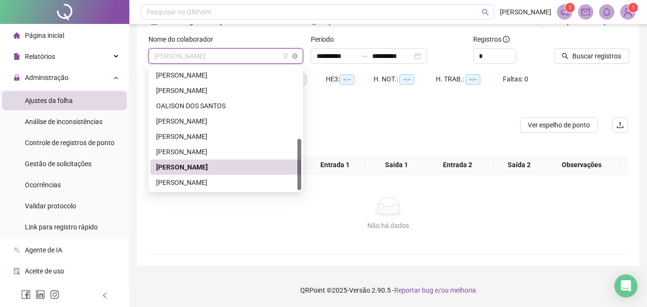
click at [157, 53] on span "[PERSON_NAME]" at bounding box center [225, 56] width 143 height 14
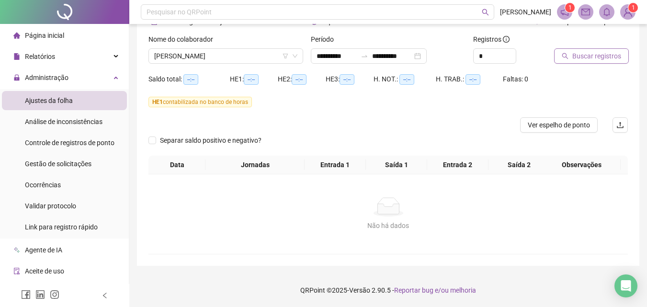
click at [565, 58] on icon "search" at bounding box center [564, 56] width 7 height 7
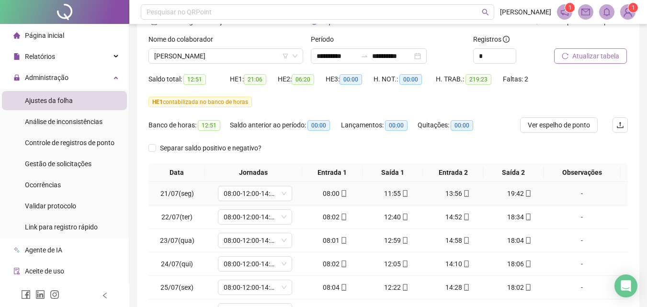
scroll to position [173, 0]
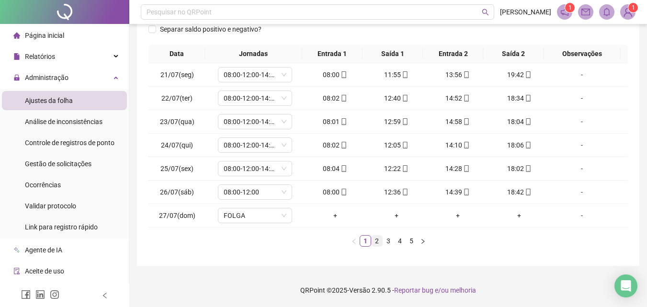
click at [376, 240] on link "2" at bounding box center [376, 240] width 11 height 11
click at [386, 241] on link "3" at bounding box center [388, 240] width 11 height 11
click at [402, 238] on link "4" at bounding box center [399, 240] width 11 height 11
click at [413, 245] on link "5" at bounding box center [411, 240] width 11 height 11
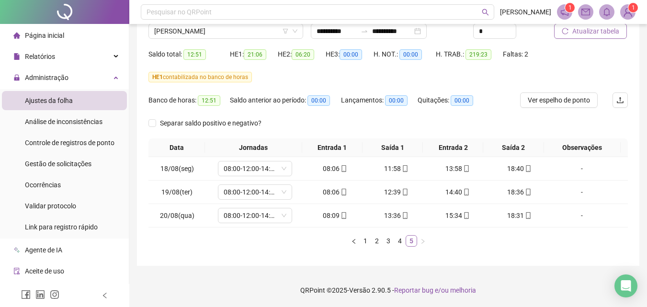
scroll to position [79, 0]
click at [366, 239] on link "1" at bounding box center [365, 240] width 11 height 11
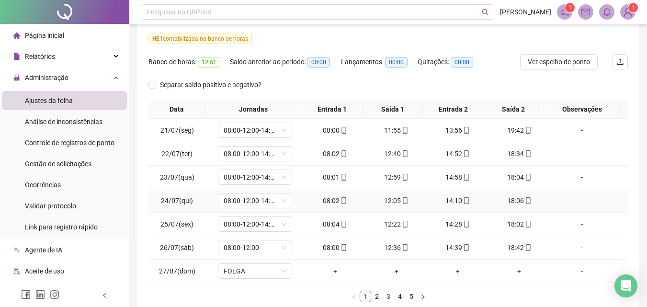
scroll to position [173, 0]
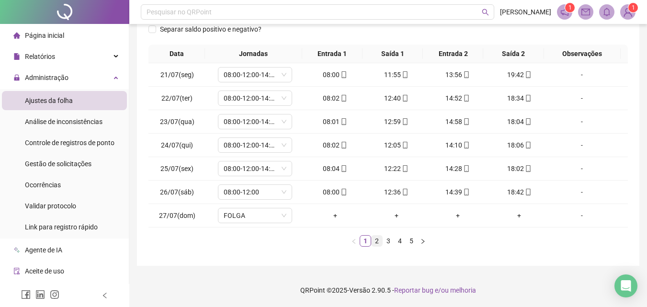
click at [378, 242] on link "2" at bounding box center [376, 240] width 11 height 11
click at [388, 240] on link "3" at bounding box center [388, 240] width 11 height 11
click at [399, 240] on link "4" at bounding box center [399, 240] width 11 height 11
click at [413, 241] on link "5" at bounding box center [411, 240] width 11 height 11
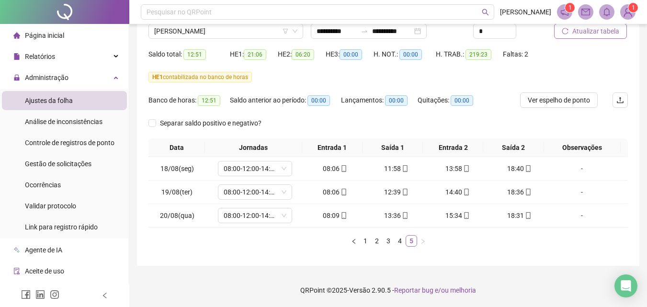
scroll to position [79, 0]
click at [369, 239] on link "1" at bounding box center [365, 240] width 11 height 11
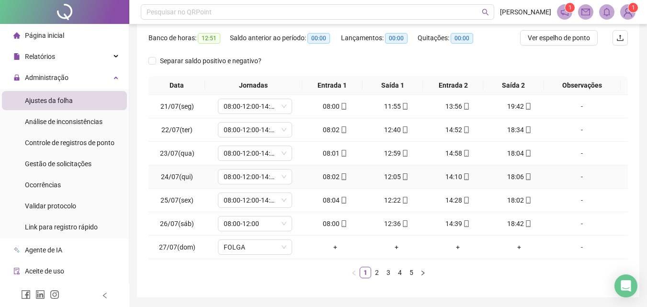
scroll to position [173, 0]
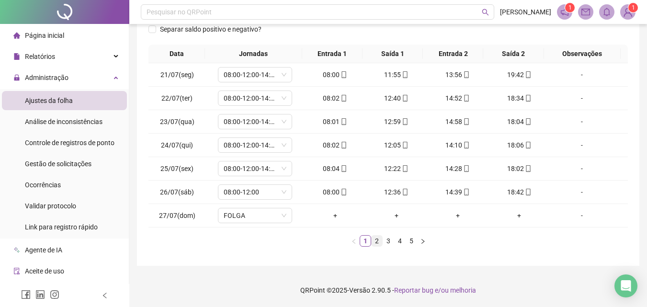
click at [380, 240] on link "2" at bounding box center [376, 240] width 11 height 11
click at [386, 239] on link "3" at bounding box center [388, 240] width 11 height 11
click at [394, 240] on li "4" at bounding box center [399, 240] width 11 height 11
click at [396, 241] on link "4" at bounding box center [399, 240] width 11 height 11
click at [464, 248] on div "Data Jornadas Entrada 1 Saída 1 Entrada 2 Saída 2 Observações 11/08(seg) 08:00-…" at bounding box center [387, 150] width 479 height 210
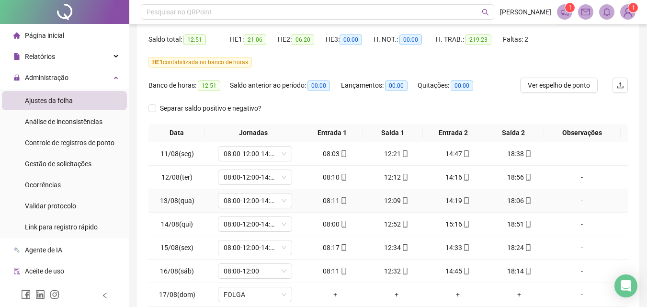
scroll to position [0, 0]
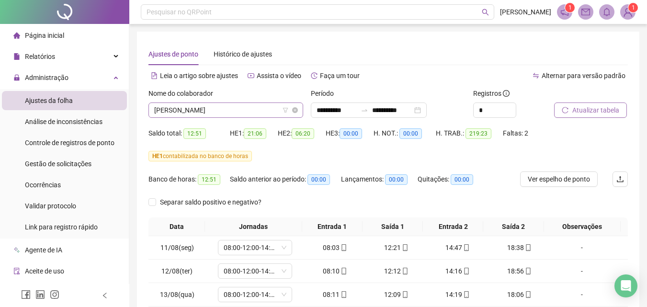
click at [247, 109] on span "[PERSON_NAME]" at bounding box center [225, 110] width 143 height 14
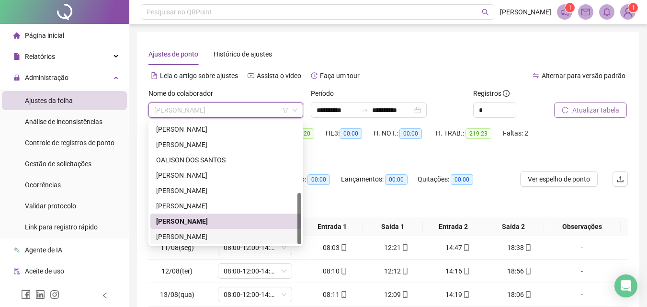
click at [209, 236] on div "[PERSON_NAME]" at bounding box center [225, 236] width 139 height 11
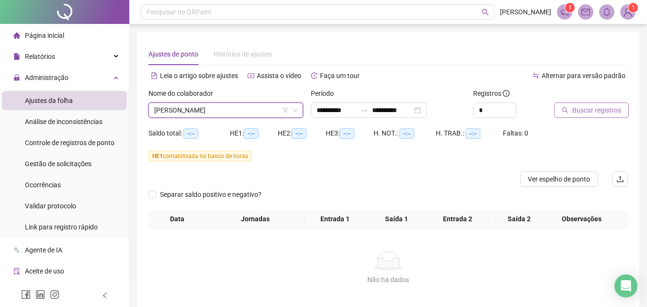
click at [611, 106] on span "Buscar registros" at bounding box center [596, 110] width 49 height 11
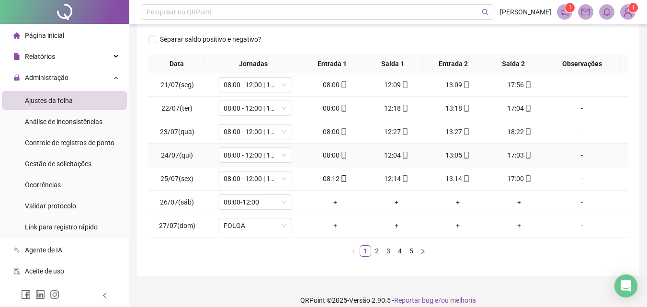
scroll to position [173, 0]
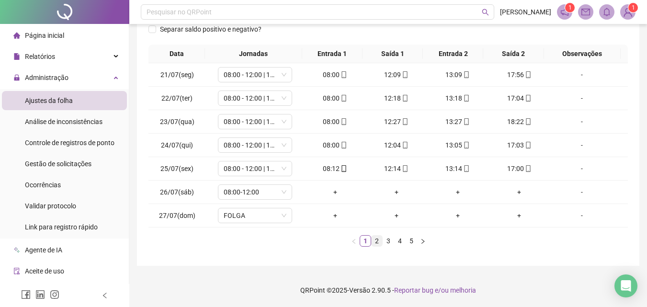
click at [378, 241] on link "2" at bounding box center [376, 240] width 11 height 11
click at [412, 242] on link "5" at bounding box center [411, 240] width 11 height 11
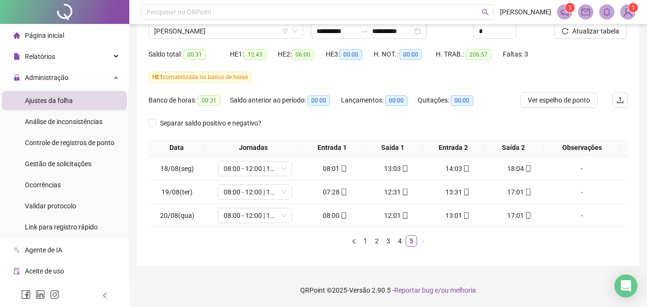
scroll to position [79, 0]
click at [404, 238] on link "4" at bounding box center [399, 240] width 11 height 11
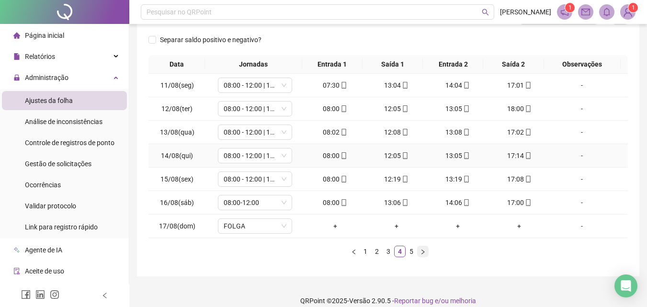
scroll to position [173, 0]
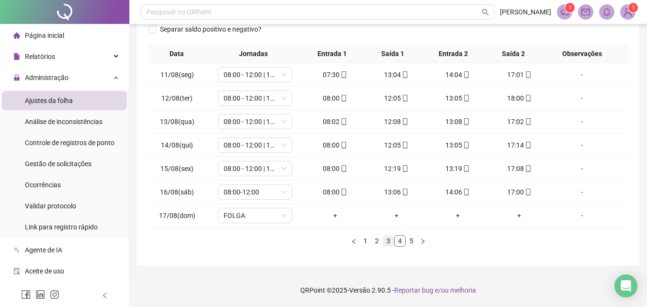
click at [385, 240] on link "3" at bounding box center [388, 240] width 11 height 11
click at [378, 239] on link "2" at bounding box center [376, 240] width 11 height 11
click at [367, 239] on link "1" at bounding box center [365, 240] width 11 height 11
click at [372, 239] on link "2" at bounding box center [376, 240] width 11 height 11
click at [274, 197] on span "08:00-12:00" at bounding box center [254, 192] width 63 height 14
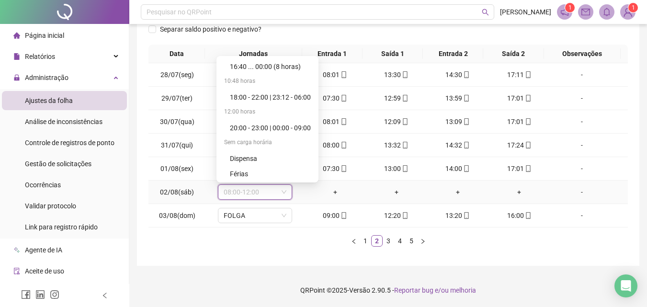
scroll to position [3170, 0]
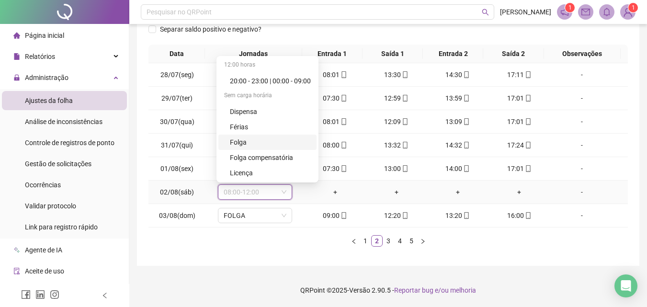
click at [252, 141] on div "Folga" at bounding box center [270, 142] width 81 height 11
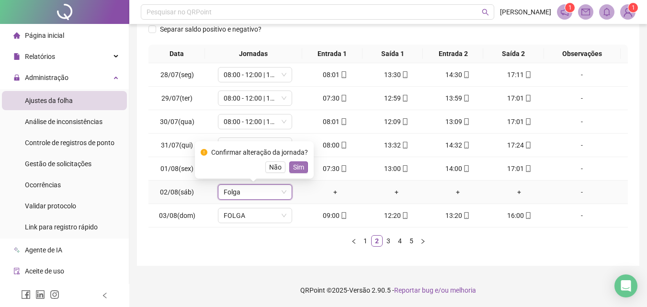
click at [293, 168] on span "Sim" at bounding box center [298, 167] width 11 height 11
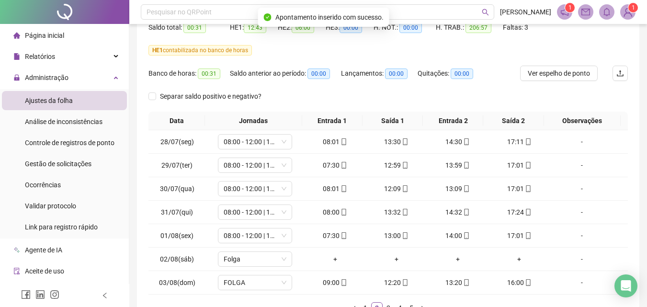
scroll to position [77, 0]
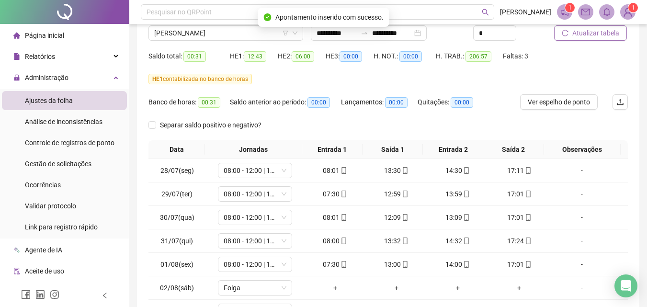
click at [600, 34] on span "Atualizar tabela" at bounding box center [595, 33] width 47 height 11
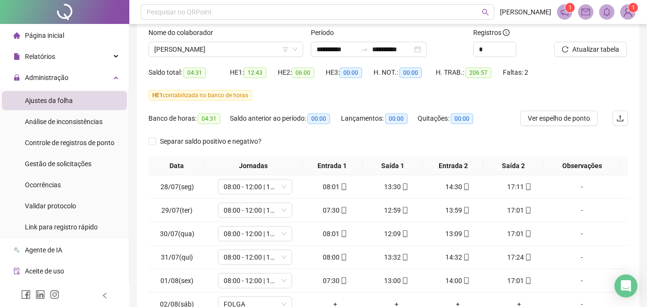
scroll to position [48, 0]
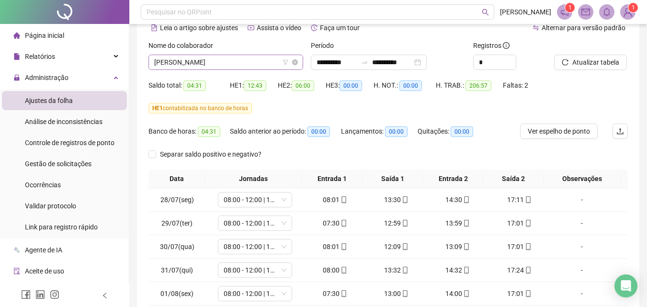
click at [231, 65] on span "[PERSON_NAME]" at bounding box center [225, 62] width 143 height 14
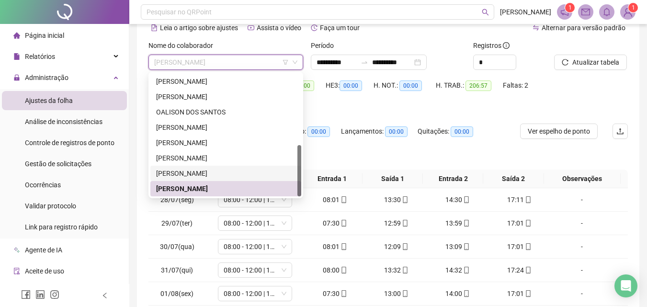
click at [194, 172] on div "[PERSON_NAME]" at bounding box center [225, 173] width 139 height 11
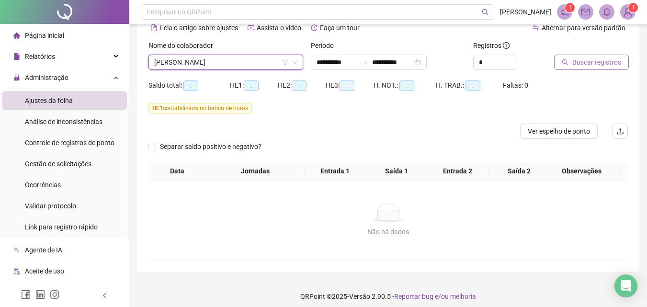
click at [582, 59] on span "Buscar registros" at bounding box center [596, 62] width 49 height 11
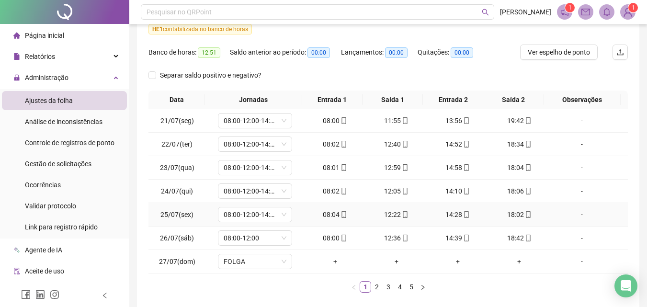
scroll to position [144, 0]
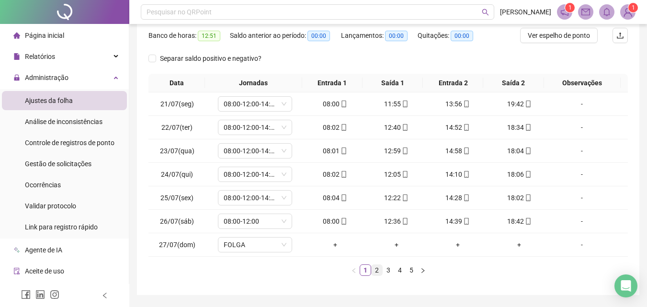
click at [376, 268] on link "2" at bounding box center [376, 270] width 11 height 11
click at [387, 269] on link "3" at bounding box center [388, 270] width 11 height 11
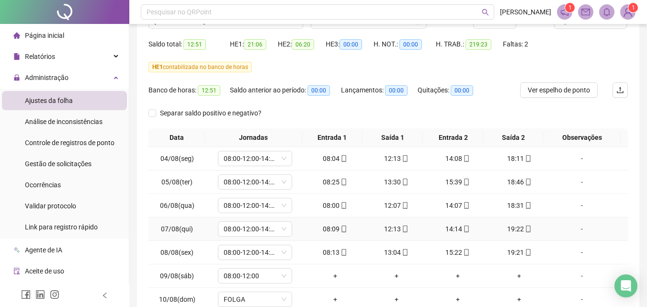
scroll to position [48, 0]
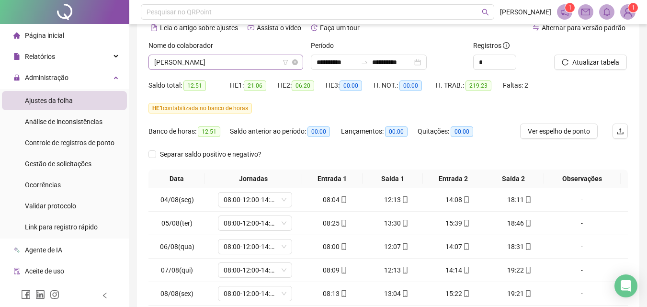
click at [231, 61] on span "[PERSON_NAME]" at bounding box center [225, 62] width 143 height 14
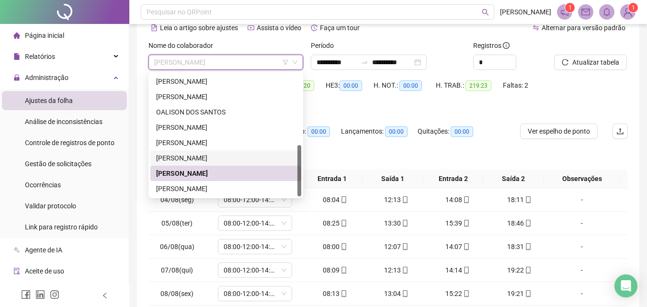
click at [480, 109] on div "HE 1 contabilizada no banco de horas" at bounding box center [387, 108] width 479 height 11
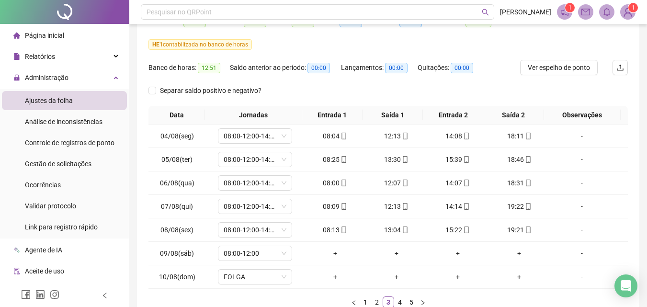
scroll to position [144, 0]
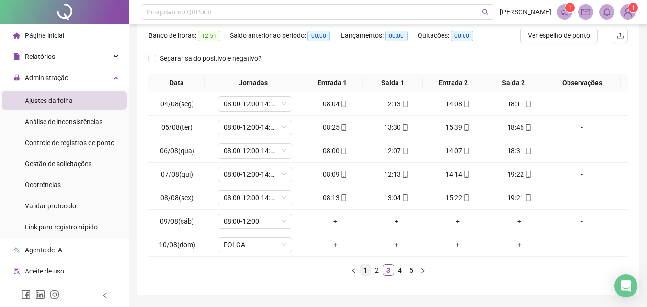
click at [363, 274] on link "1" at bounding box center [365, 270] width 11 height 11
